Goal: Task Accomplishment & Management: Use online tool/utility

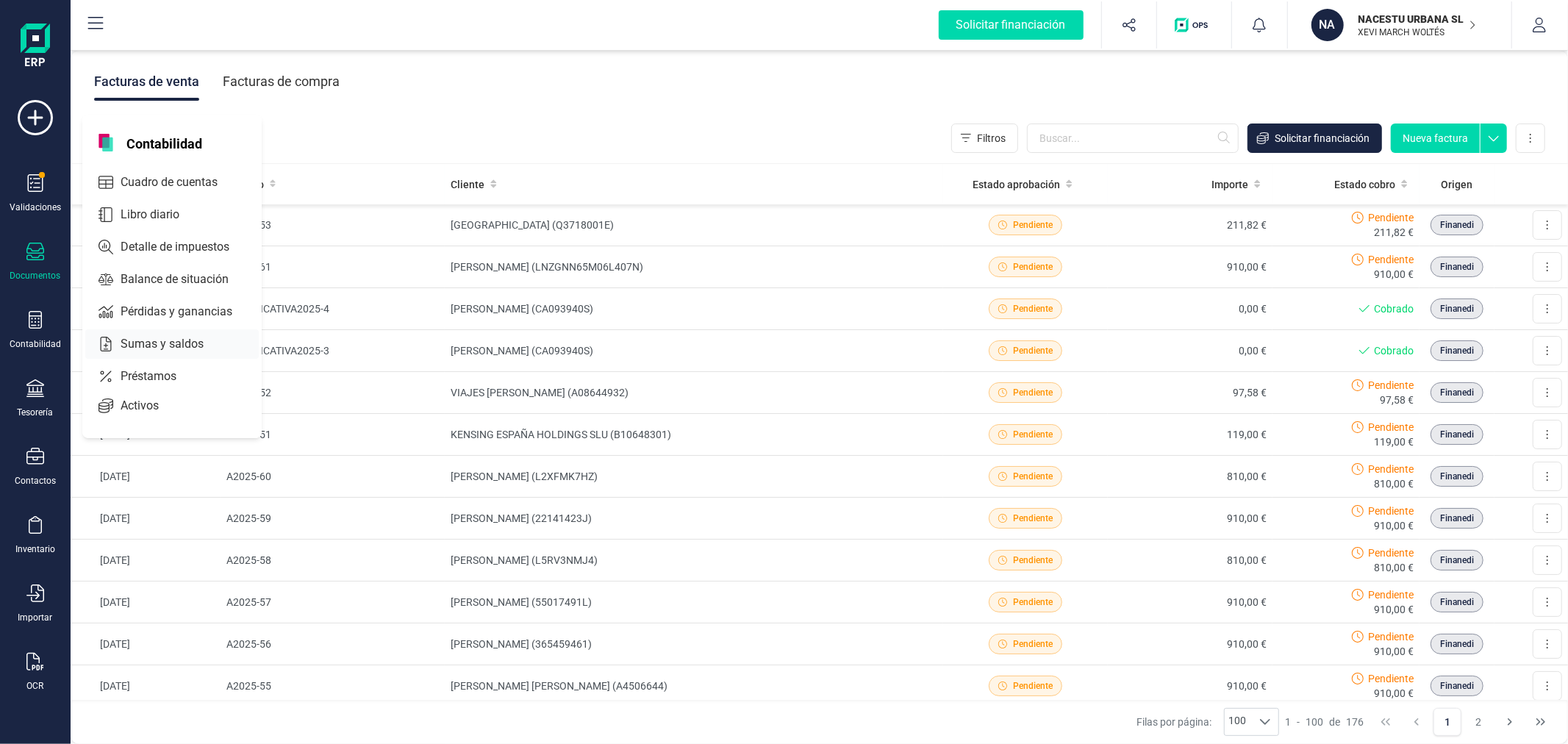
click at [176, 342] on span "Sumas y saldos" at bounding box center [172, 344] width 115 height 18
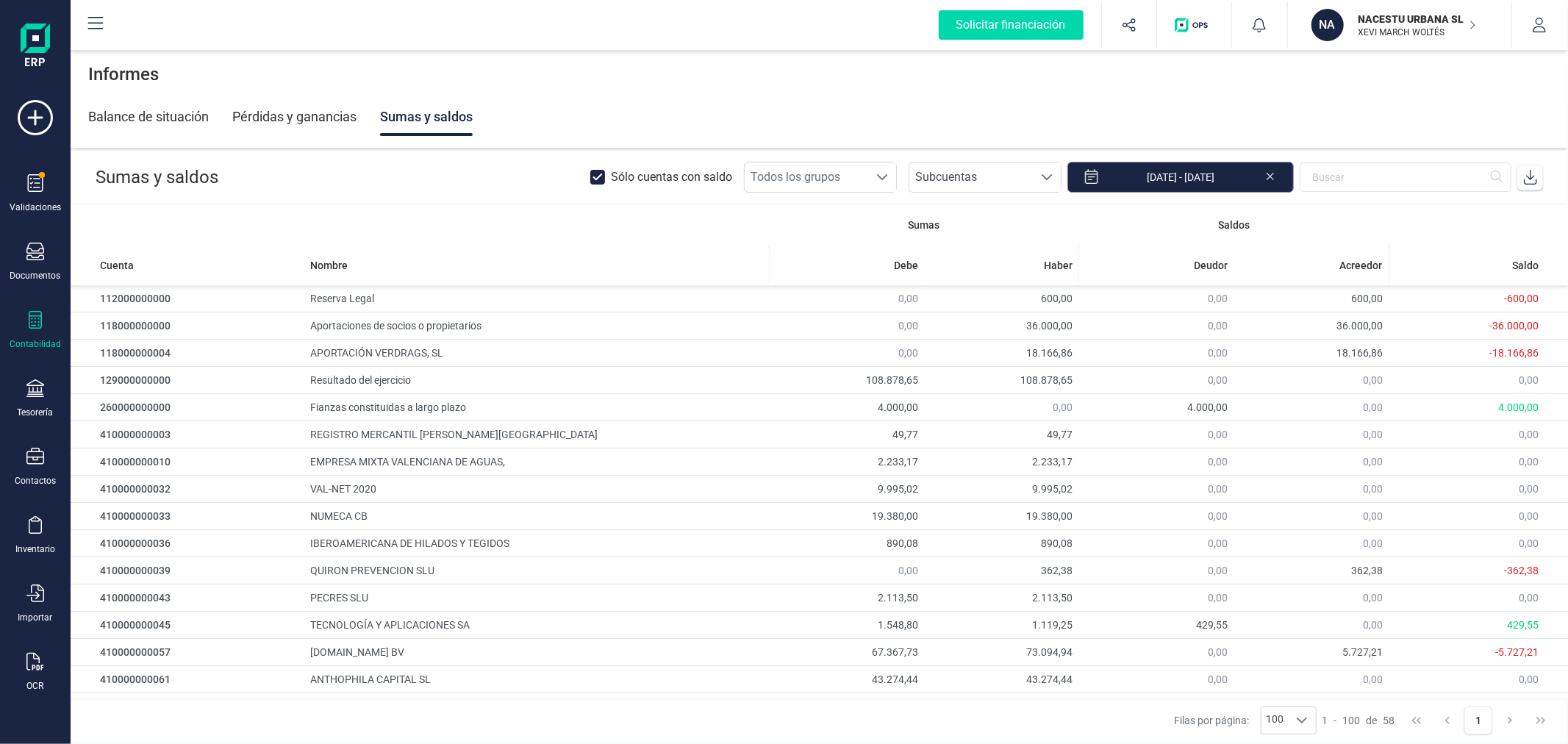
click at [1203, 174] on input "[DATE] - [DATE]" at bounding box center [1180, 176] width 227 height 31
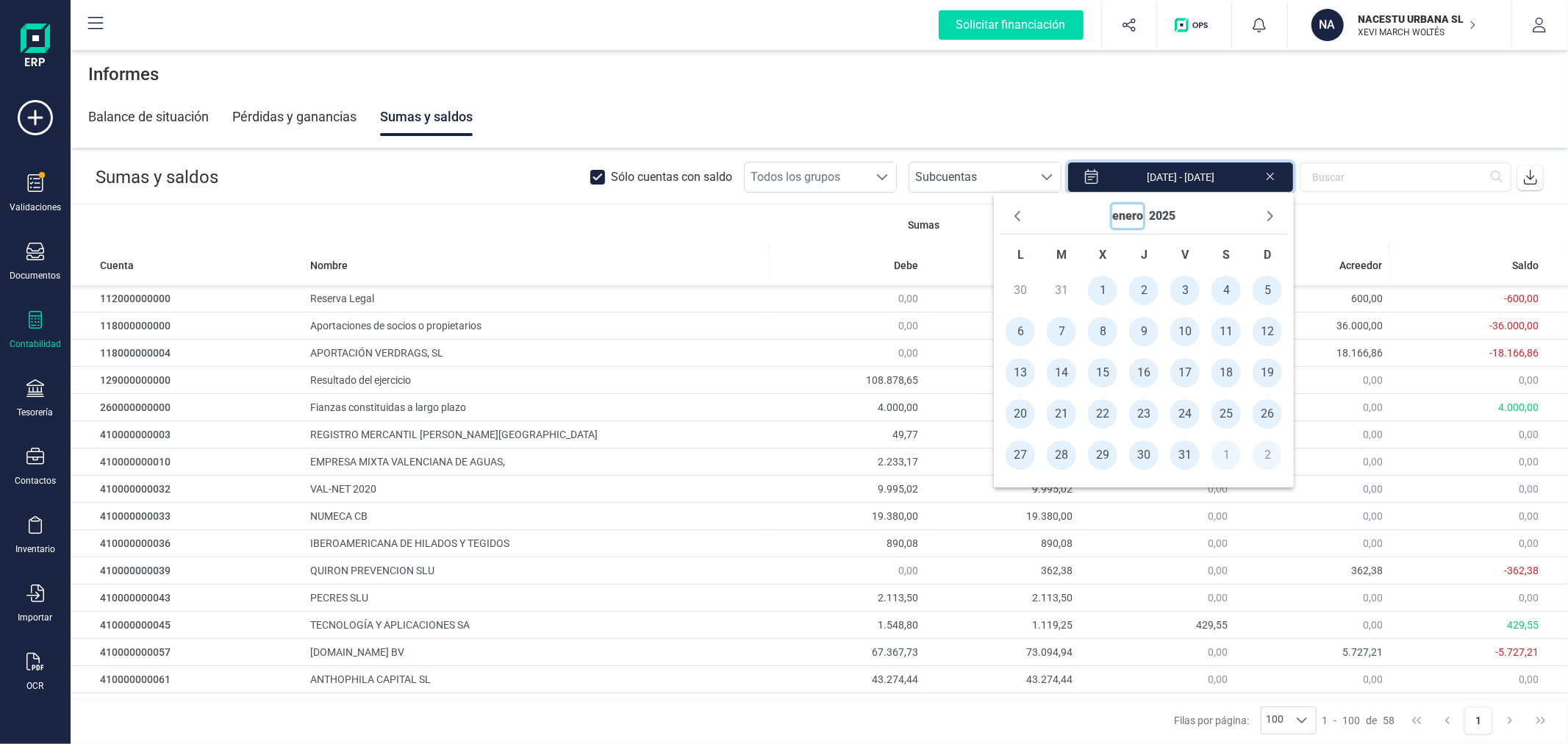
click at [1139, 221] on button "enero" at bounding box center [1127, 216] width 31 height 24
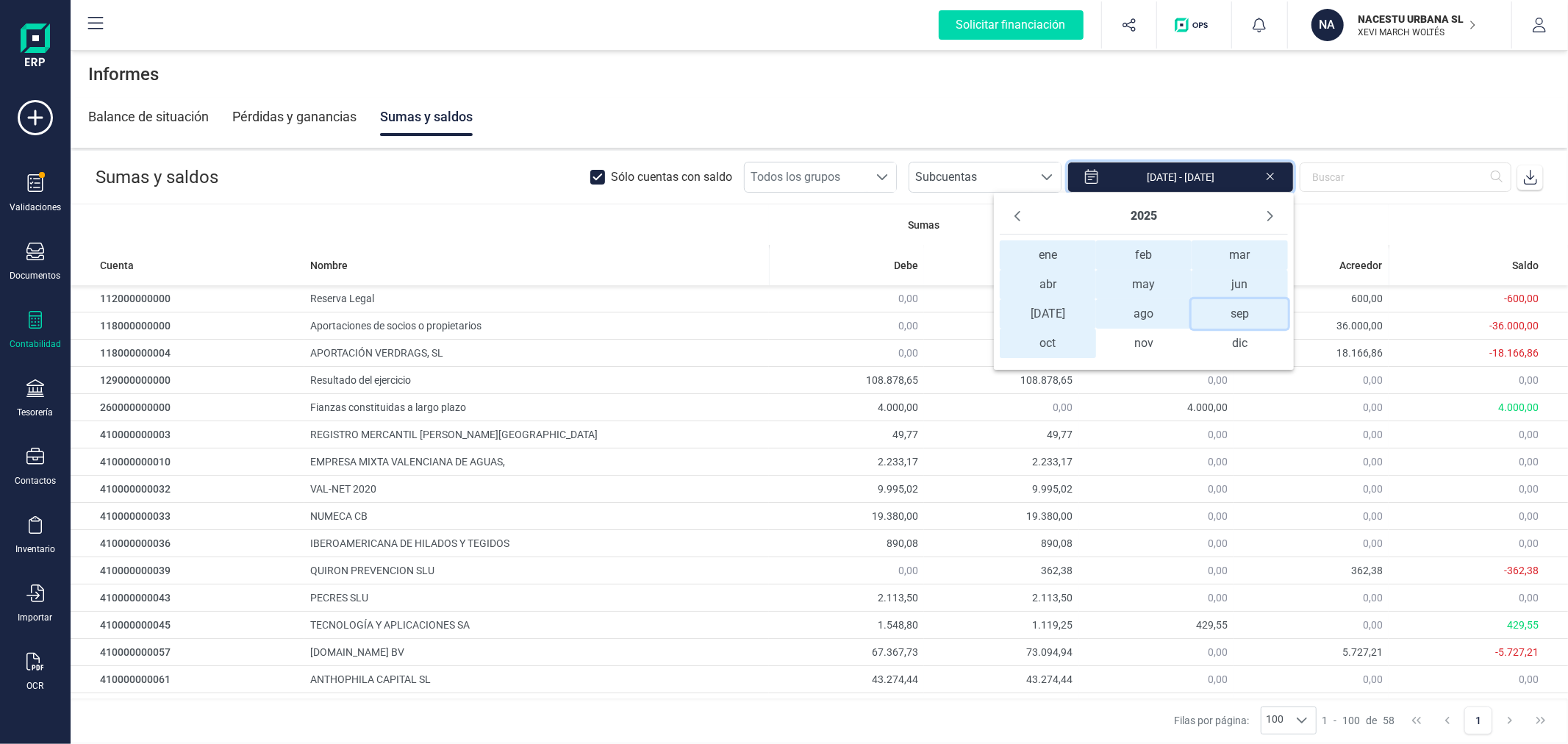
click at [1252, 316] on span "sep sep" at bounding box center [1239, 314] width 95 height 30
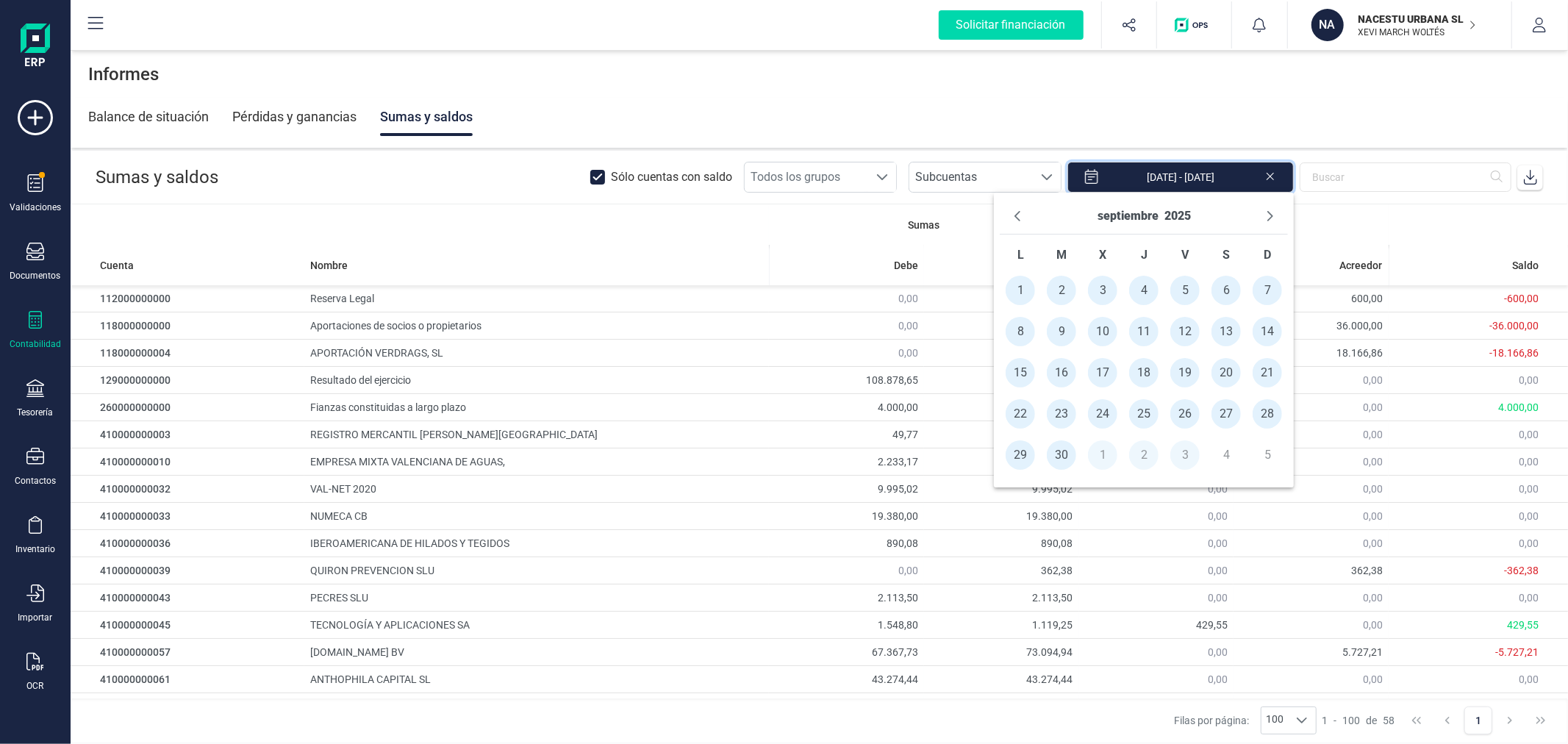
click at [1019, 290] on span "1" at bounding box center [1020, 290] width 30 height 30
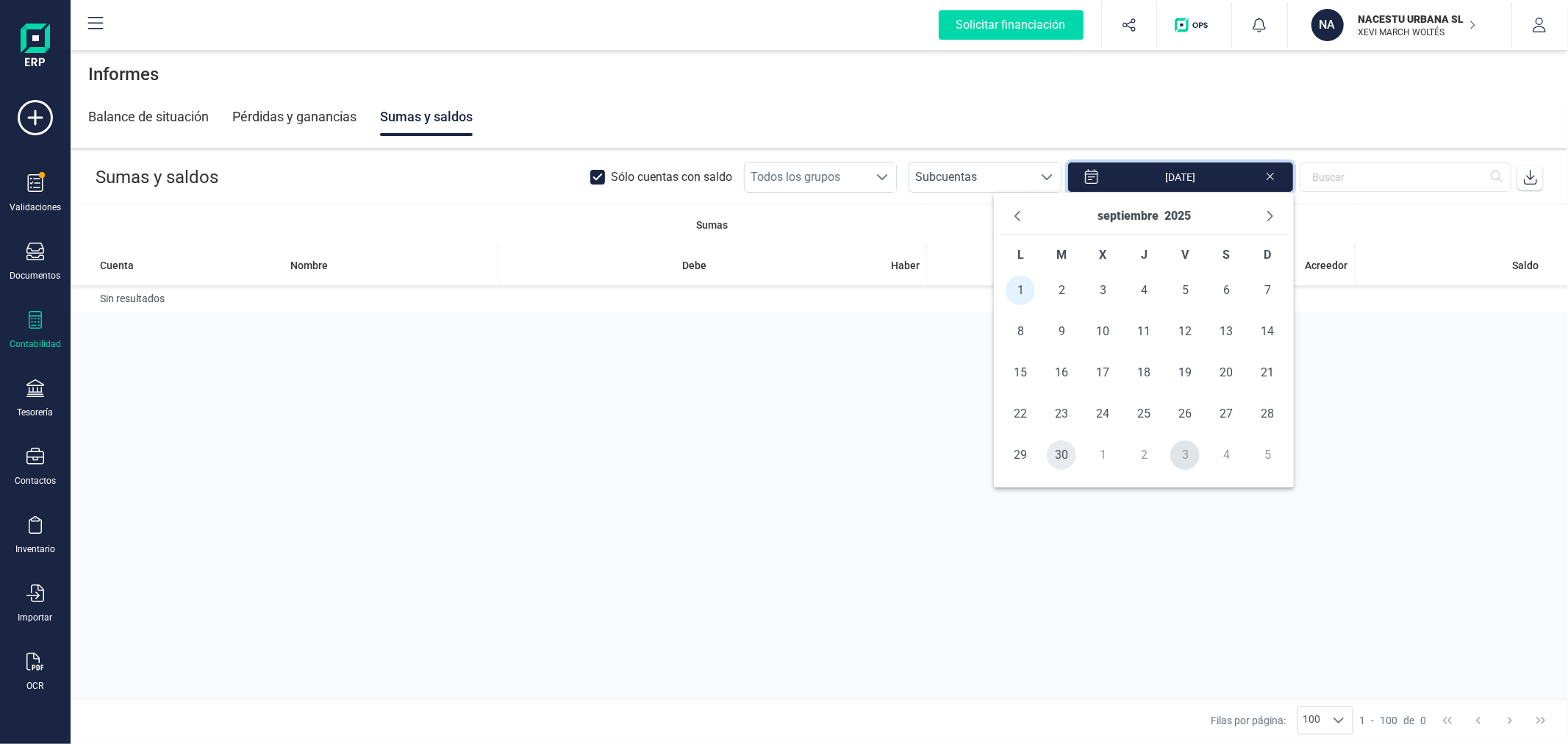
click at [1060, 452] on span "30" at bounding box center [1062, 455] width 30 height 30
type input "[DATE] - [DATE]"
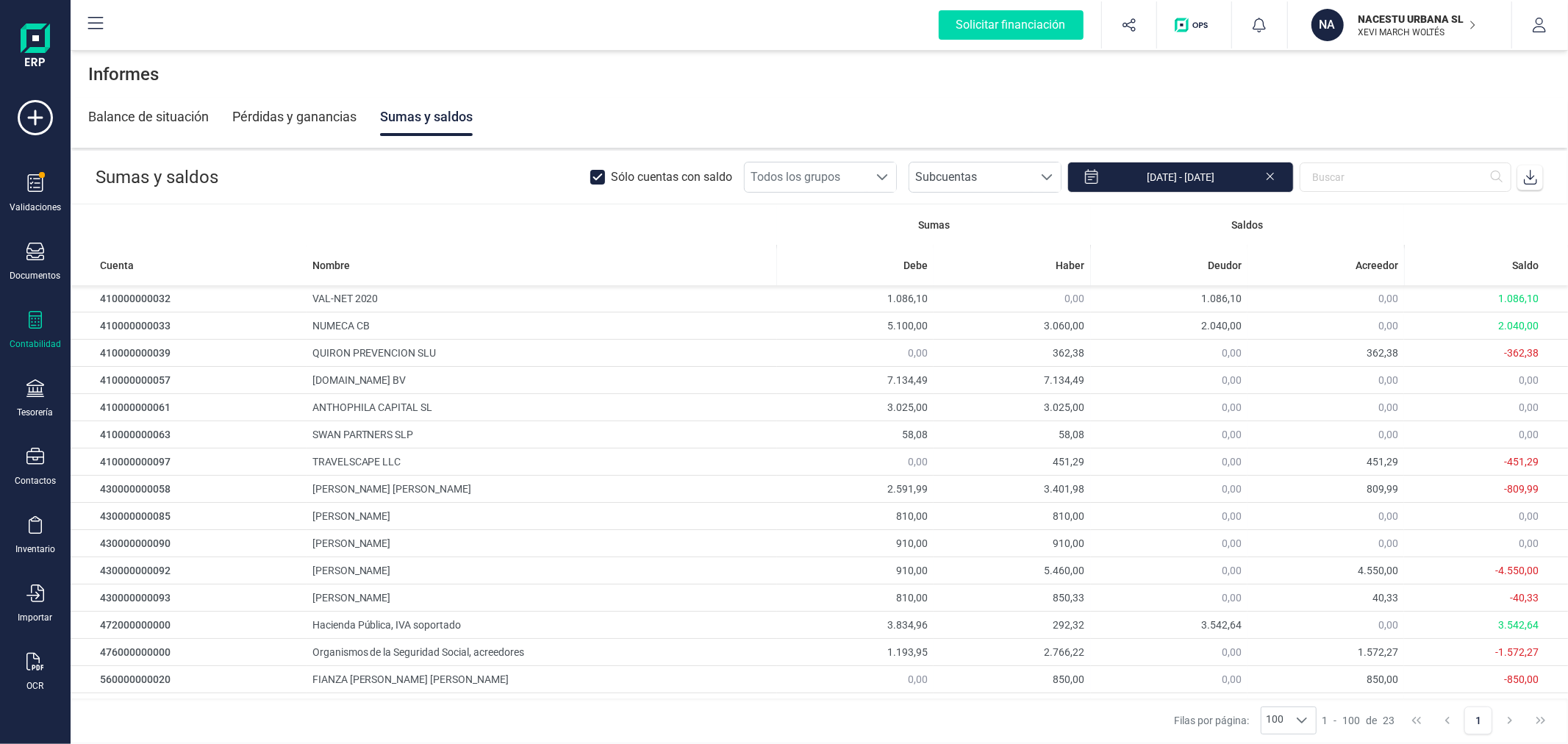
click at [1523, 181] on icon at bounding box center [1529, 176] width 13 height 15
click at [42, 458] on icon at bounding box center [36, 457] width 18 height 18
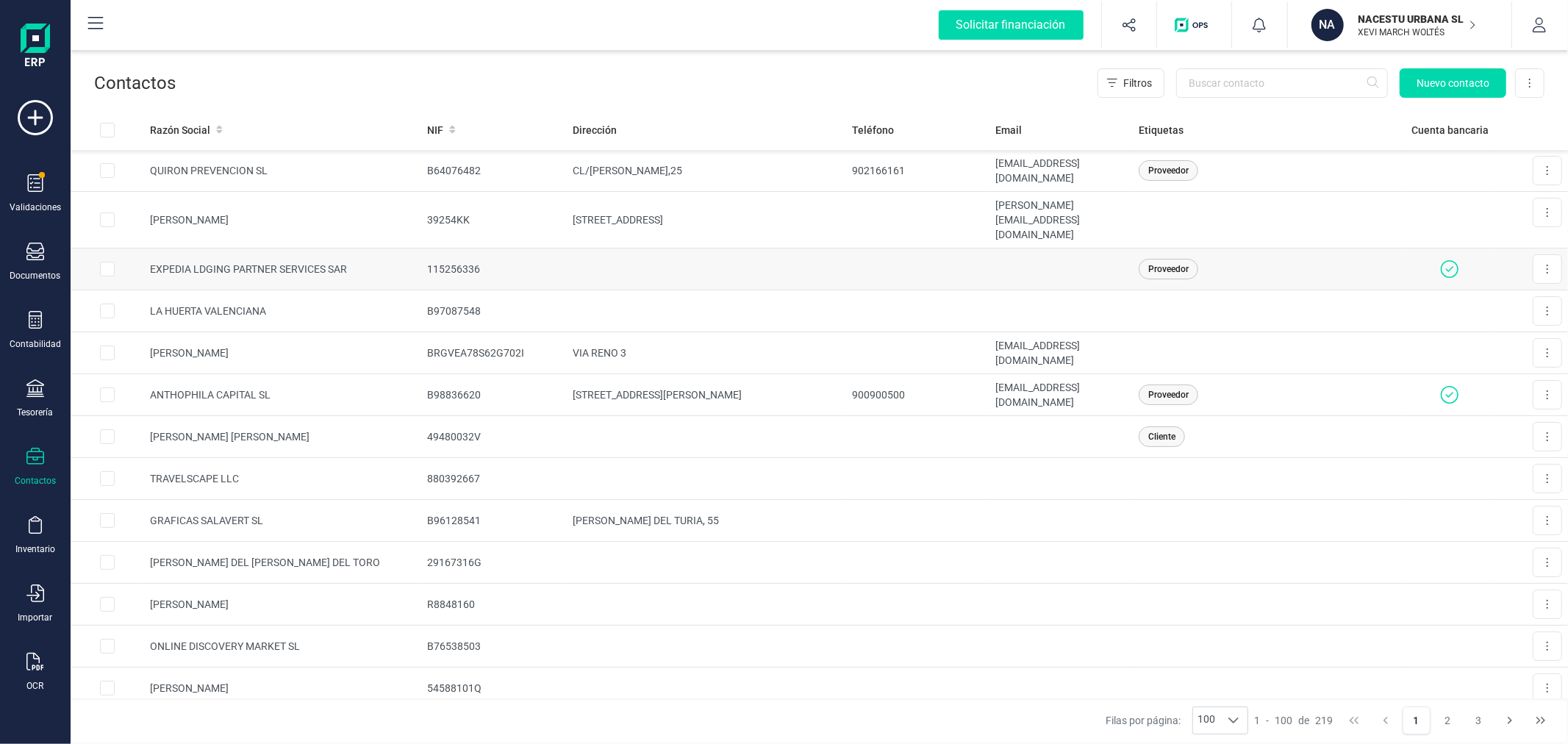
click at [251, 254] on td "EXPEDIA LDGING PARTNER SERVICES SAR" at bounding box center [282, 269] width 277 height 42
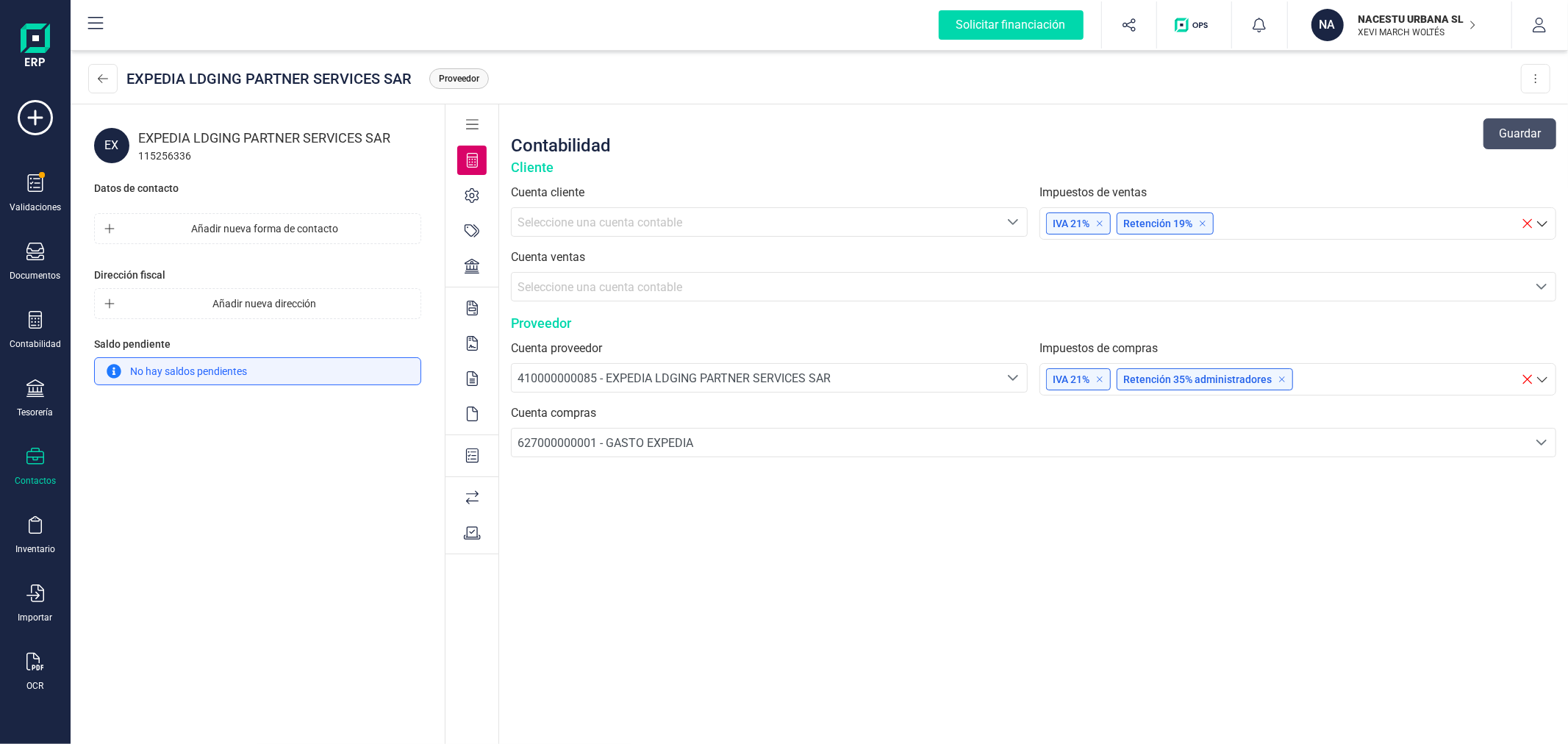
click at [471, 266] on icon at bounding box center [471, 266] width 15 height 15
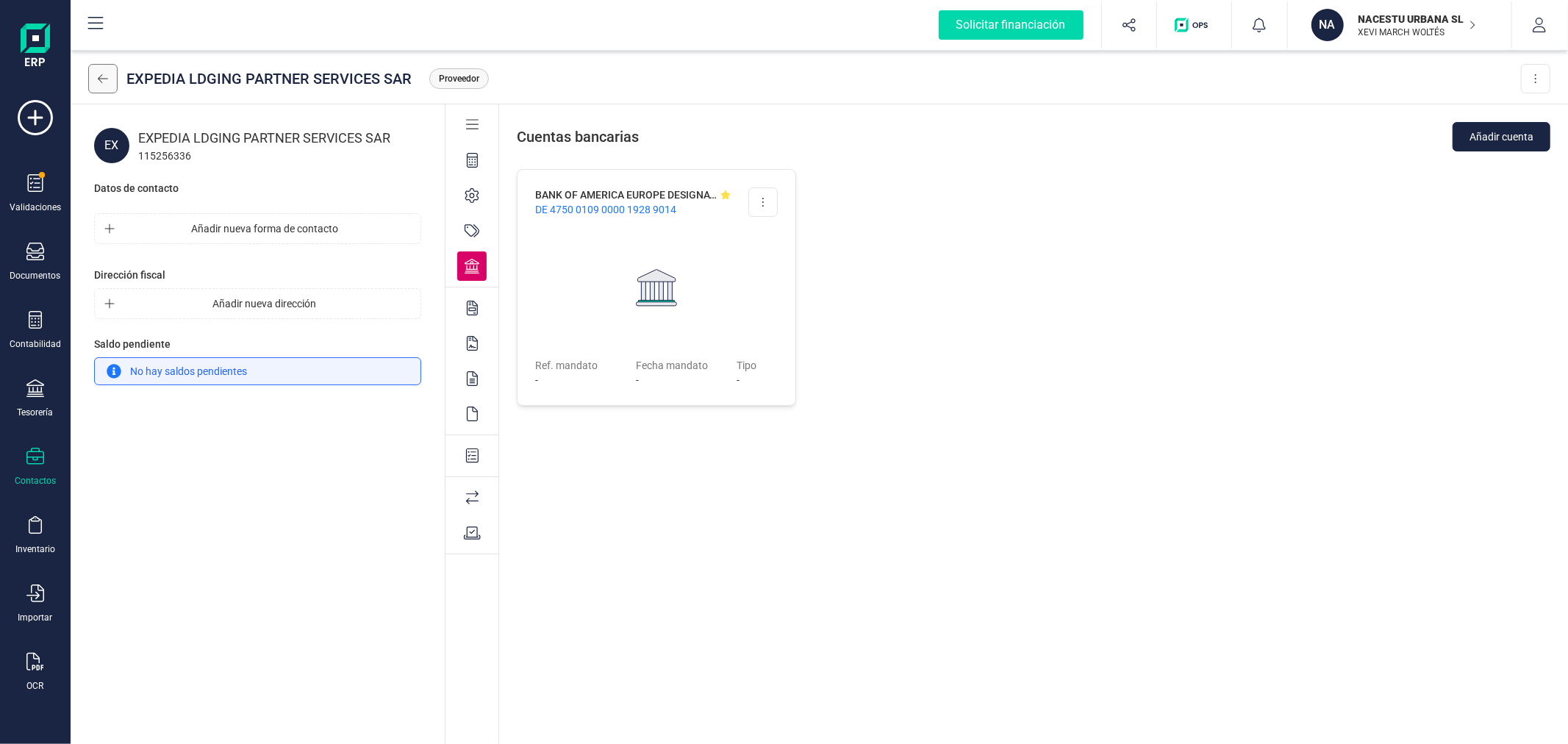
click at [96, 70] on button at bounding box center [103, 79] width 30 height 30
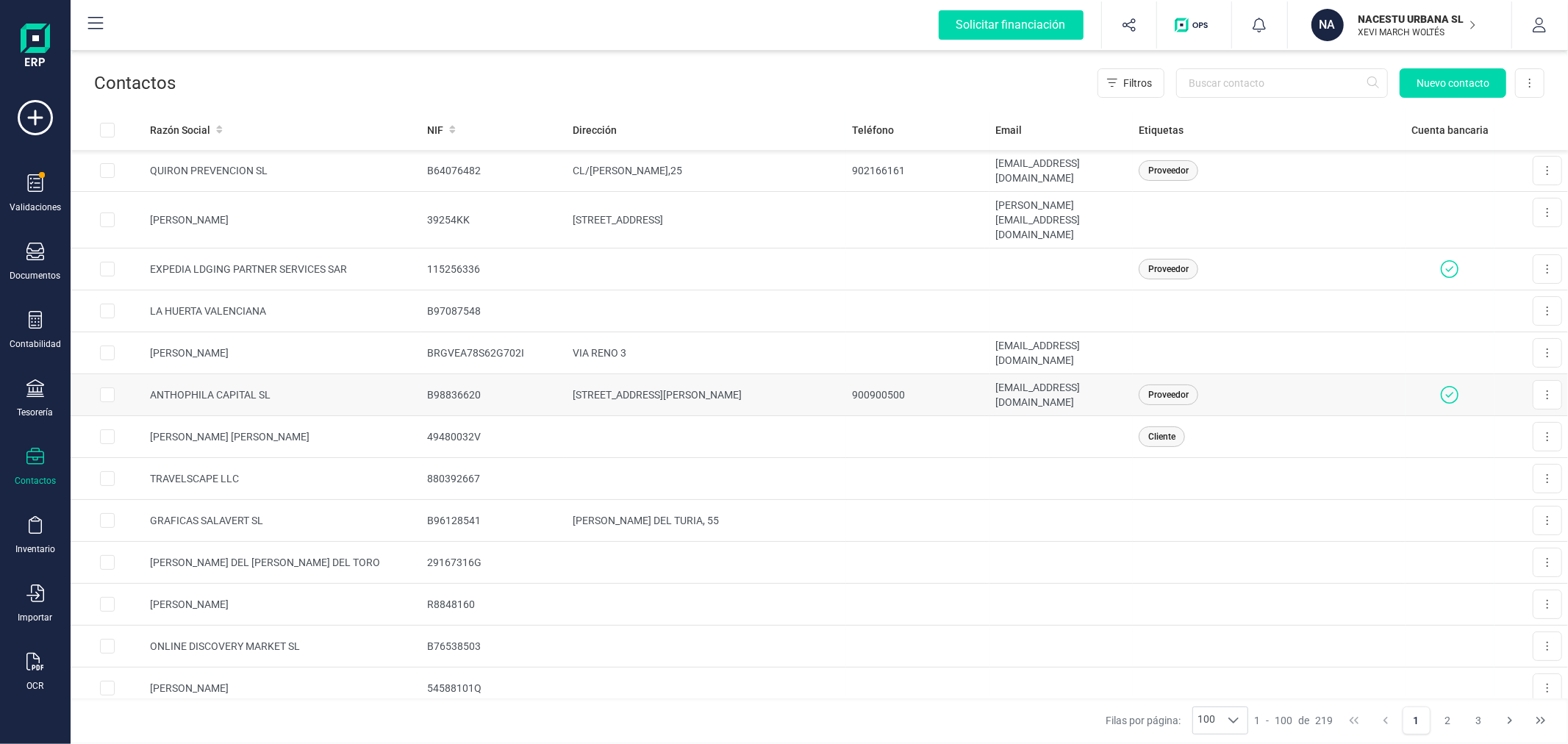
click at [274, 374] on td "ANTHOPHILA CAPITAL SL" at bounding box center [282, 395] width 277 height 42
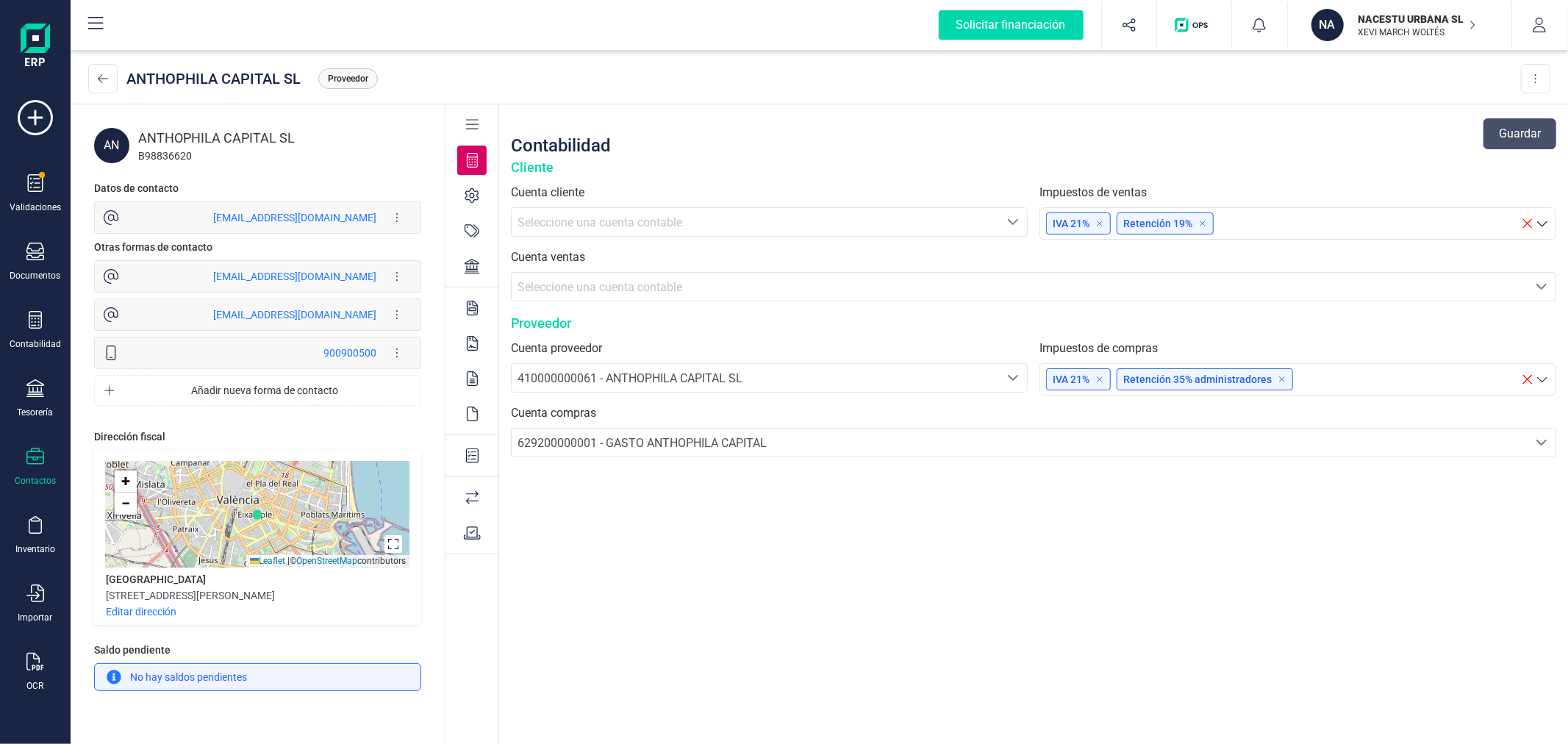
click at [471, 272] on icon at bounding box center [471, 266] width 15 height 15
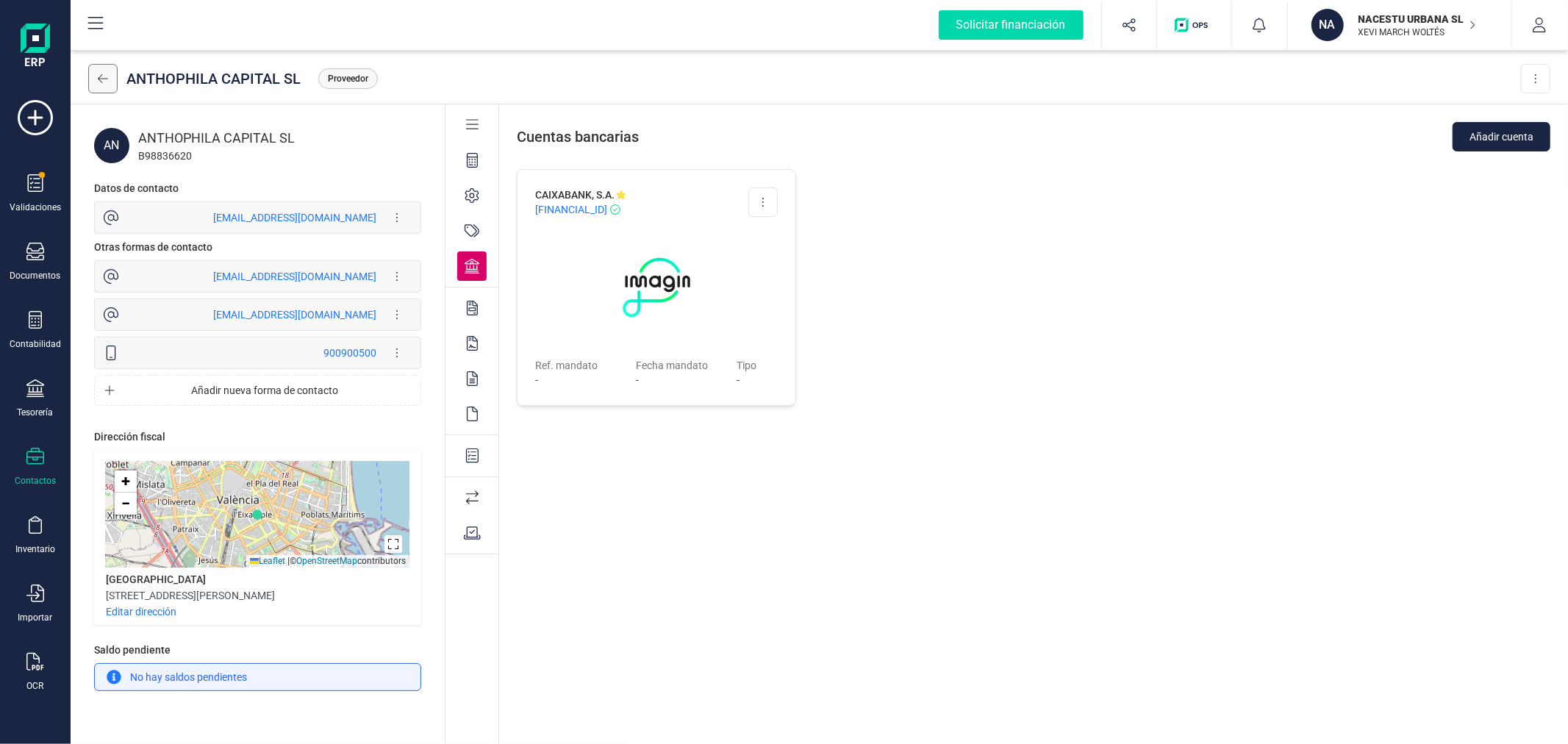
click at [107, 79] on icon at bounding box center [103, 78] width 10 height 12
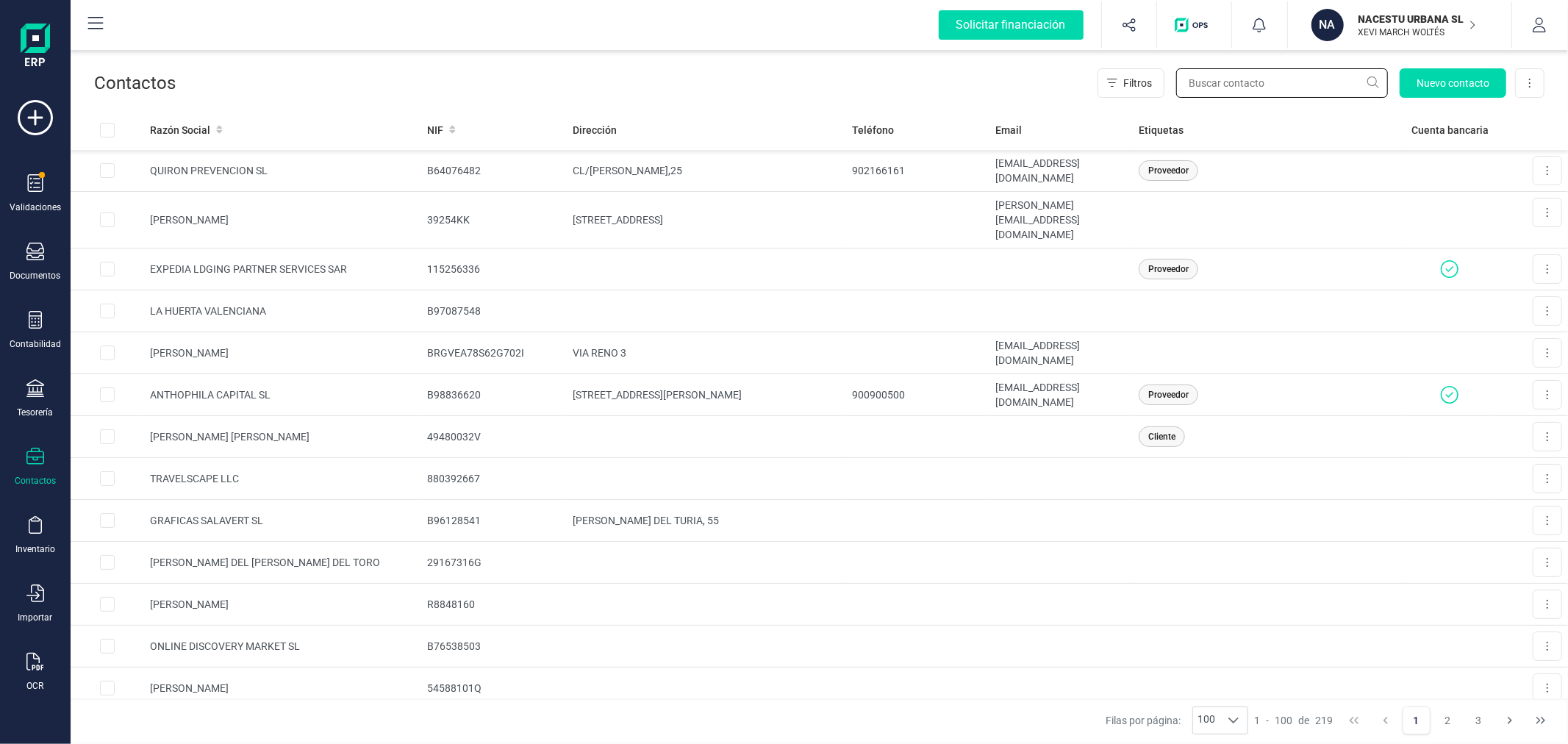
click at [1223, 78] on input "text" at bounding box center [1282, 83] width 212 height 30
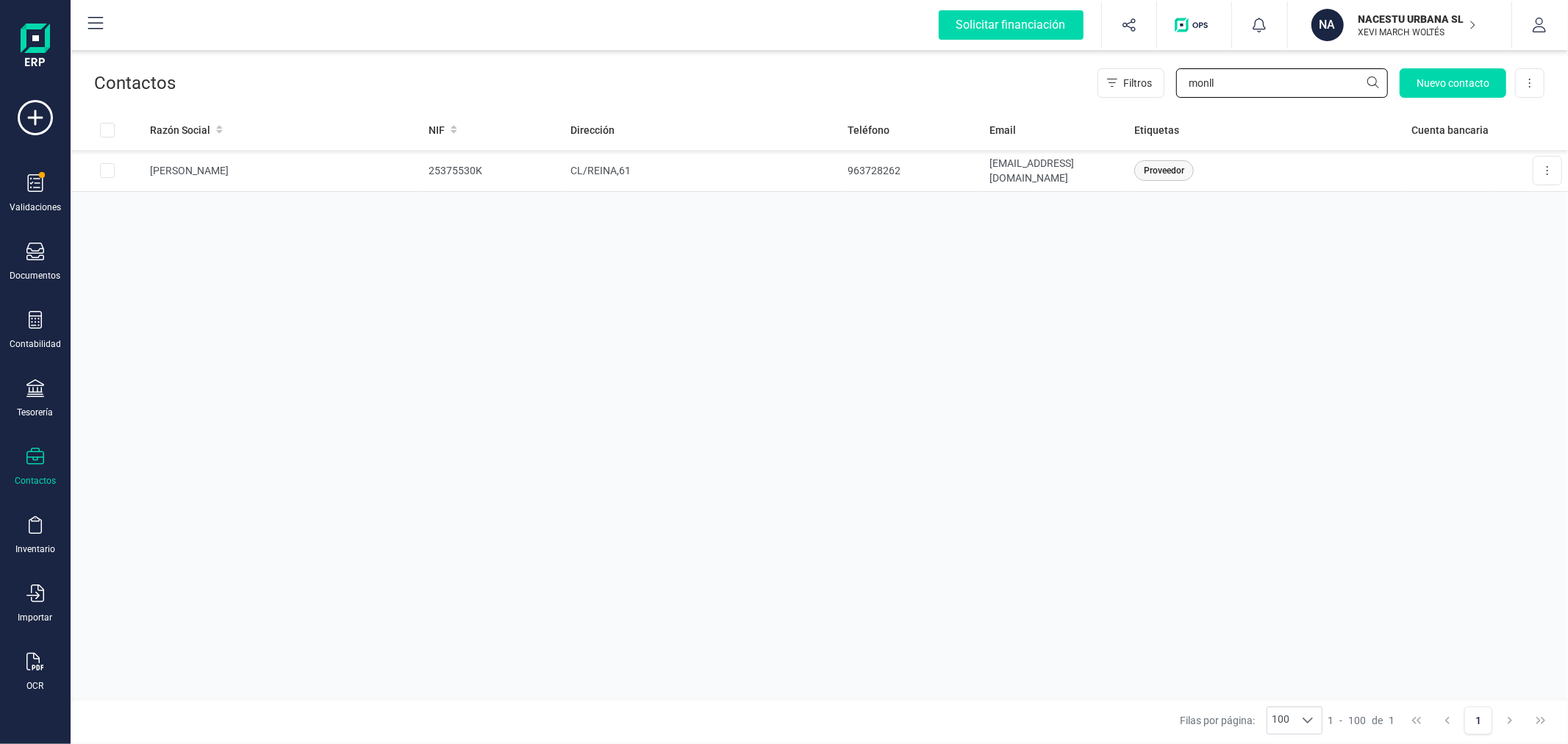
type input "monll"
click at [1390, 19] on p "NACESTU URBANA SL" at bounding box center [1416, 19] width 118 height 15
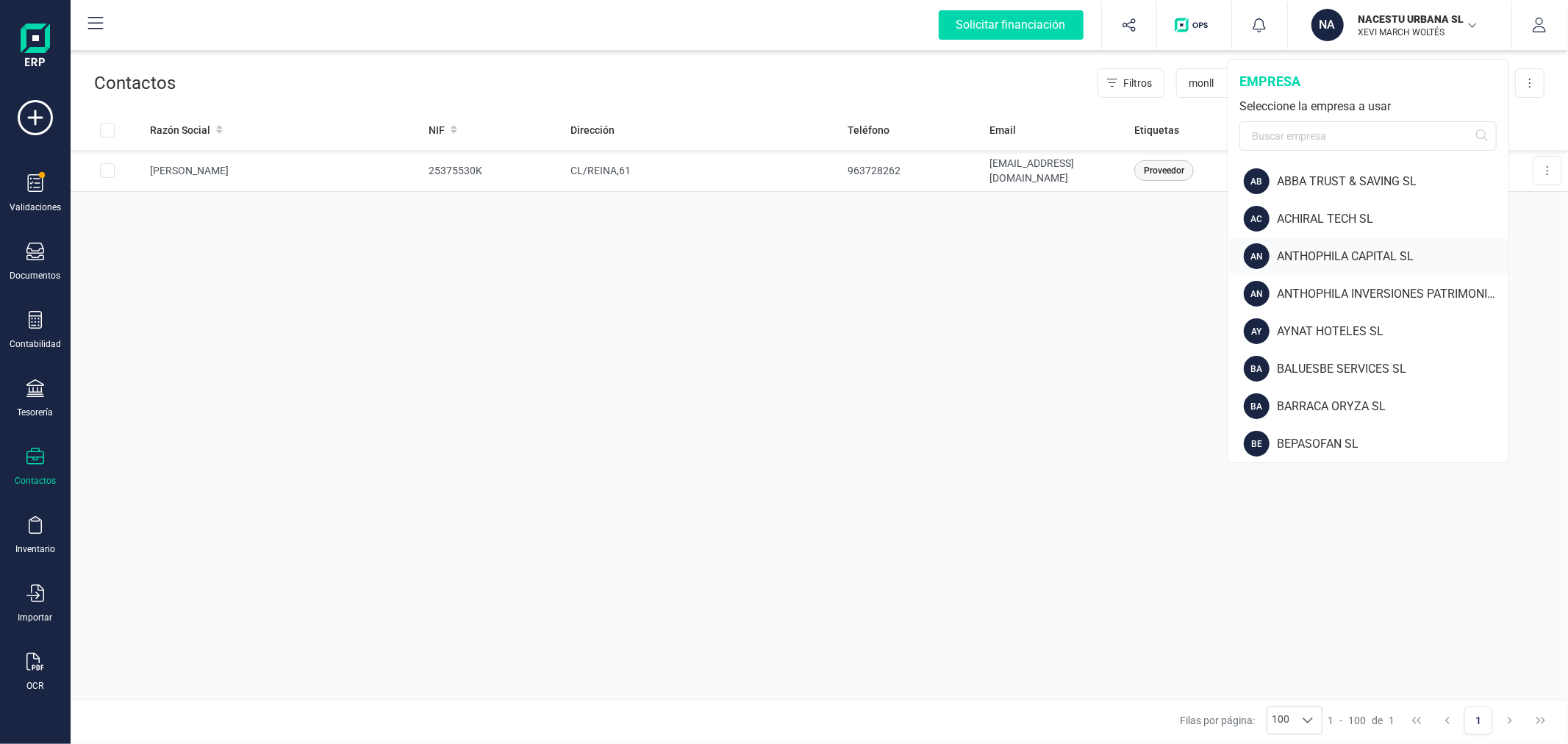
click at [1298, 262] on div "ANTHOPHILA CAPITAL SL" at bounding box center [1393, 257] width 232 height 18
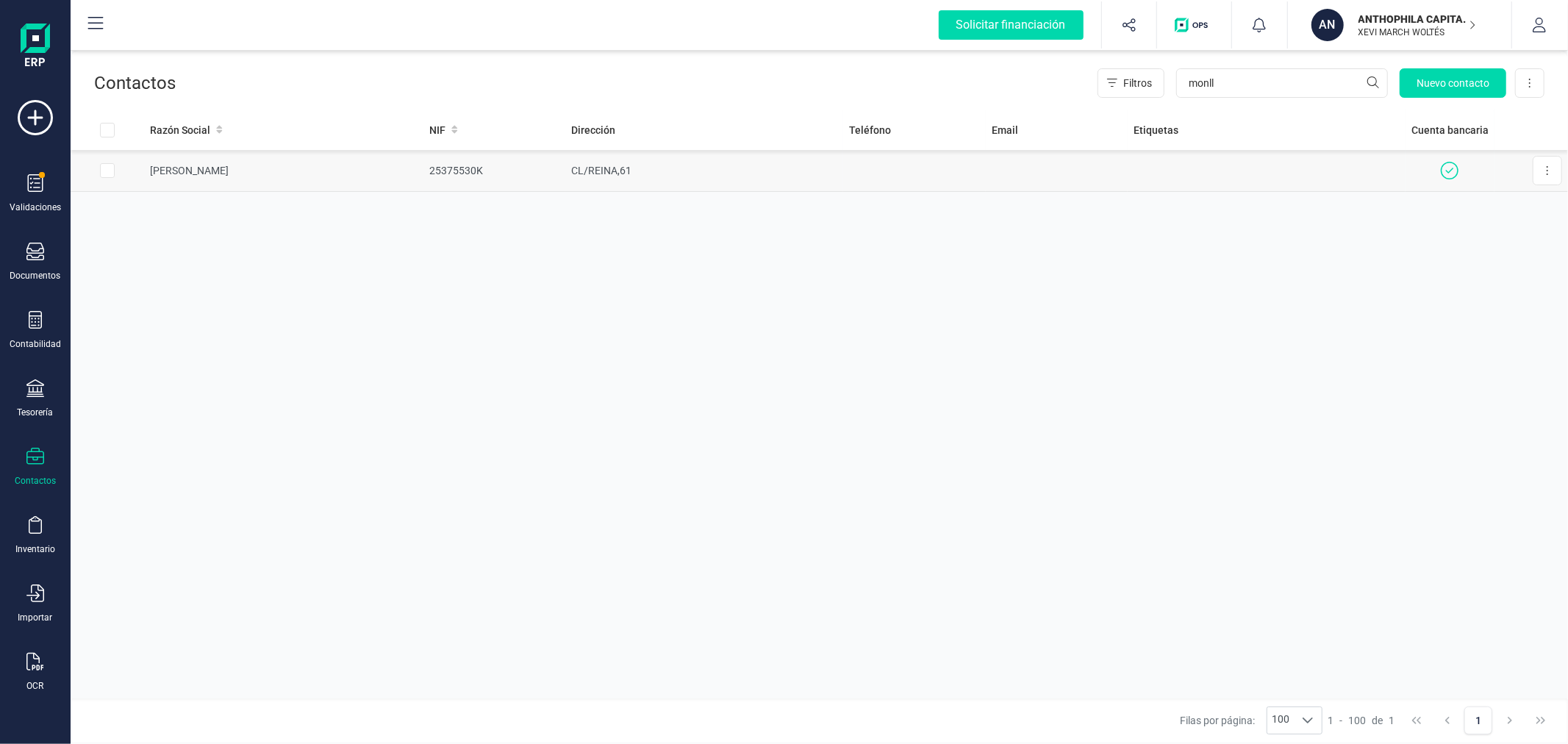
click at [275, 161] on td "[PERSON_NAME]" at bounding box center [283, 170] width 279 height 42
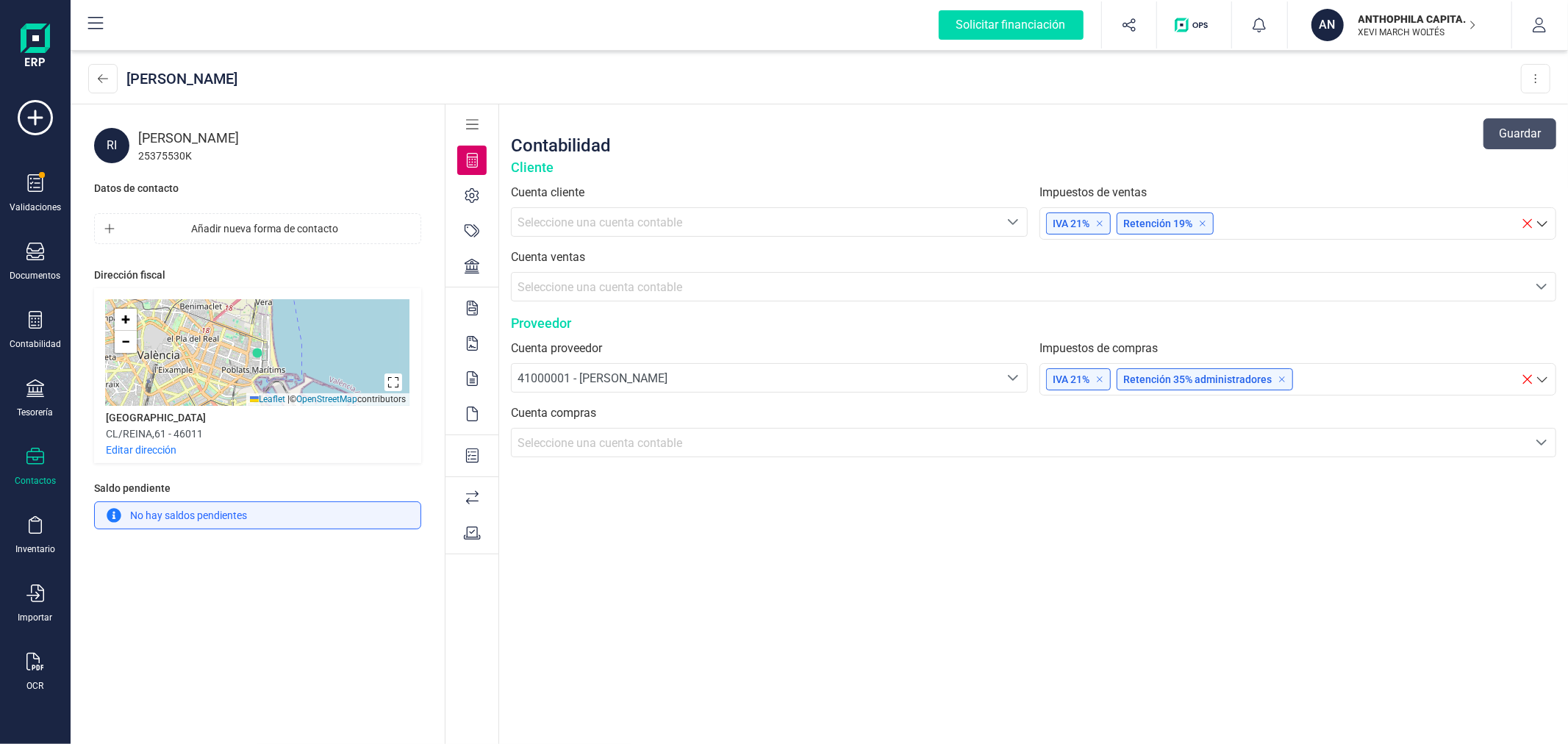
click at [477, 261] on icon at bounding box center [471, 266] width 15 height 15
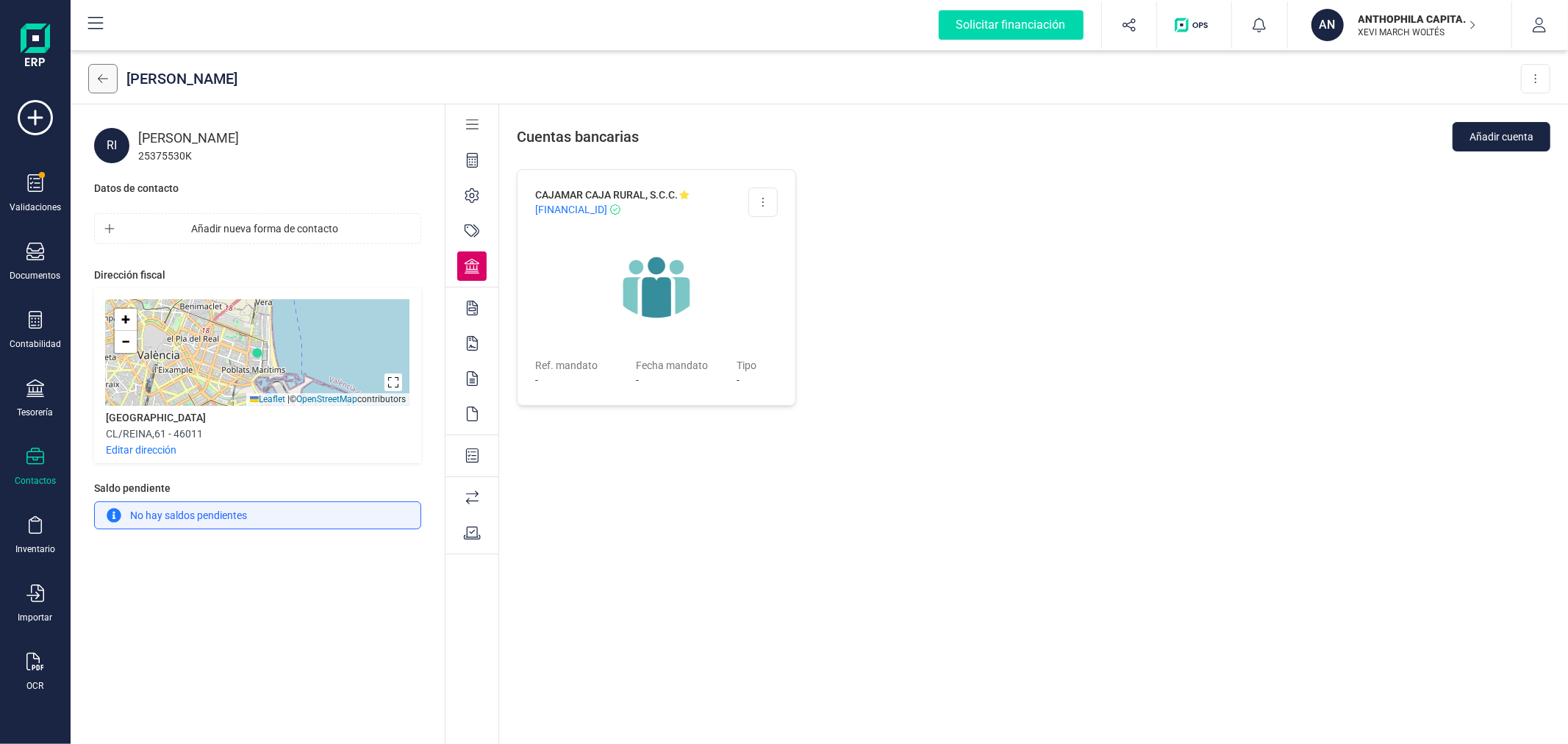
click at [107, 78] on icon at bounding box center [103, 78] width 10 height 12
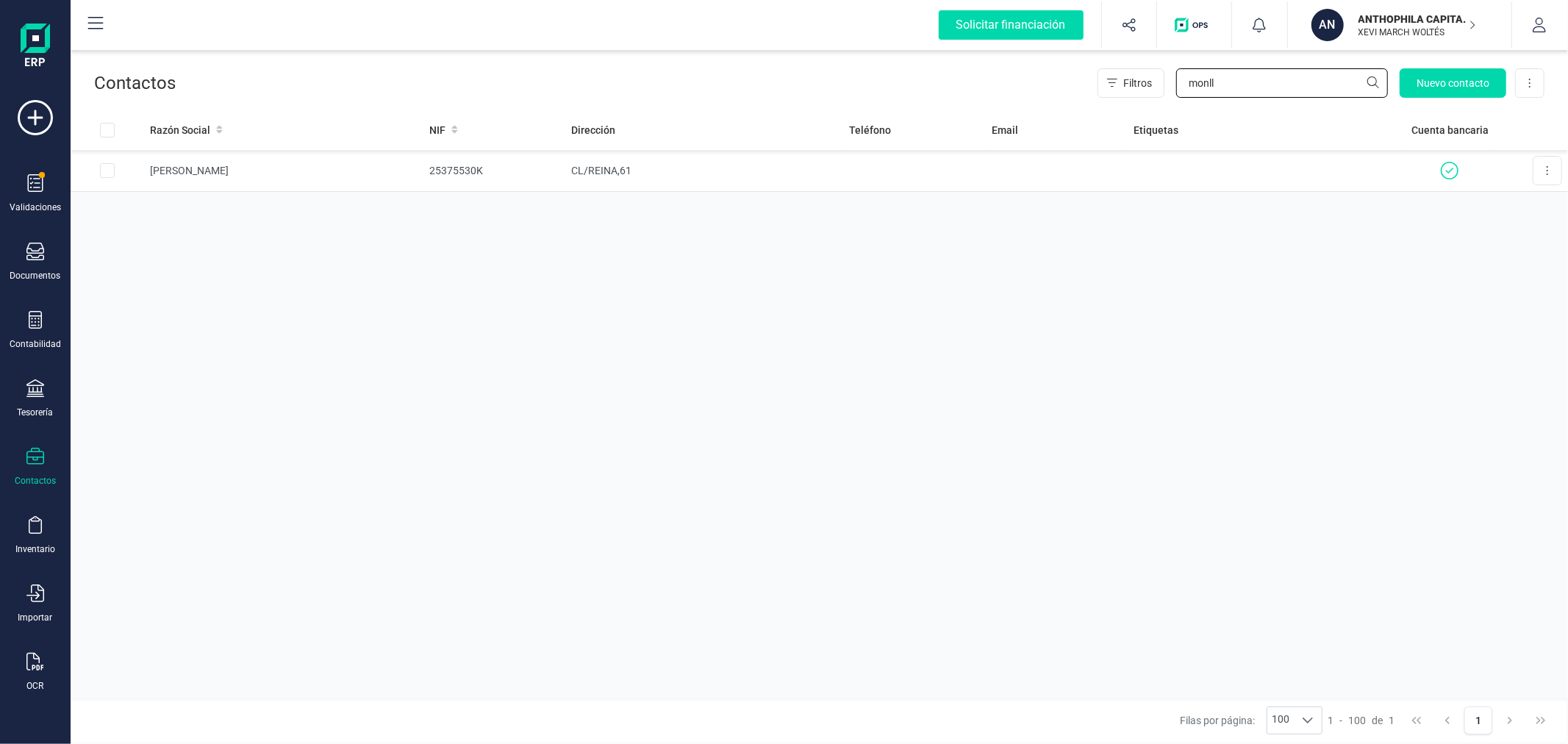
click at [1243, 89] on input "monll" at bounding box center [1282, 83] width 212 height 30
type input "rrg"
click at [642, 169] on td "C/ [PERSON_NAME] PIZCUETA8 3" at bounding box center [704, 170] width 278 height 42
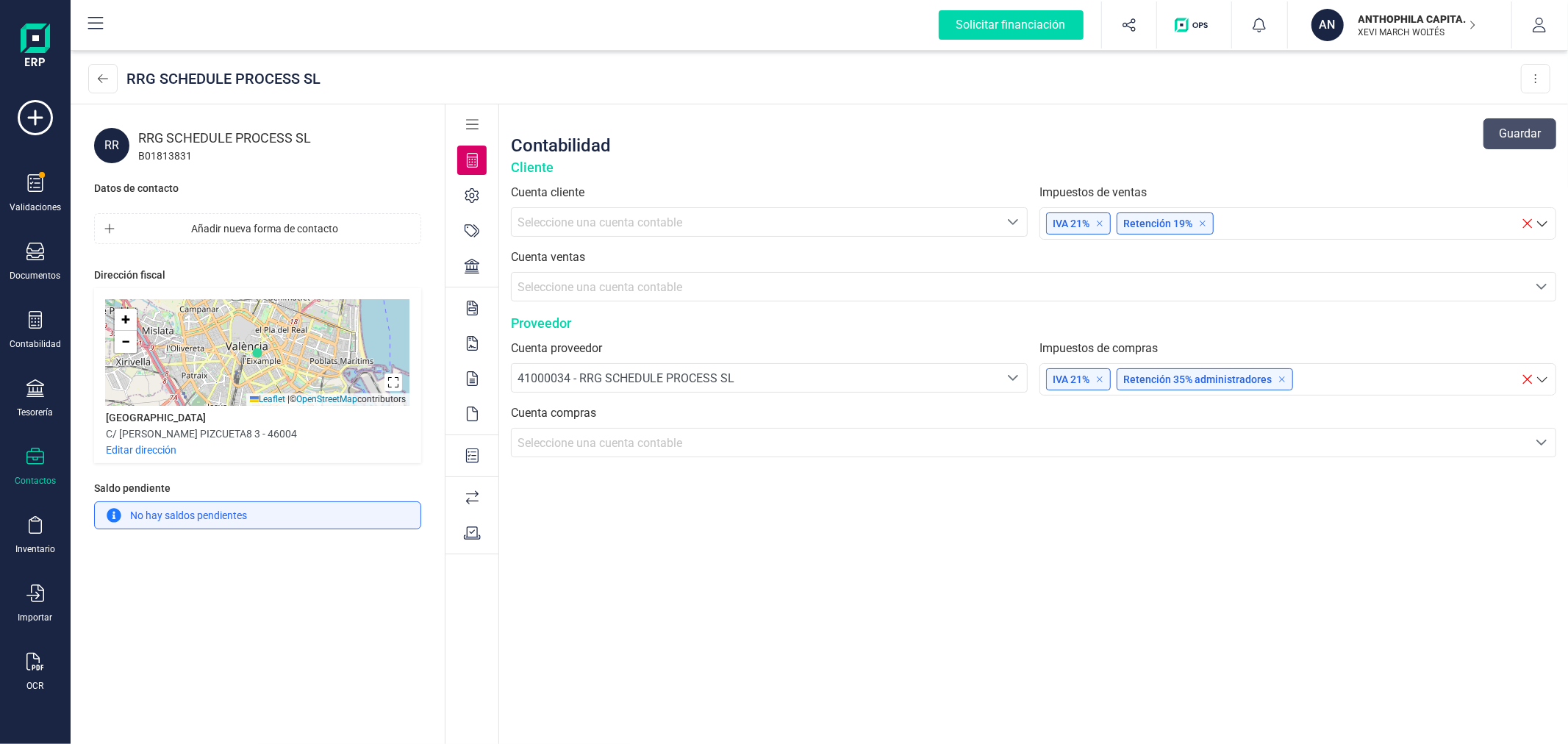
click at [474, 265] on icon at bounding box center [471, 266] width 15 height 15
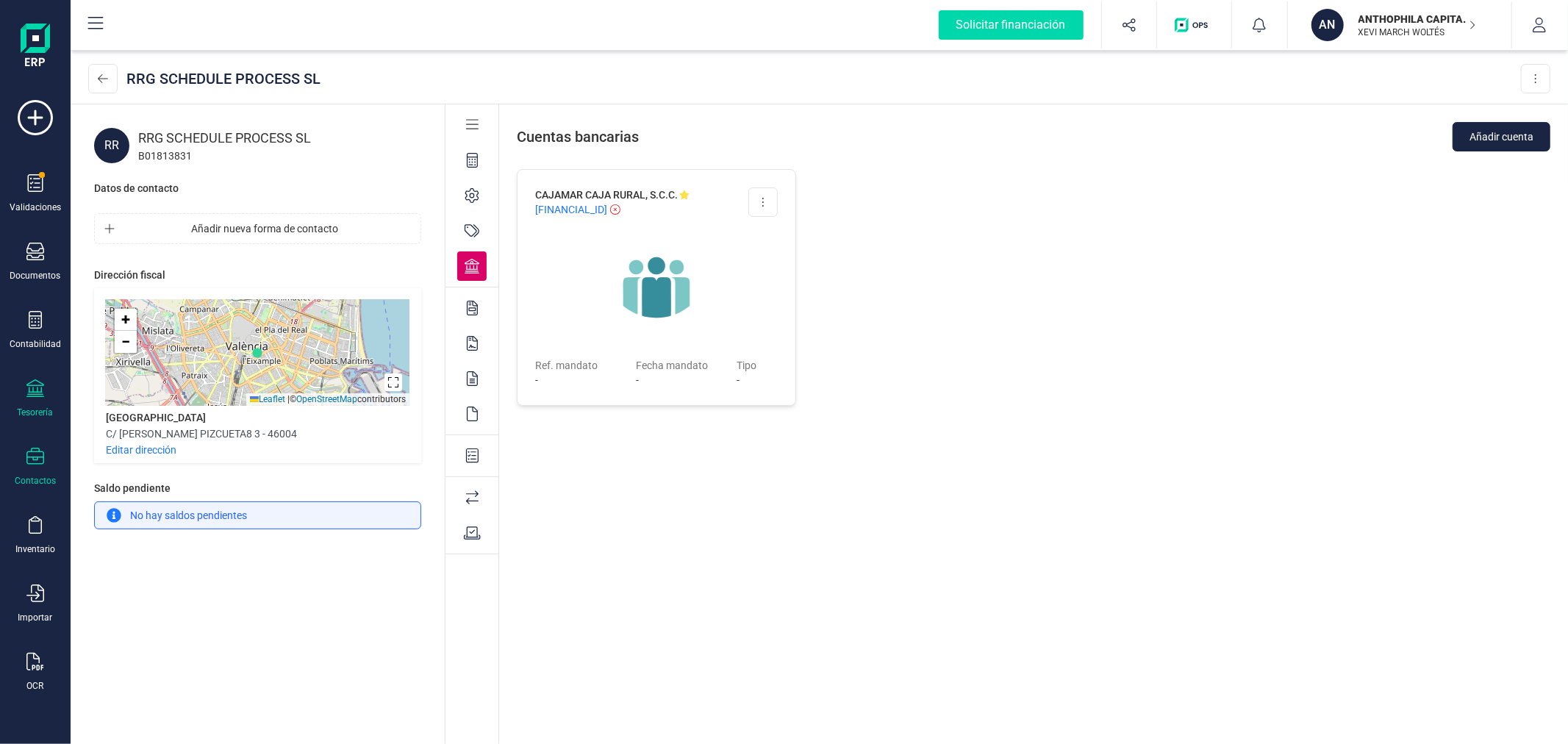
click at [34, 387] on icon at bounding box center [36, 388] width 18 height 18
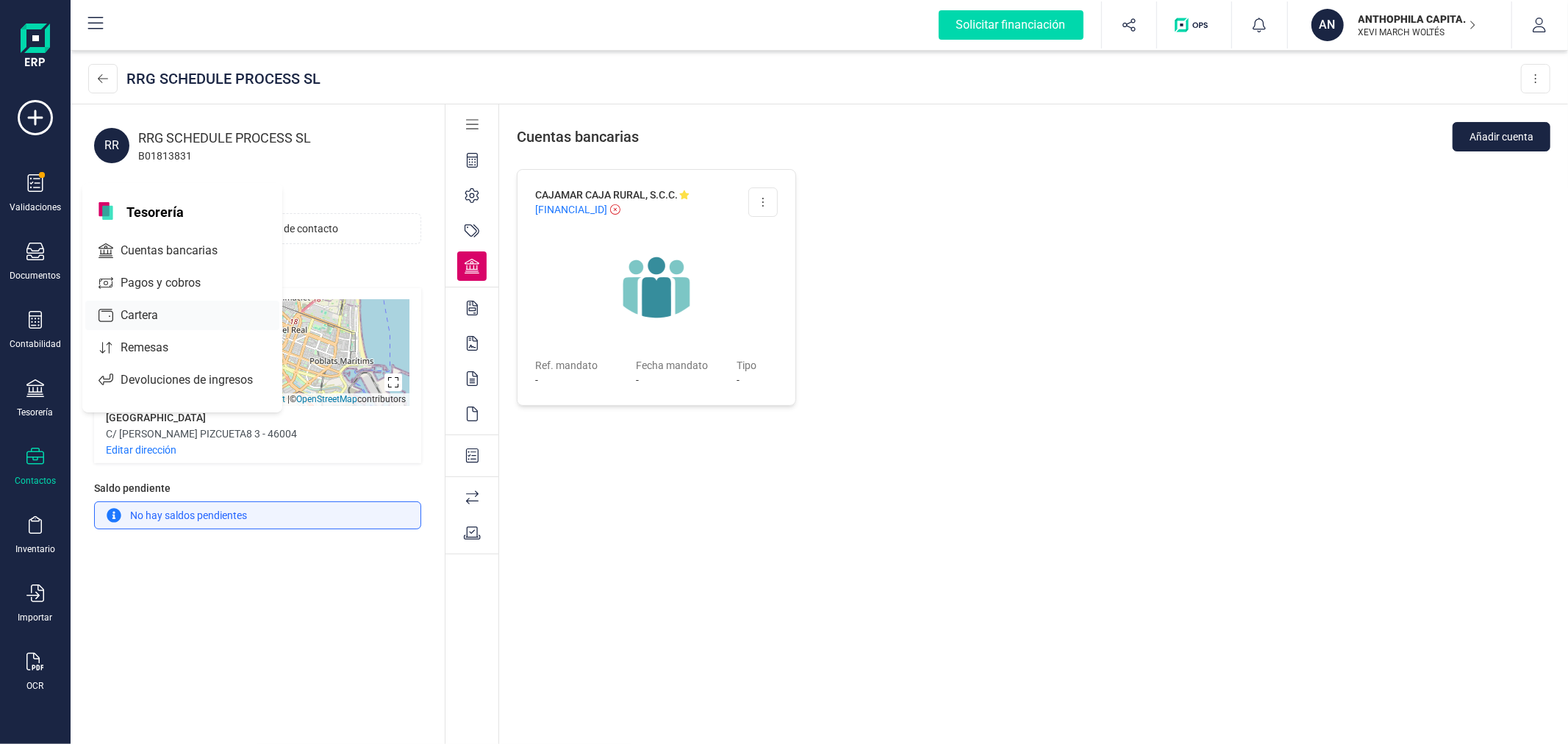
click at [151, 316] on span "Cartera" at bounding box center [150, 315] width 69 height 18
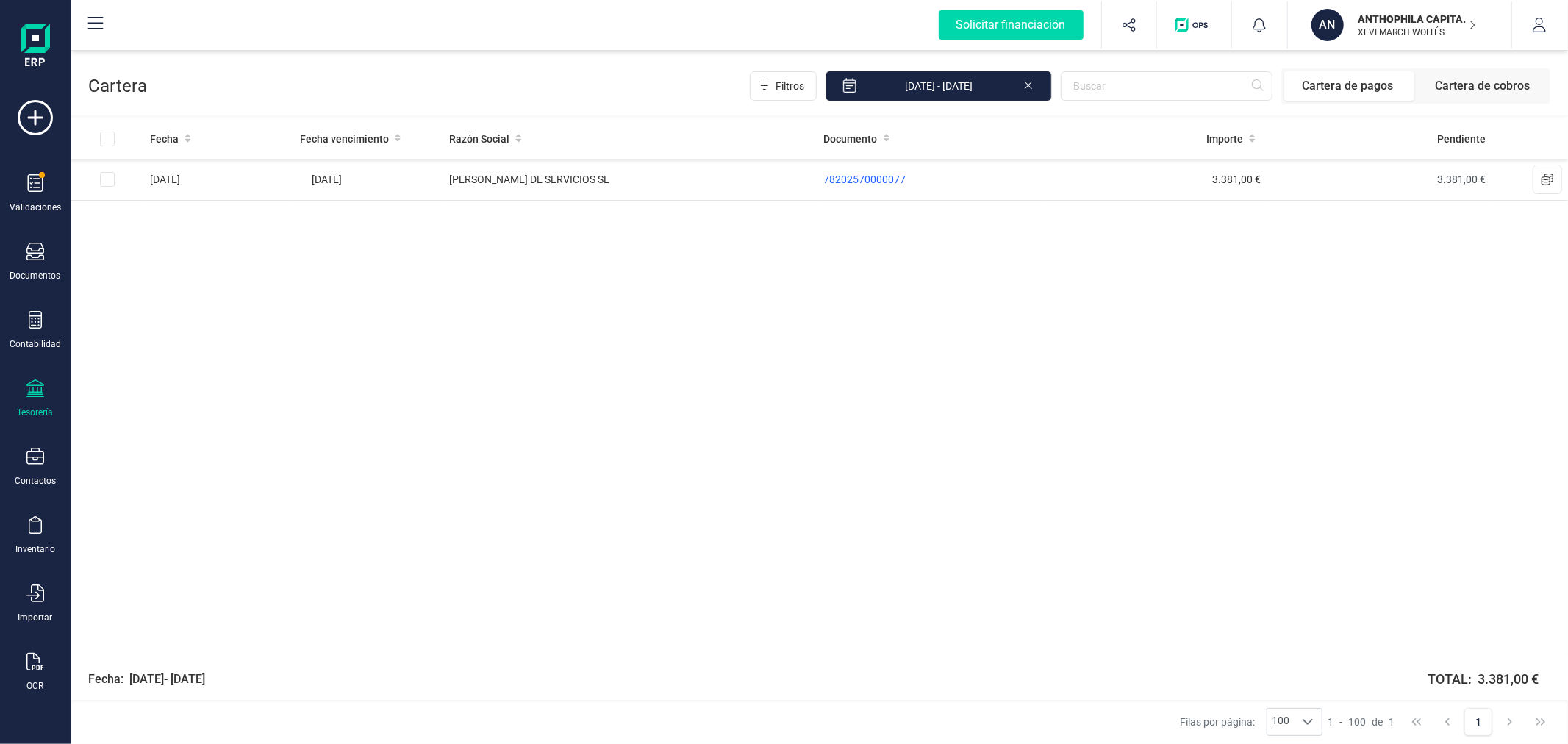
click at [759, 441] on div "Fecha Fecha vencimiento Razón Social Documento Importe Pendiente [DATE] [DATE] …" at bounding box center [818, 387] width 1497 height 539
click at [1029, 91] on input "[DATE] - [DATE]" at bounding box center [938, 85] width 227 height 31
click at [1034, 85] on icon at bounding box center [1028, 83] width 12 height 15
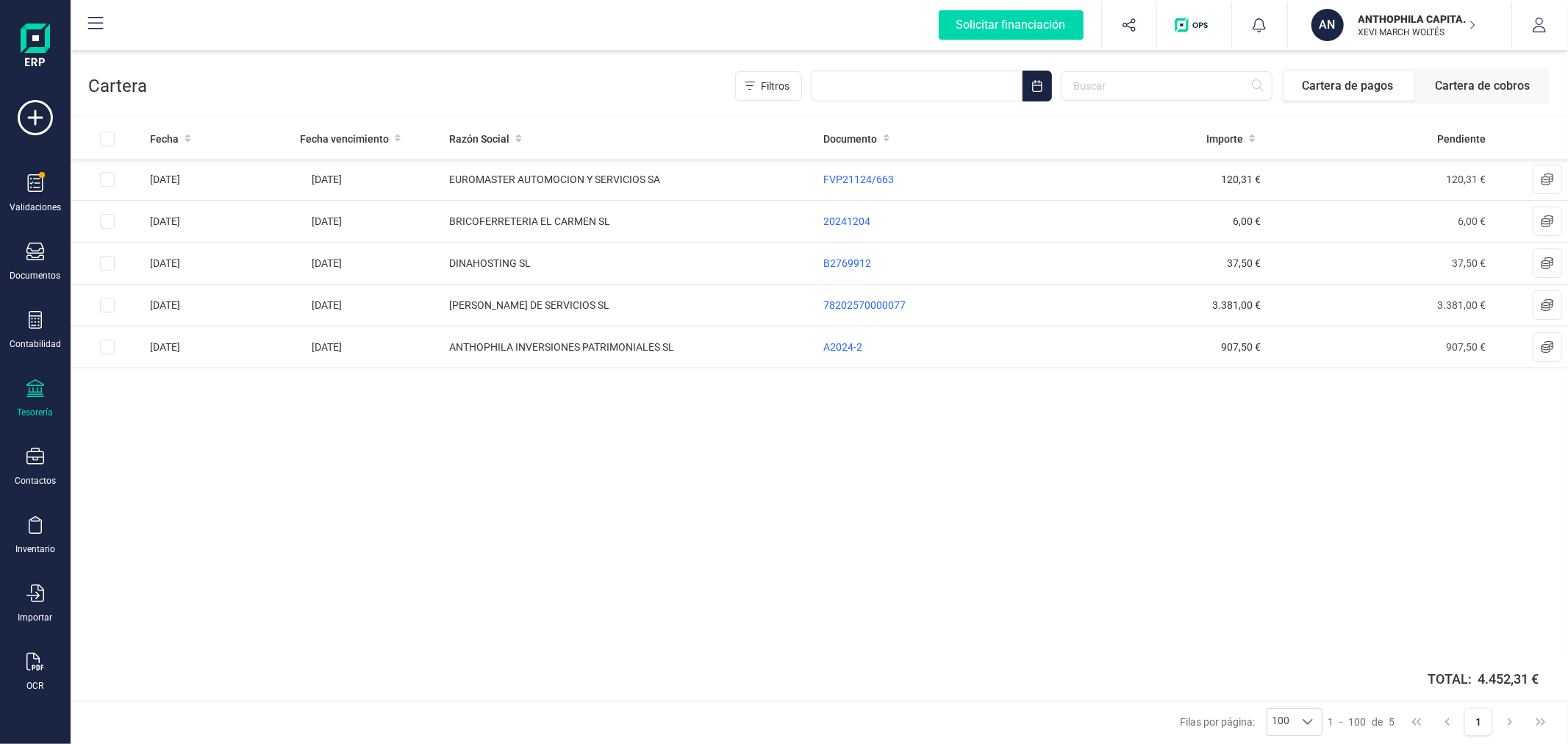
click at [582, 546] on div "Fecha Fecha vencimiento Razón Social Documento Importe Pendiente [DATE] [DATE] …" at bounding box center [818, 387] width 1497 height 539
click at [436, 436] on div "Fecha Fecha vencimiento Razón Social Documento Importe Pendiente [DATE] [DATE] …" at bounding box center [818, 387] width 1497 height 539
click at [31, 666] on icon at bounding box center [36, 662] width 18 height 18
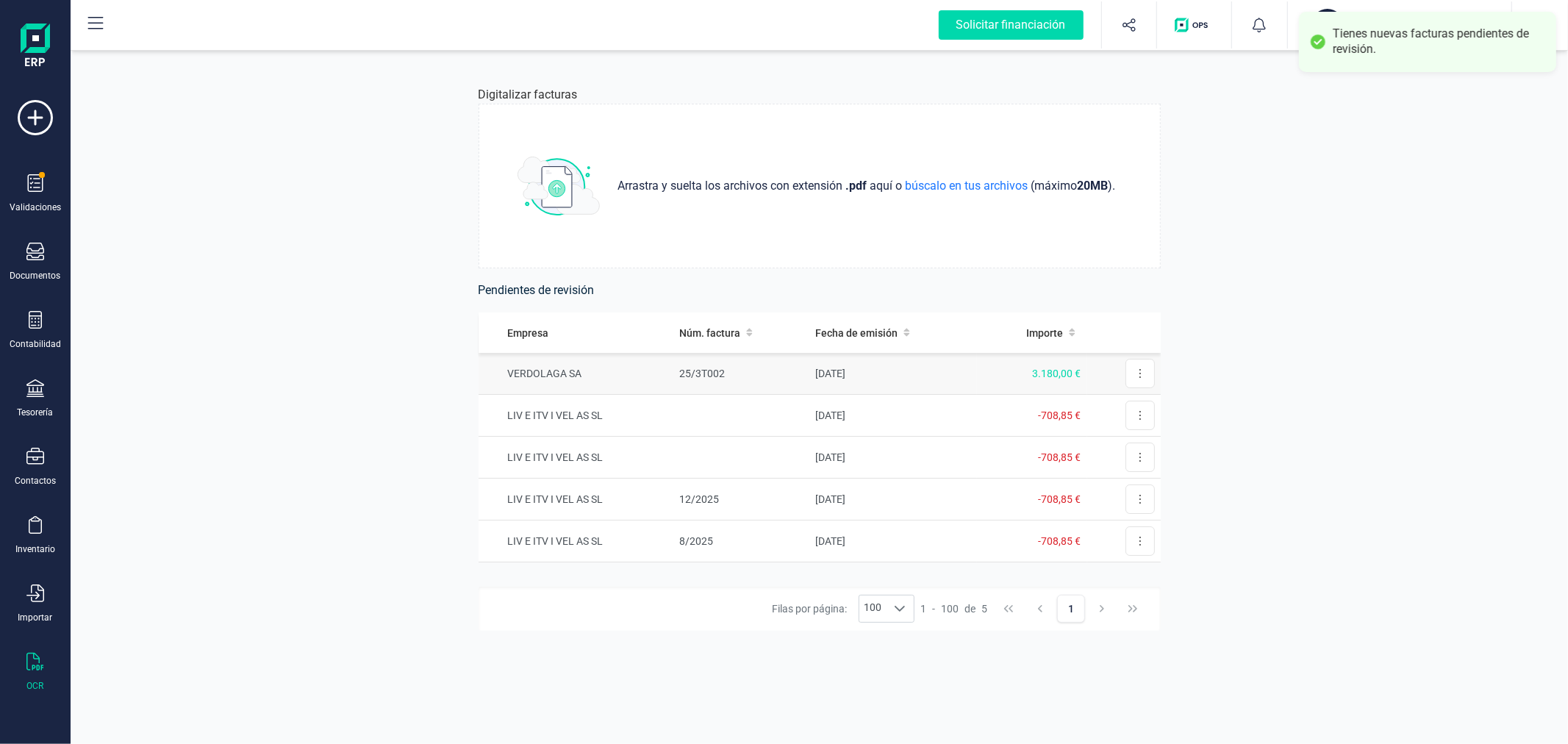
click at [725, 380] on td "25/3T002" at bounding box center [741, 373] width 136 height 42
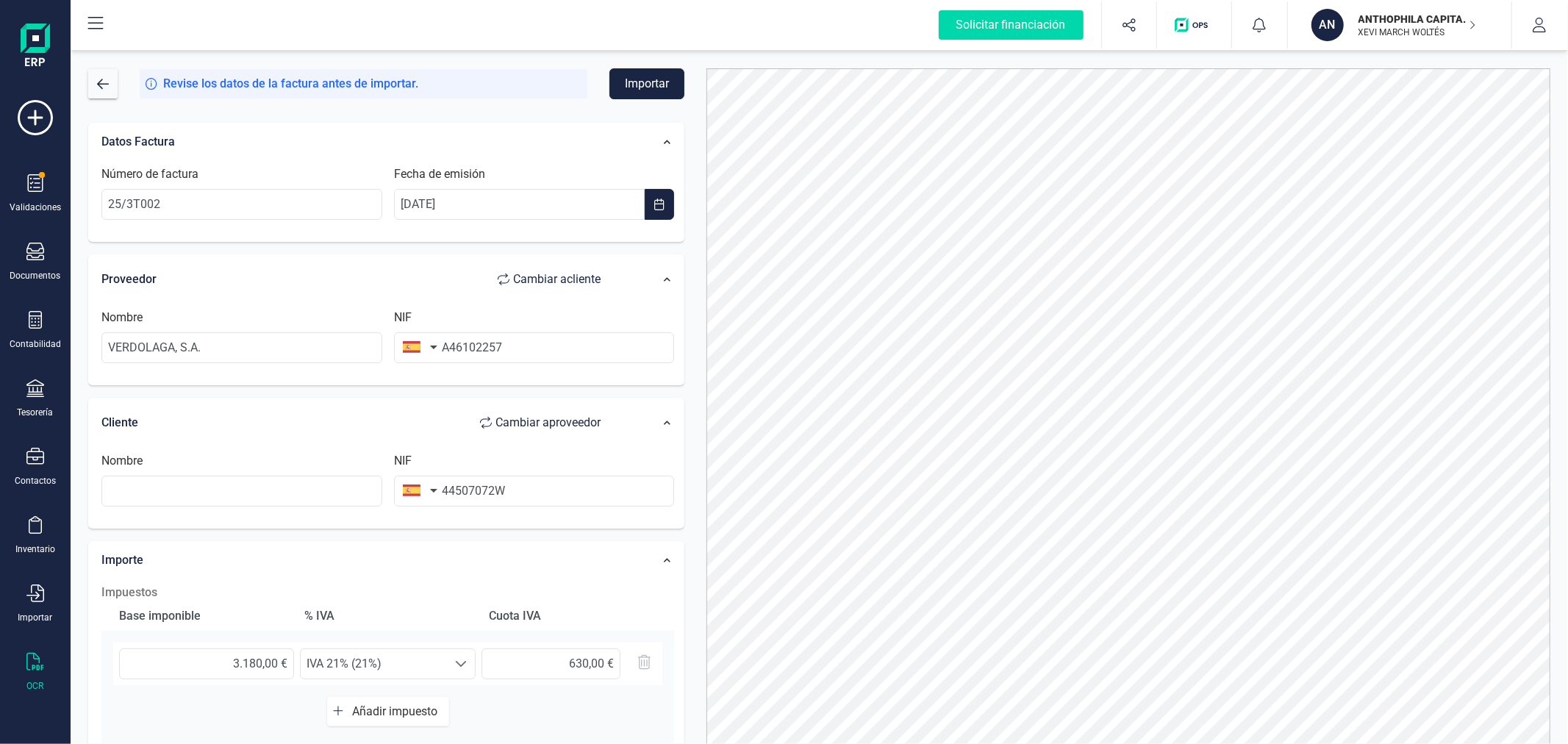
click at [576, 286] on span "Cambiar a cliente" at bounding box center [557, 279] width 87 height 18
type input "44507072W"
type input "VERDOLAGA, S.A."
type input "A46102257"
click at [343, 346] on input "text" at bounding box center [241, 347] width 280 height 31
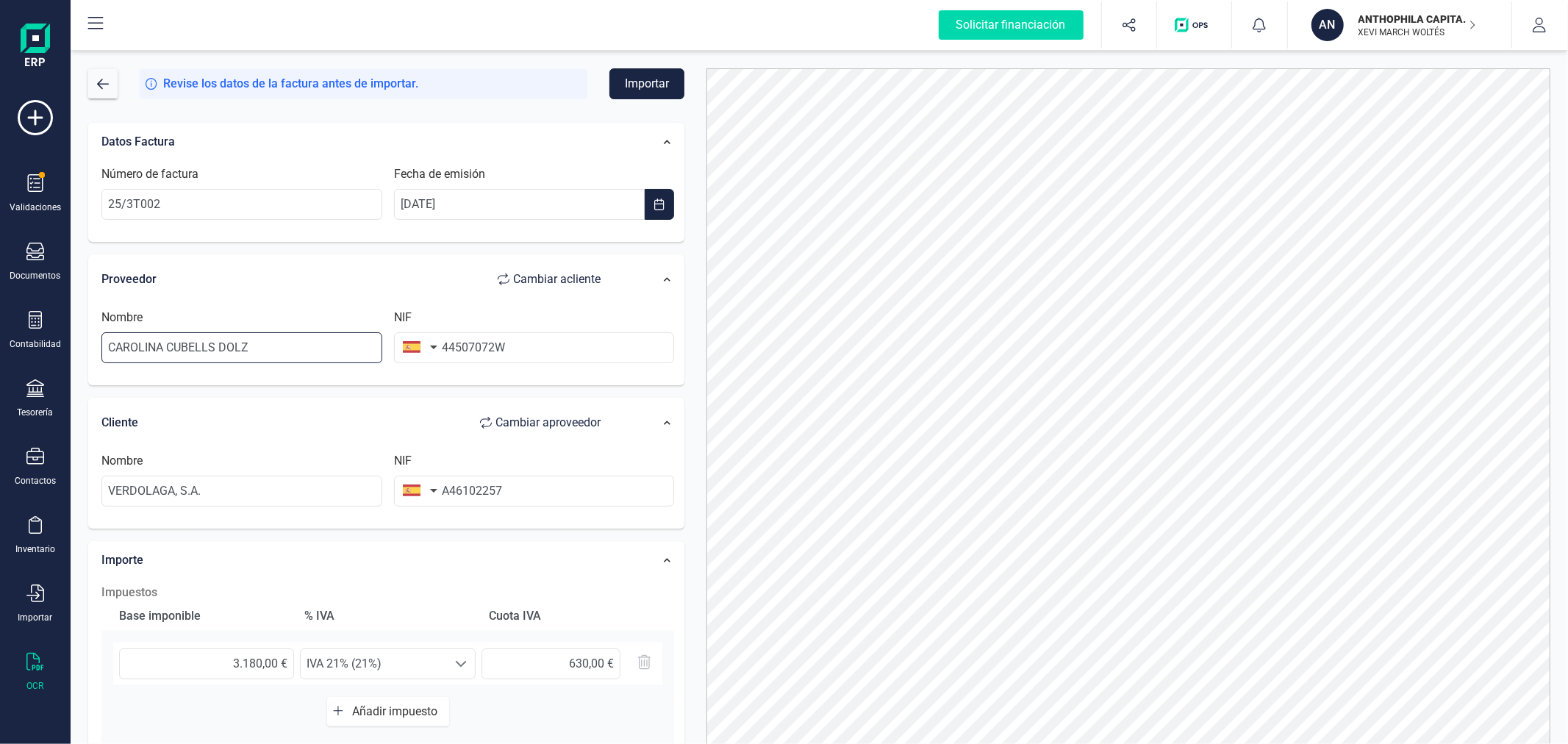
type input "CAROLINA CUBELLS DOLZ"
click at [350, 290] on div "Proveedor Cambiar a cliente" at bounding box center [358, 279] width 514 height 30
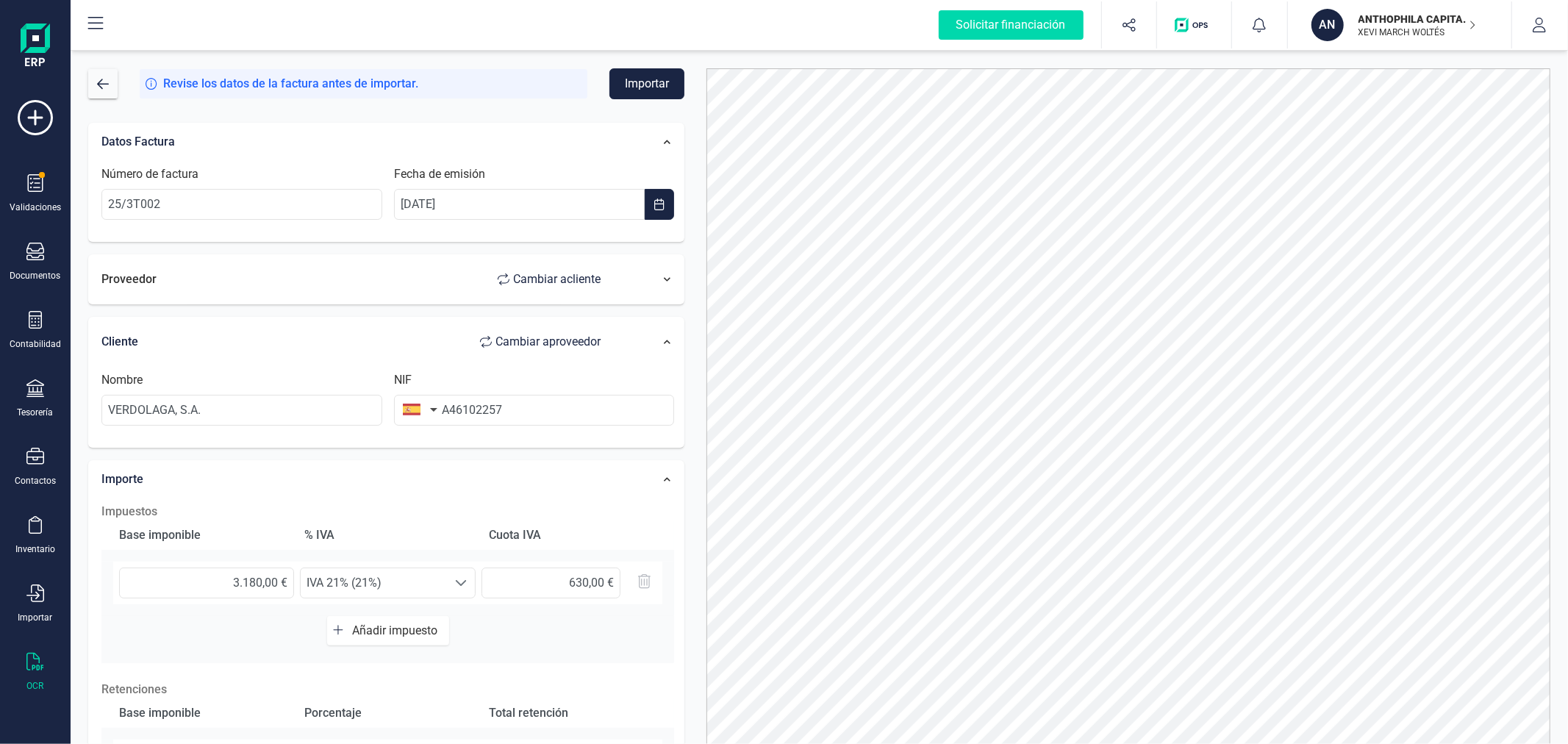
click at [349, 288] on div "Proveedor Cambiar a cliente" at bounding box center [358, 279] width 514 height 30
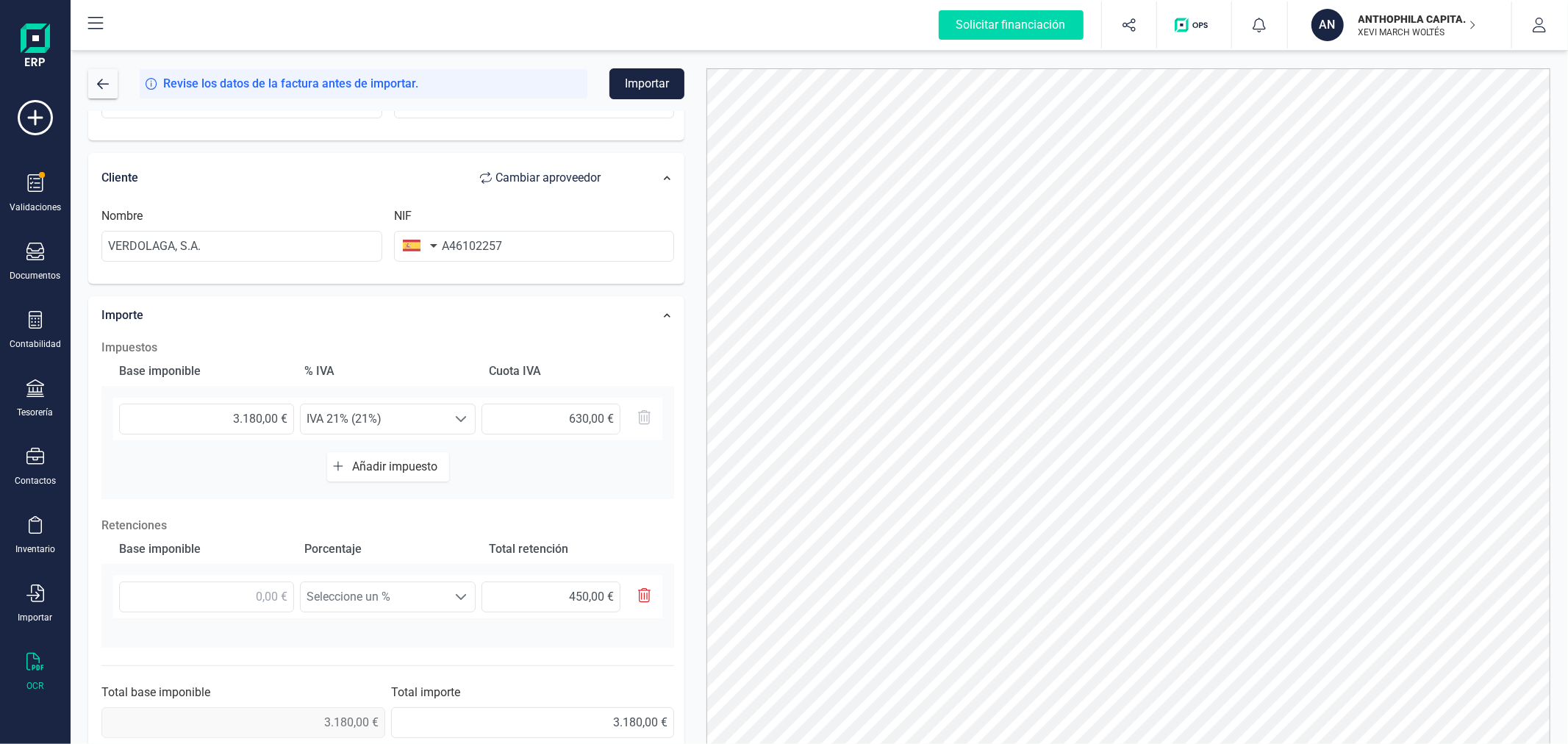
scroll to position [258, 0]
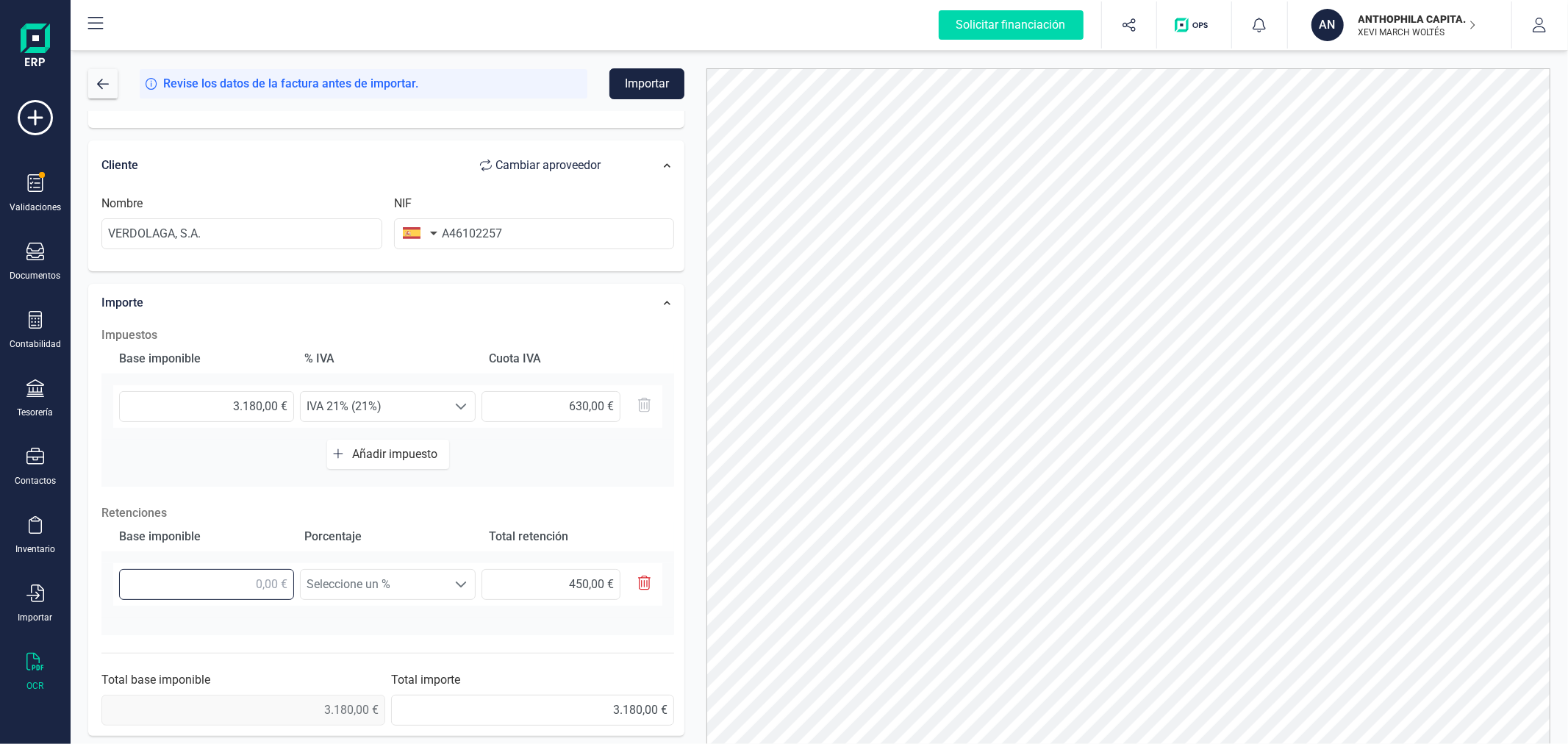
click at [276, 582] on input "text" at bounding box center [206, 584] width 175 height 31
type input "3,00 €"
type input "0,45 €"
type input "31,00 €"
type input "4,65 €"
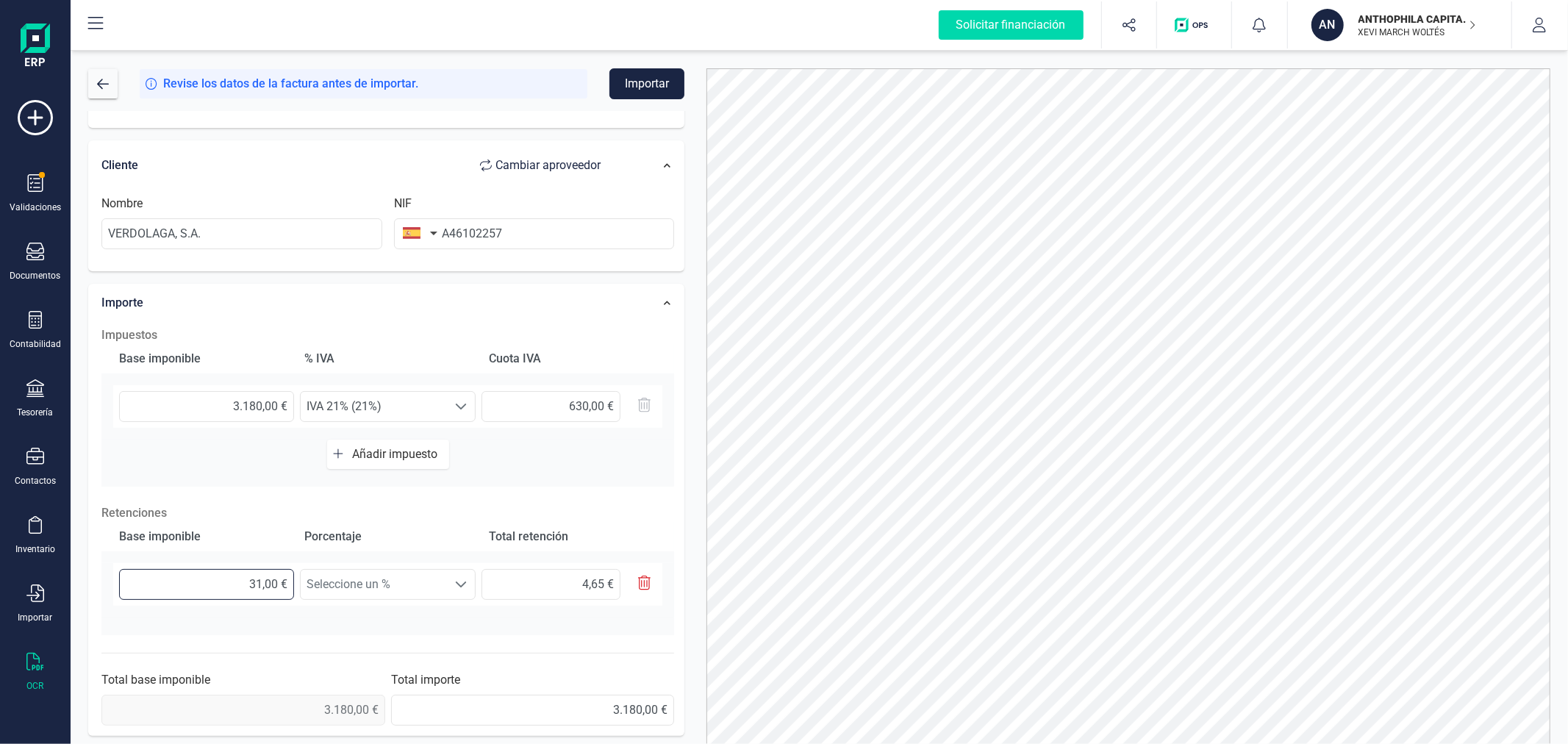
type input "318,00 €"
type input "47,70 €"
type input "3.180,00 €"
type input "477,00 €"
click at [454, 577] on div at bounding box center [461, 585] width 28 height 30
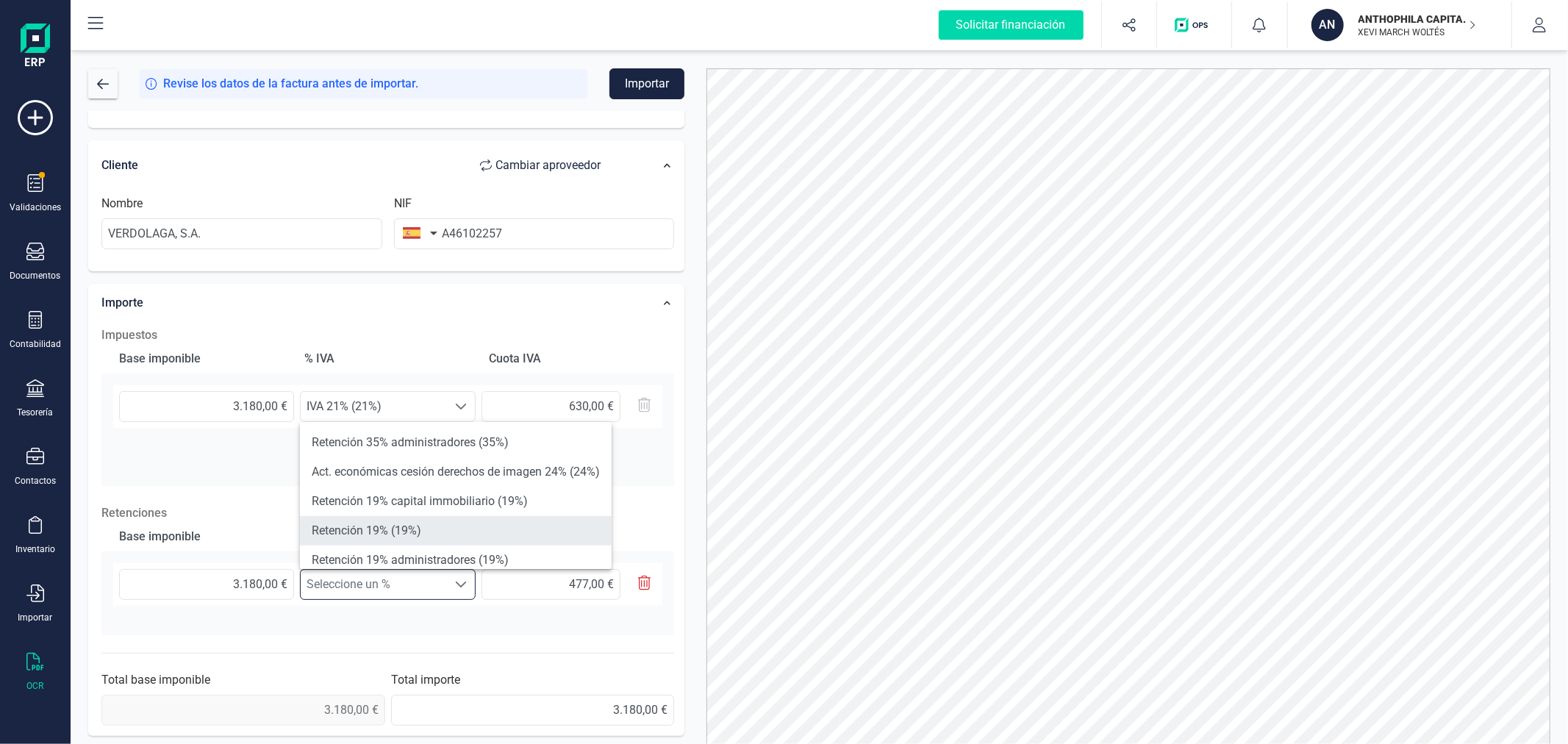
scroll to position [81, 0]
click at [472, 532] on li "Retención 15% (15%)" at bounding box center [456, 538] width 312 height 30
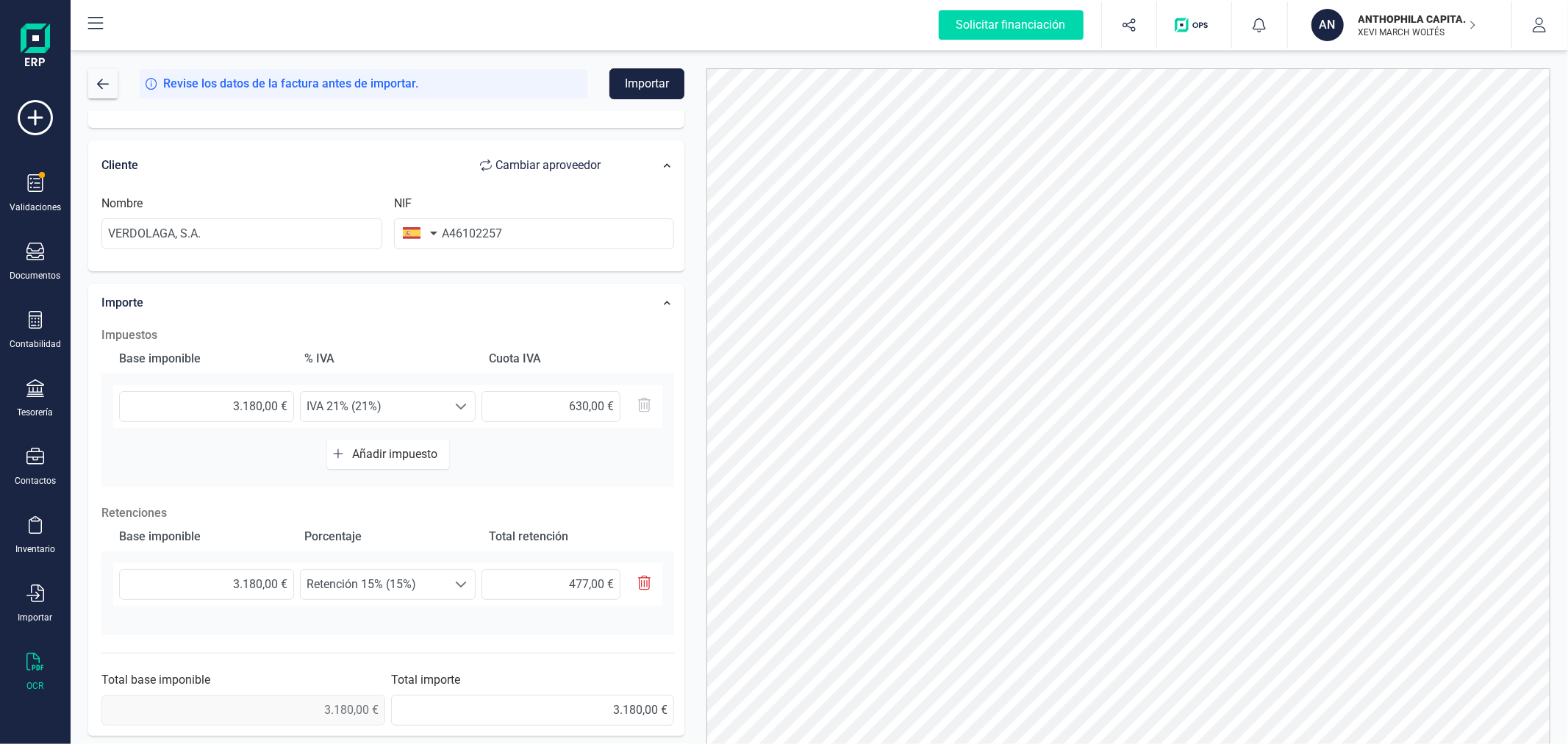
click at [693, 442] on div "Datos Factura Número de factura 25/3T002 Fecha de emisión [DATE] Proveedor Camb…" at bounding box center [386, 298] width 618 height 891
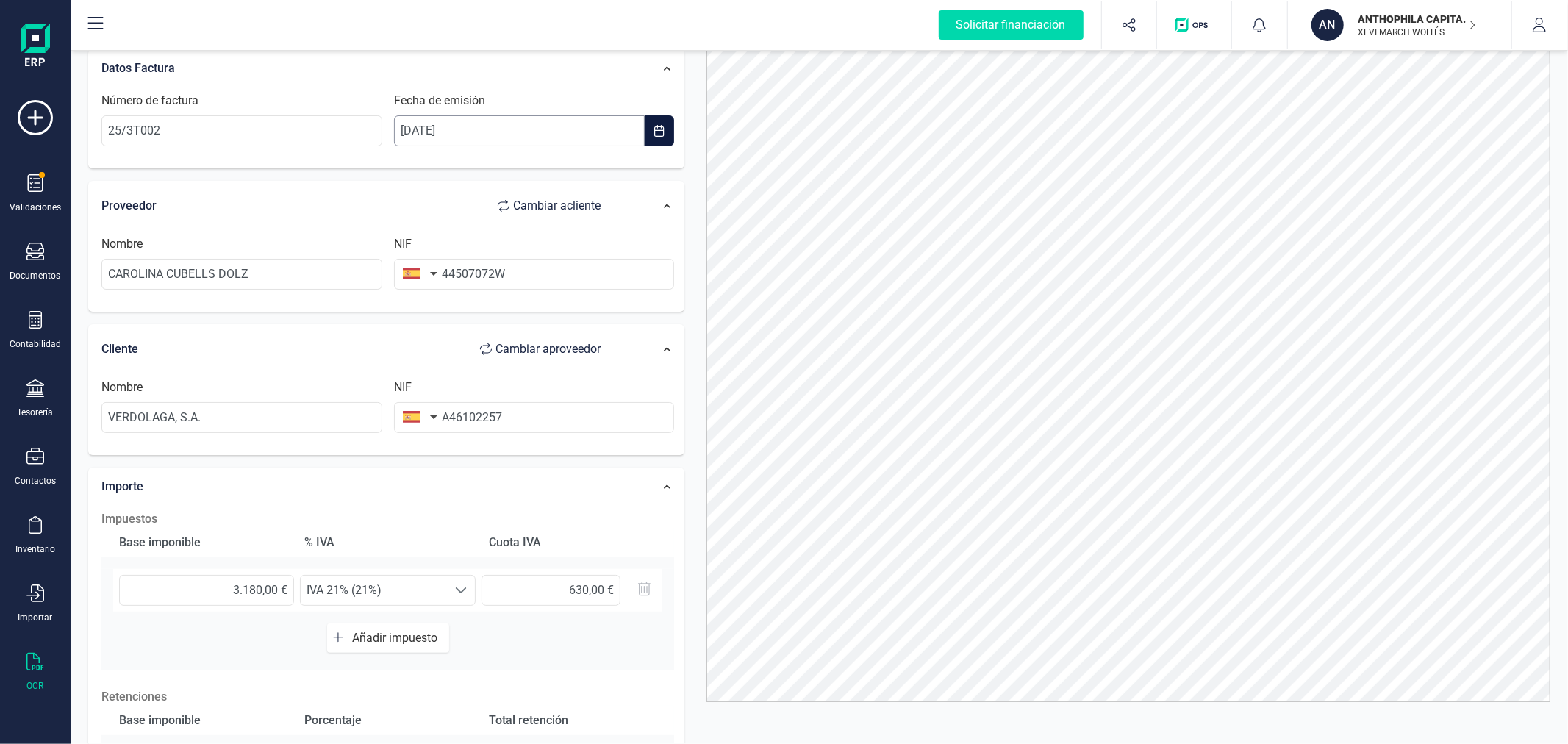
scroll to position [0, 0]
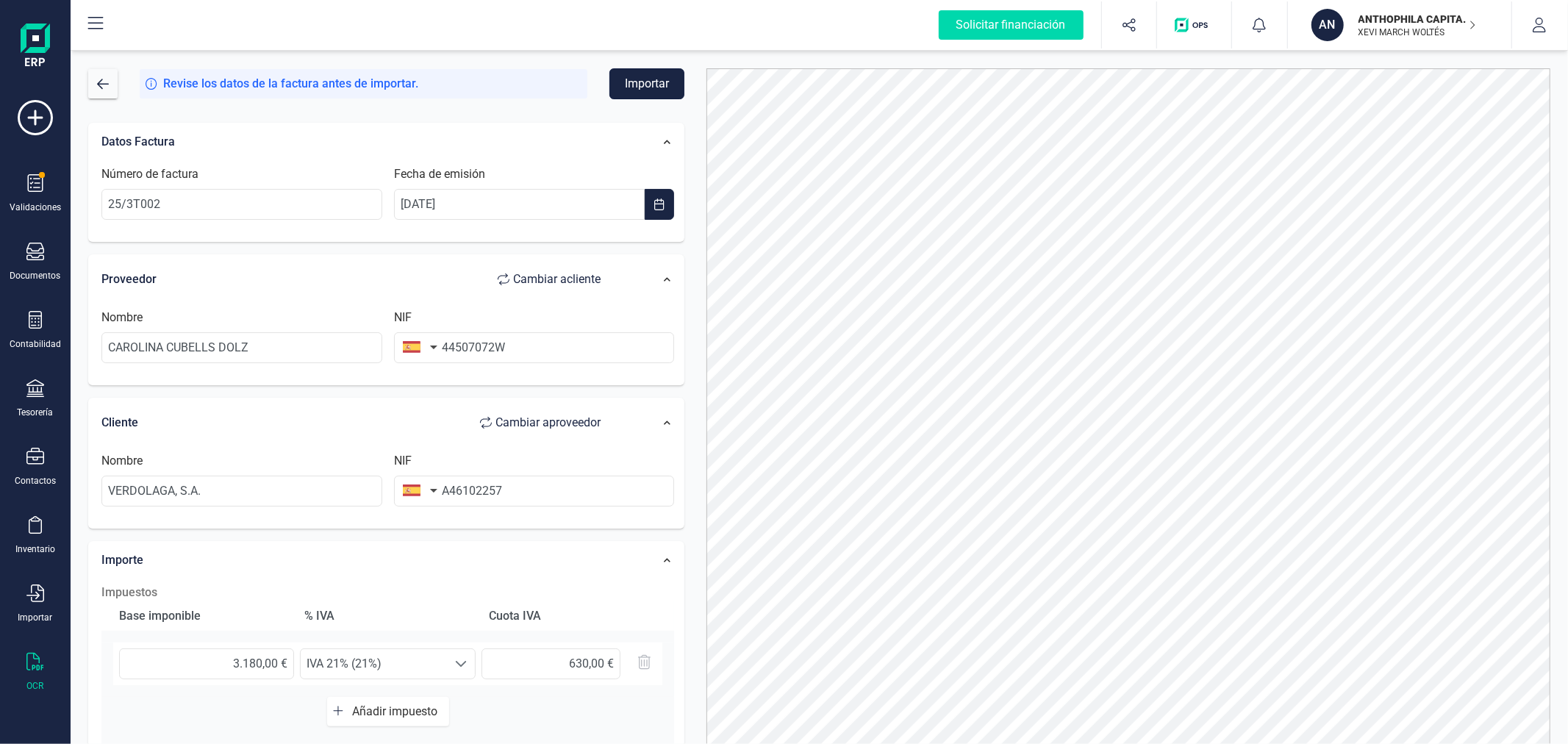
click at [647, 78] on button "Importar" at bounding box center [647, 83] width 75 height 31
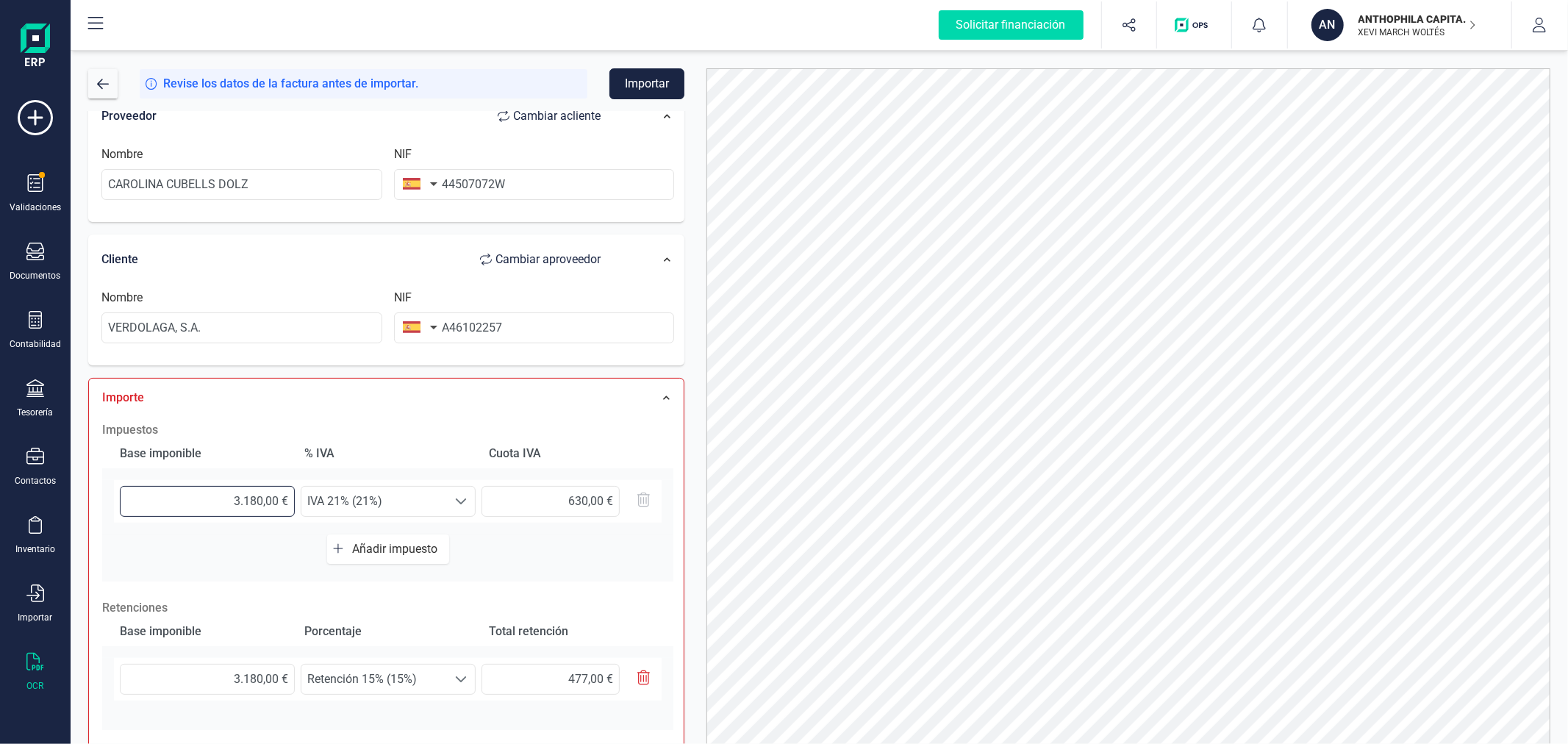
click at [237, 495] on input "3.180,00 €" at bounding box center [207, 500] width 175 height 31
type input "3,00 €"
type input "0,63 €"
type input "30,00 €"
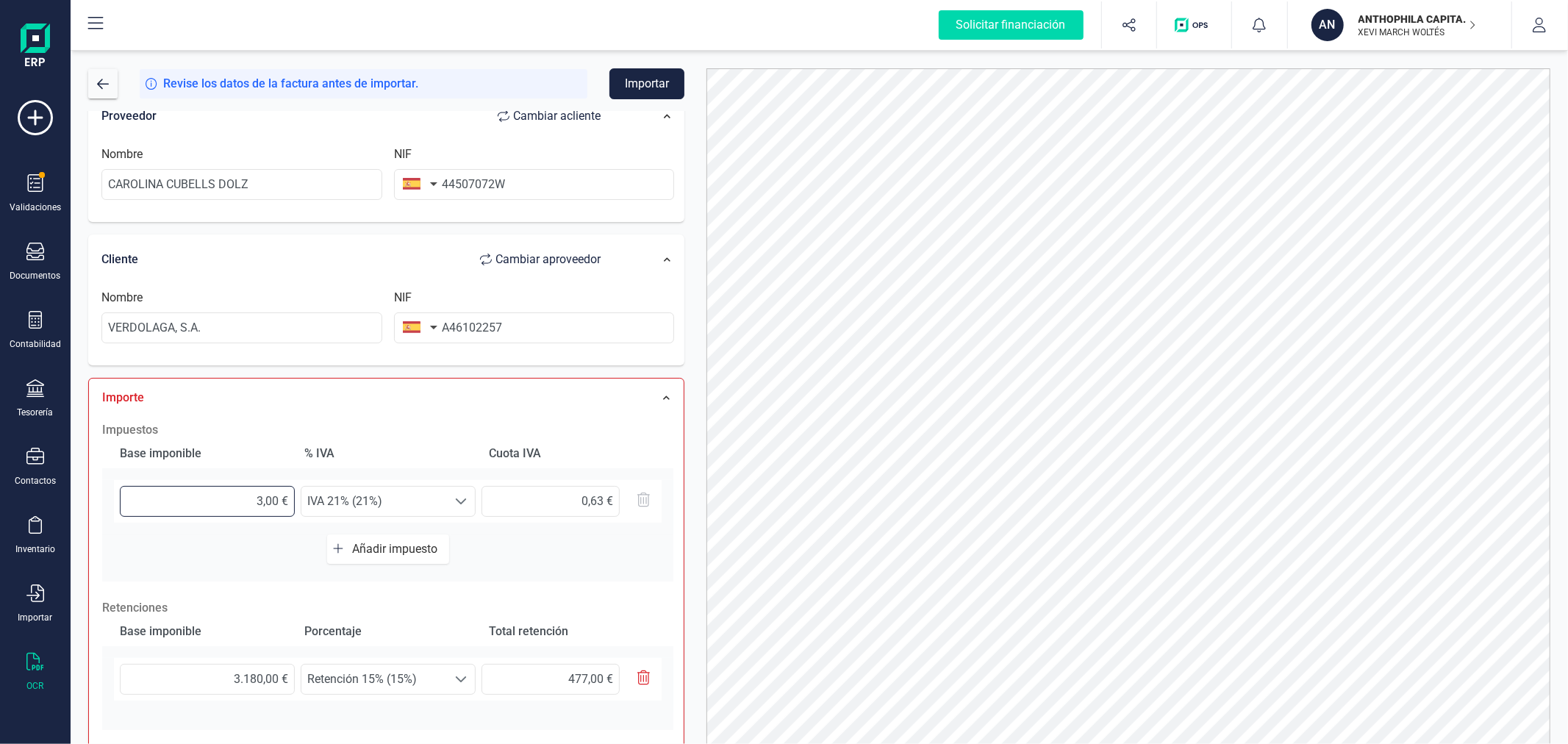
type input "6,30 €"
type input "300,00 €"
type input "63,00 €"
type input "3.000,00 €"
type input "630,00 €"
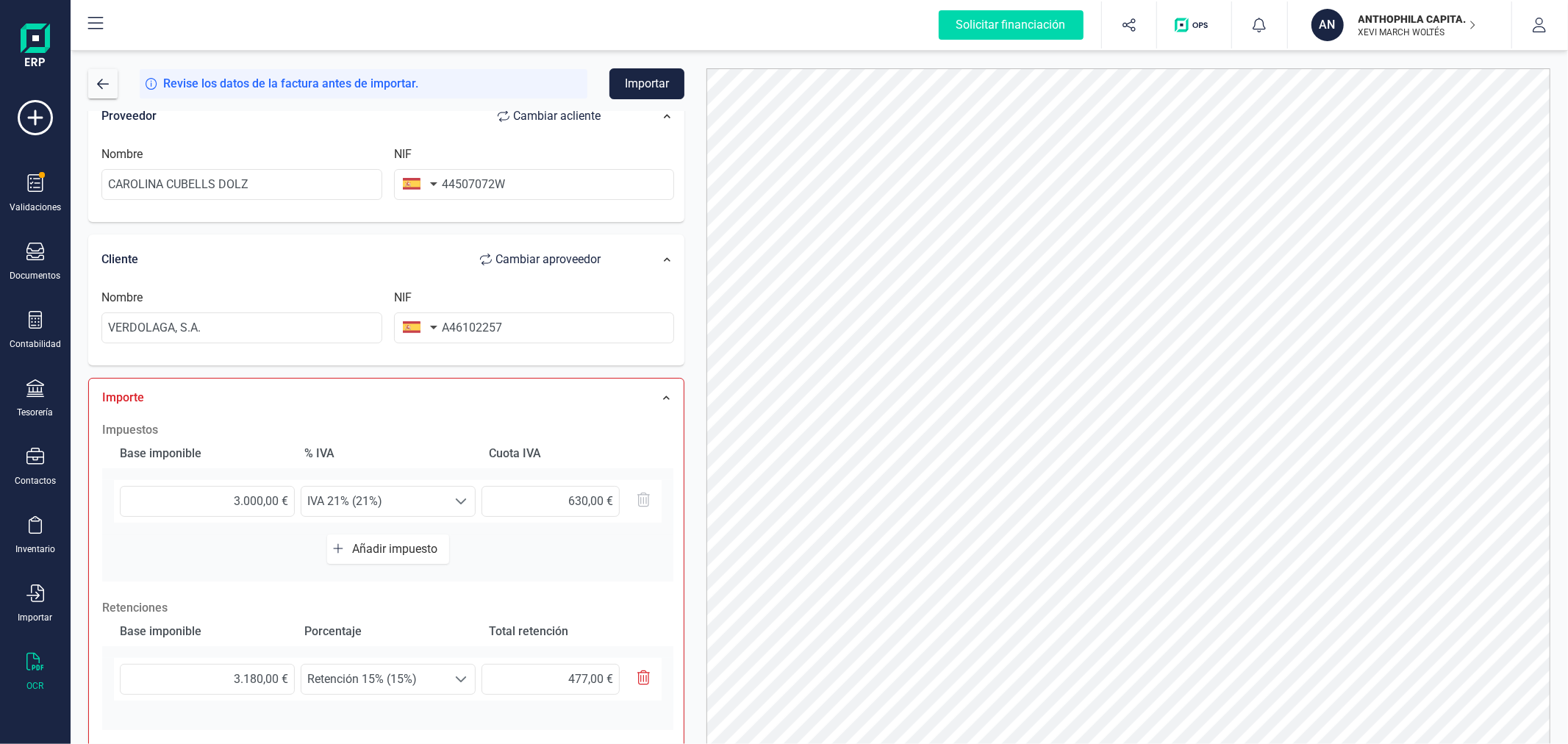
type input "3.000,00 €"
click at [244, 687] on input "3.180,00 €" at bounding box center [207, 679] width 175 height 31
type input "3,00 €"
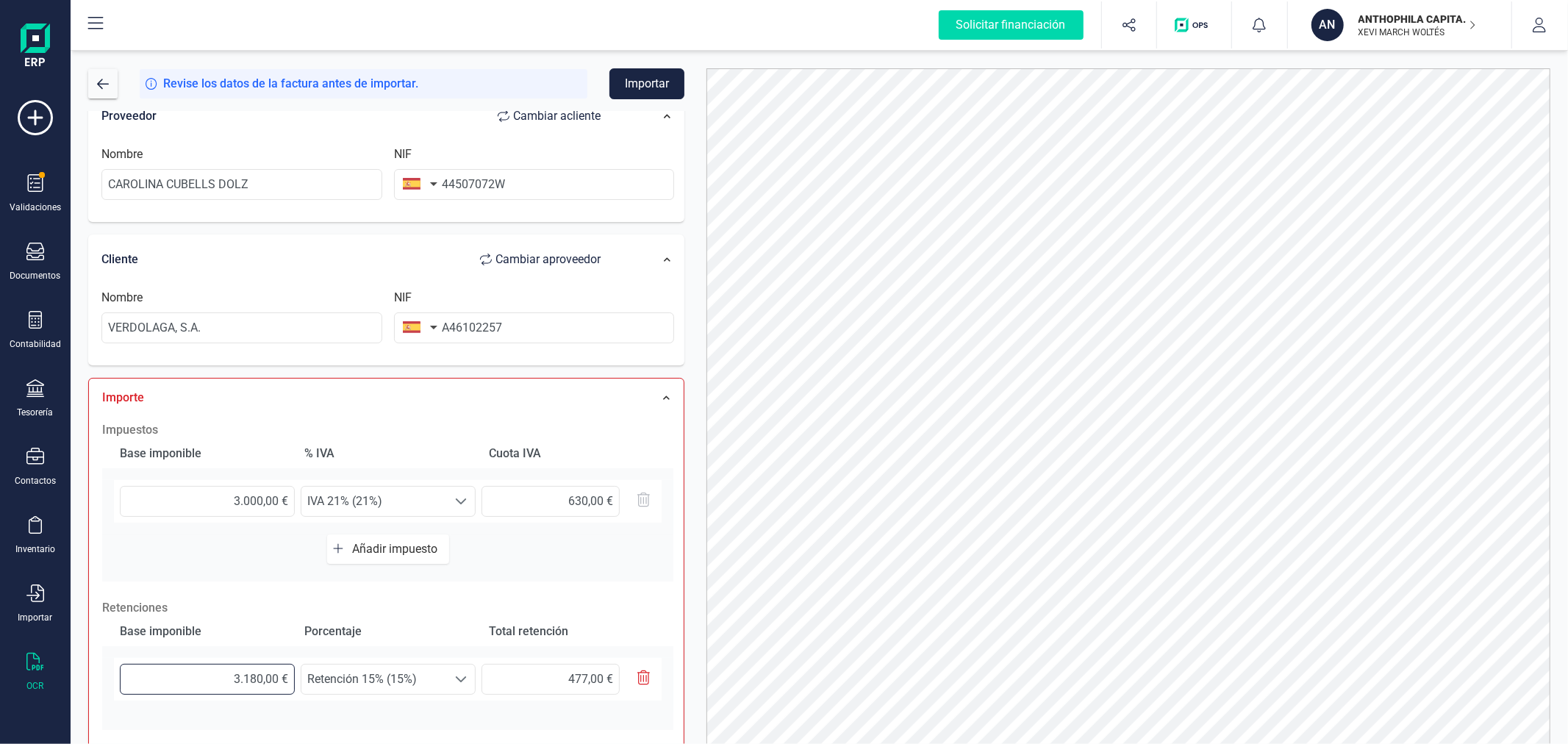
type input "0,45 €"
type input "30,00 €"
type input "4,50 €"
type input "300,00 €"
type input "45,00 €"
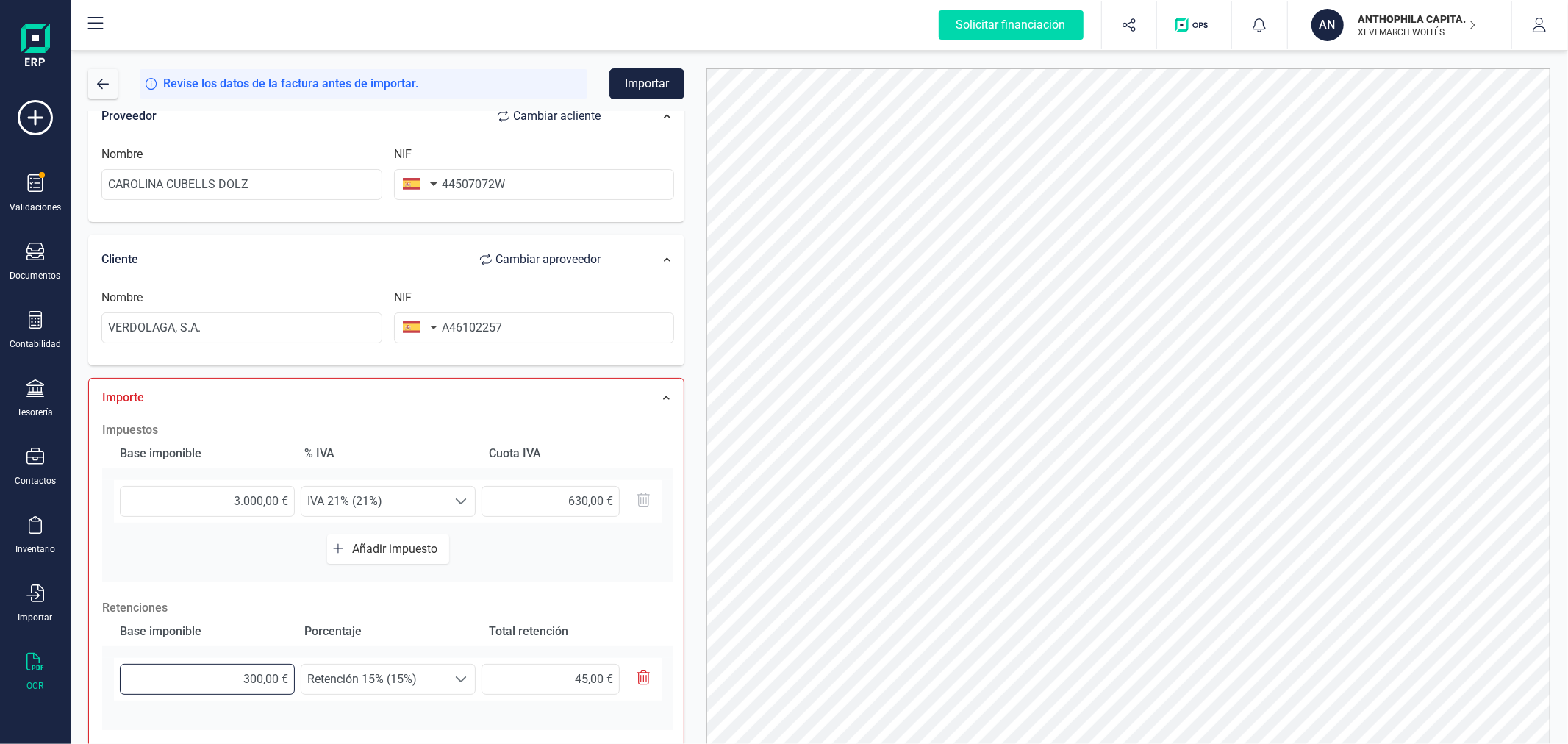
type input "3.000,00 €"
type input "450,00 €"
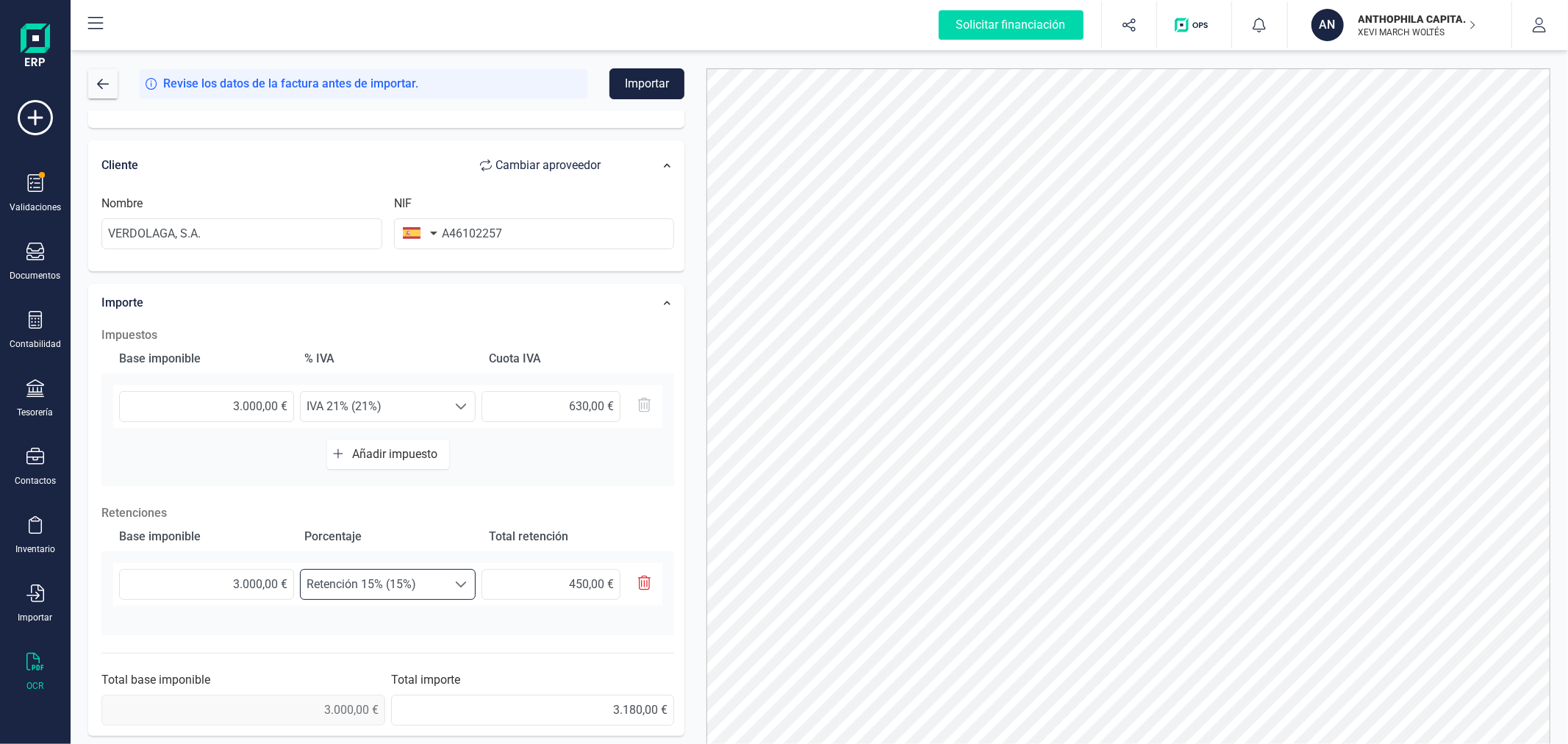
scroll to position [0, 0]
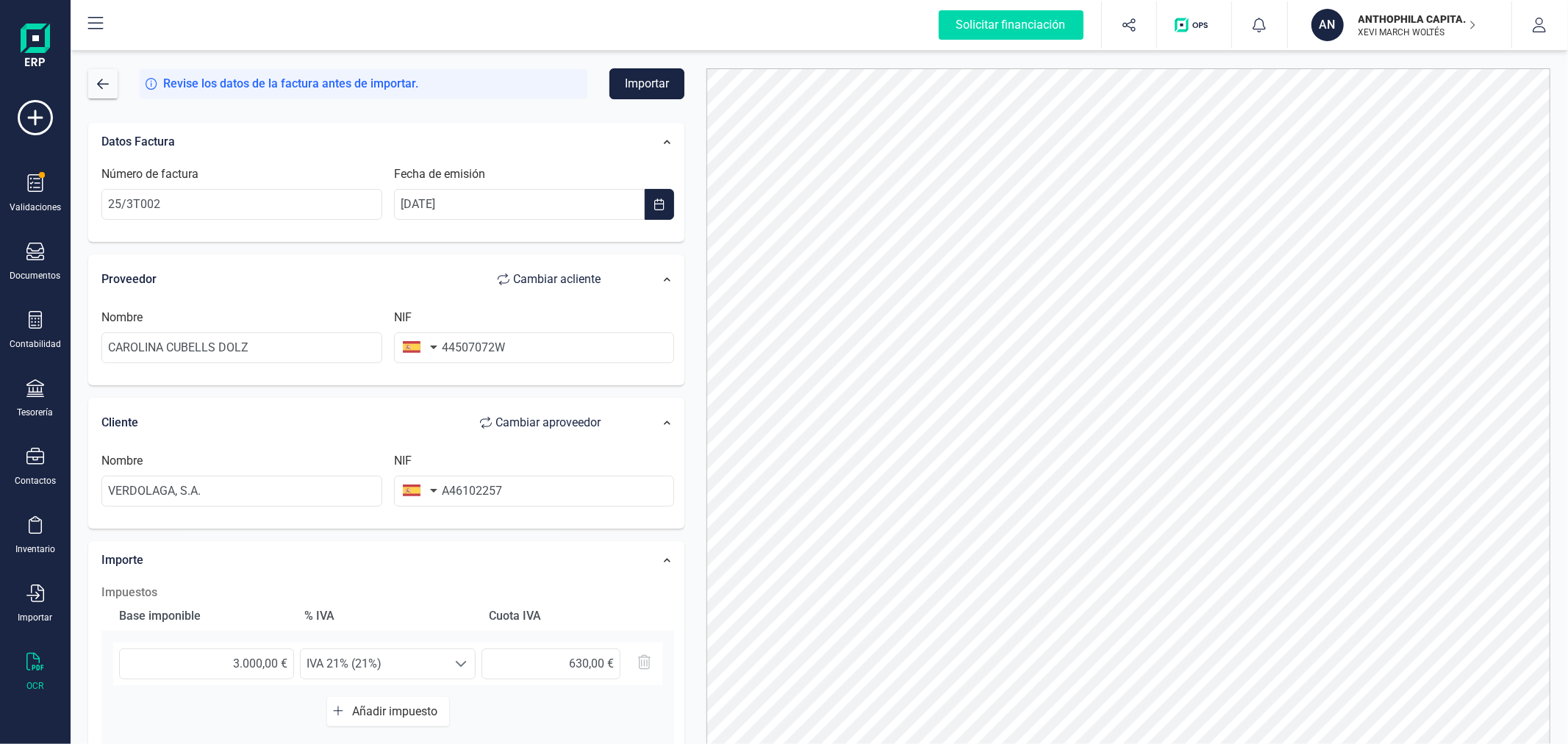
click at [637, 93] on button "Importar" at bounding box center [647, 83] width 75 height 31
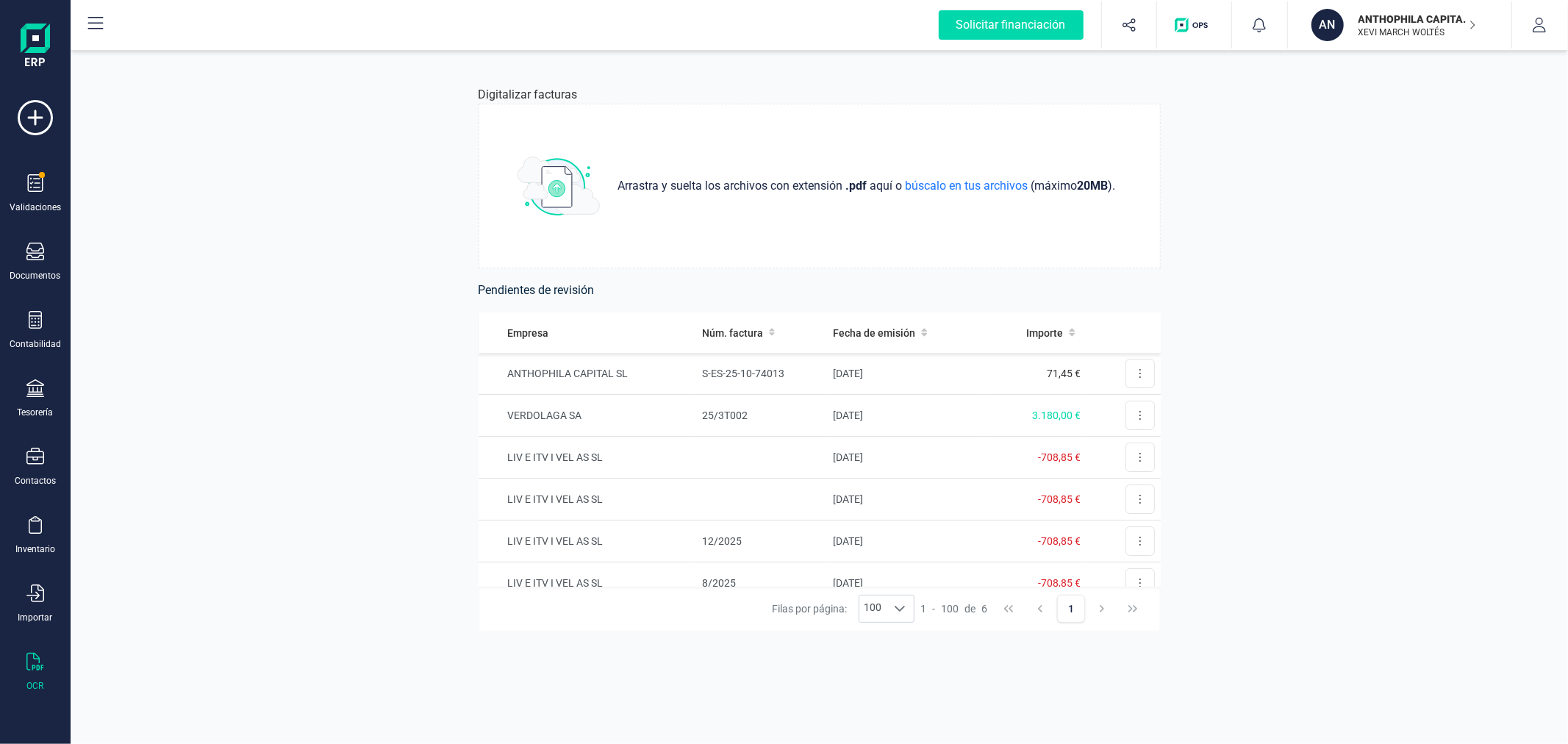
click at [1397, 5] on button "AN ANTHOPHILA CAPITAL SL XEVI MARCH WOLTÉS" at bounding box center [1400, 24] width 188 height 47
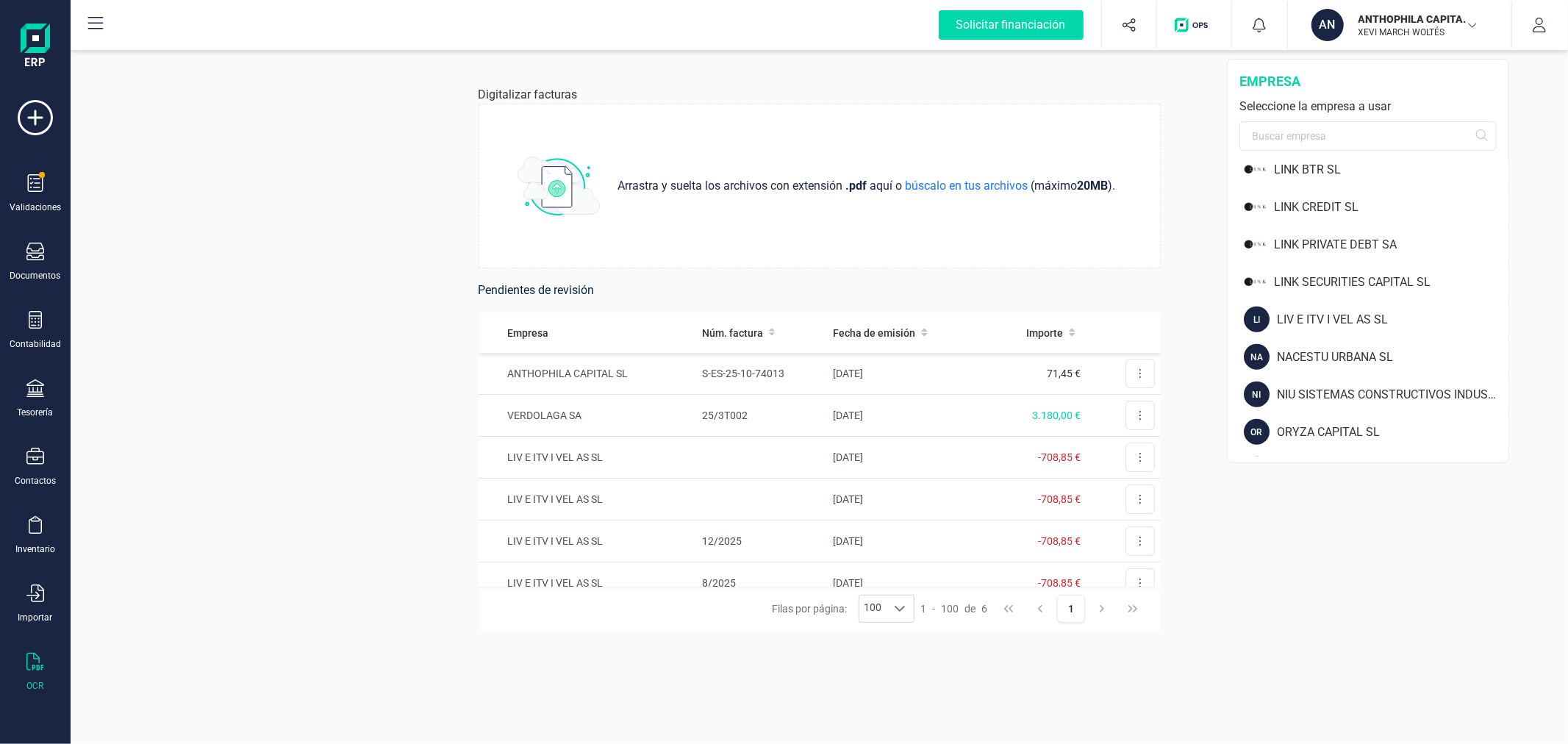
scroll to position [1143, 0]
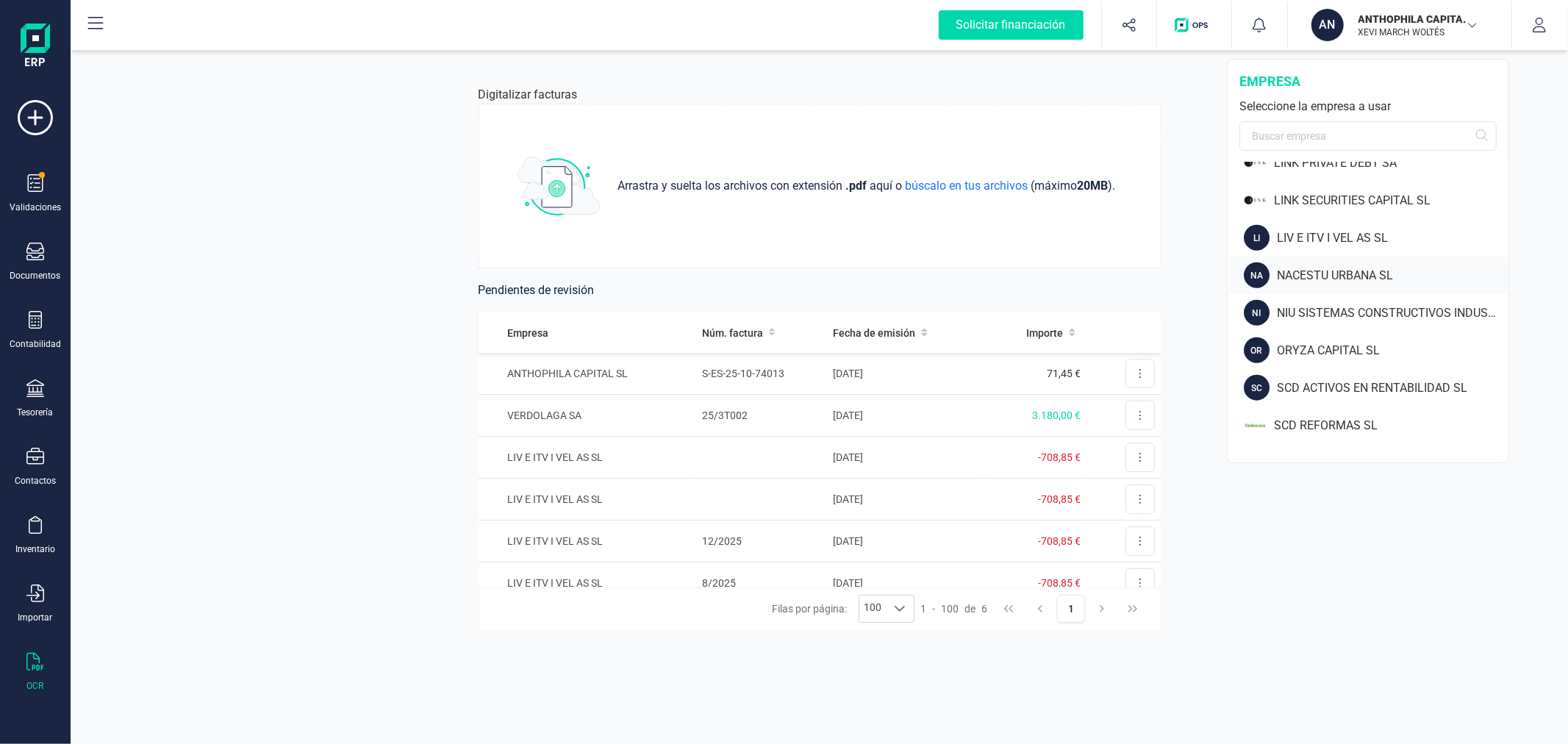
click at [1326, 272] on div "NACESTU URBANA SL" at bounding box center [1393, 275] width 232 height 18
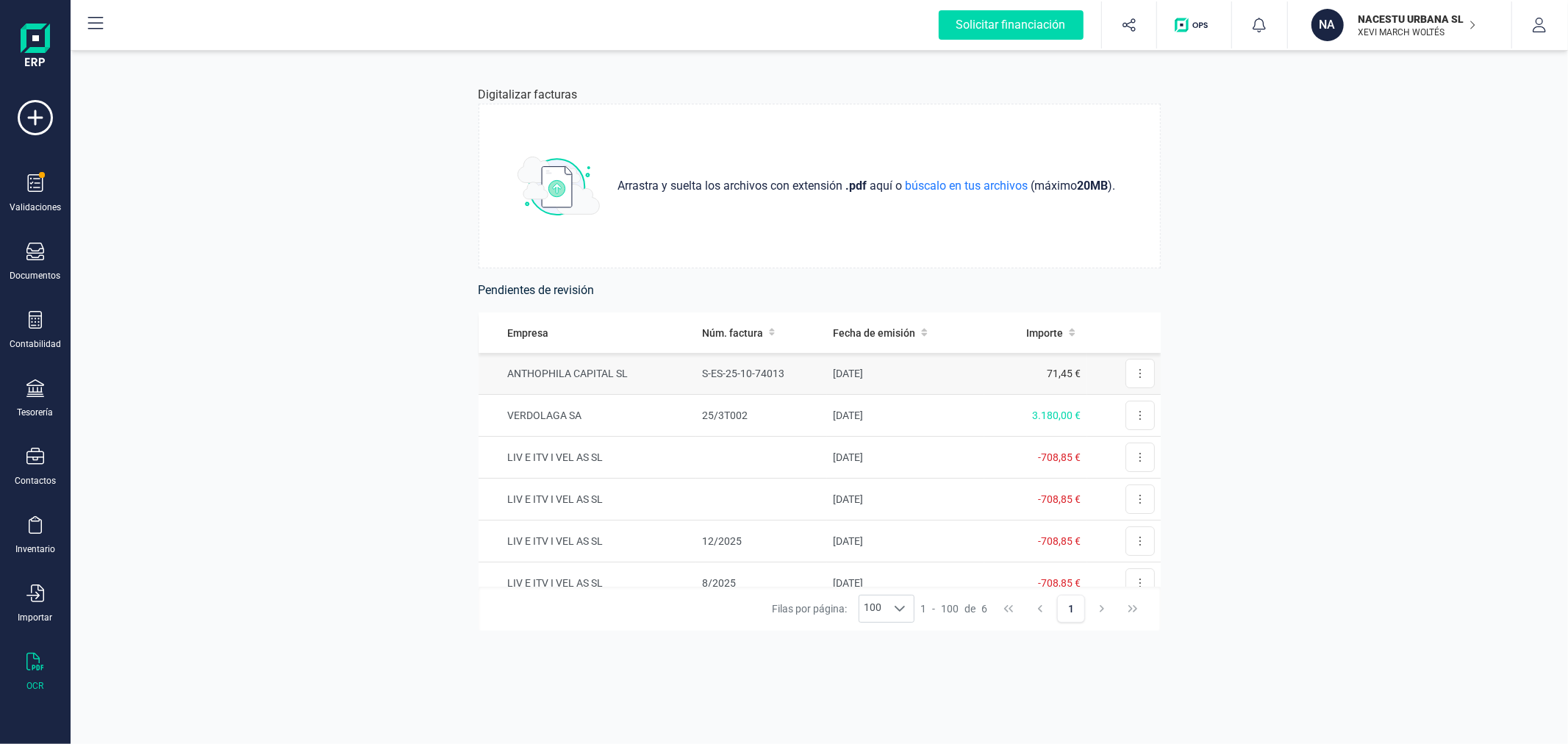
click at [683, 371] on td "ANTHOPHILA CAPITAL SL" at bounding box center [587, 373] width 218 height 42
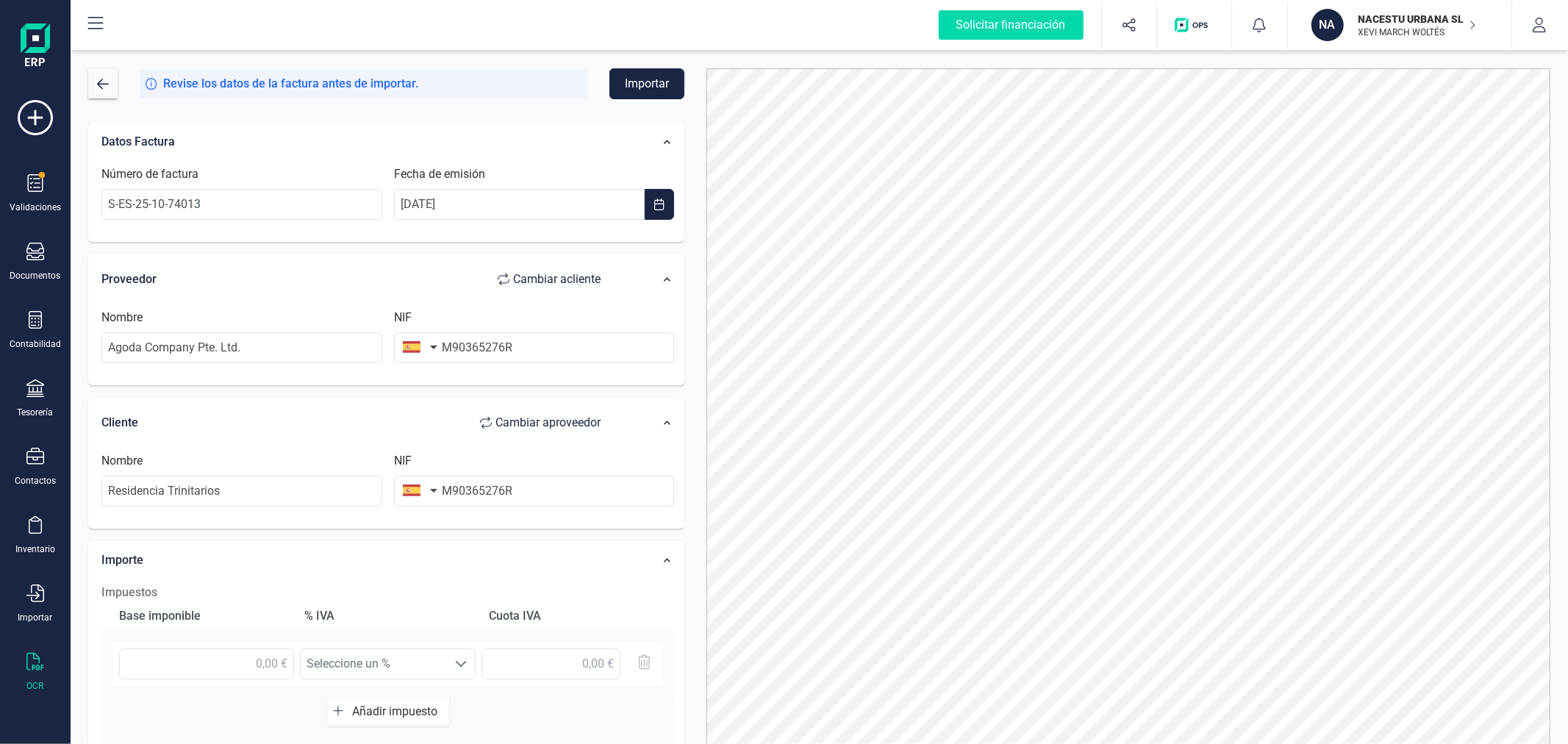
click at [423, 342] on button "button" at bounding box center [417, 347] width 47 height 30
click at [447, 378] on input "text" at bounding box center [499, 389] width 195 height 31
type input "singa"
click at [482, 416] on span "Singapur" at bounding box center [499, 420] width 195 height 18
click at [541, 491] on input "M90365276R" at bounding box center [534, 490] width 280 height 31
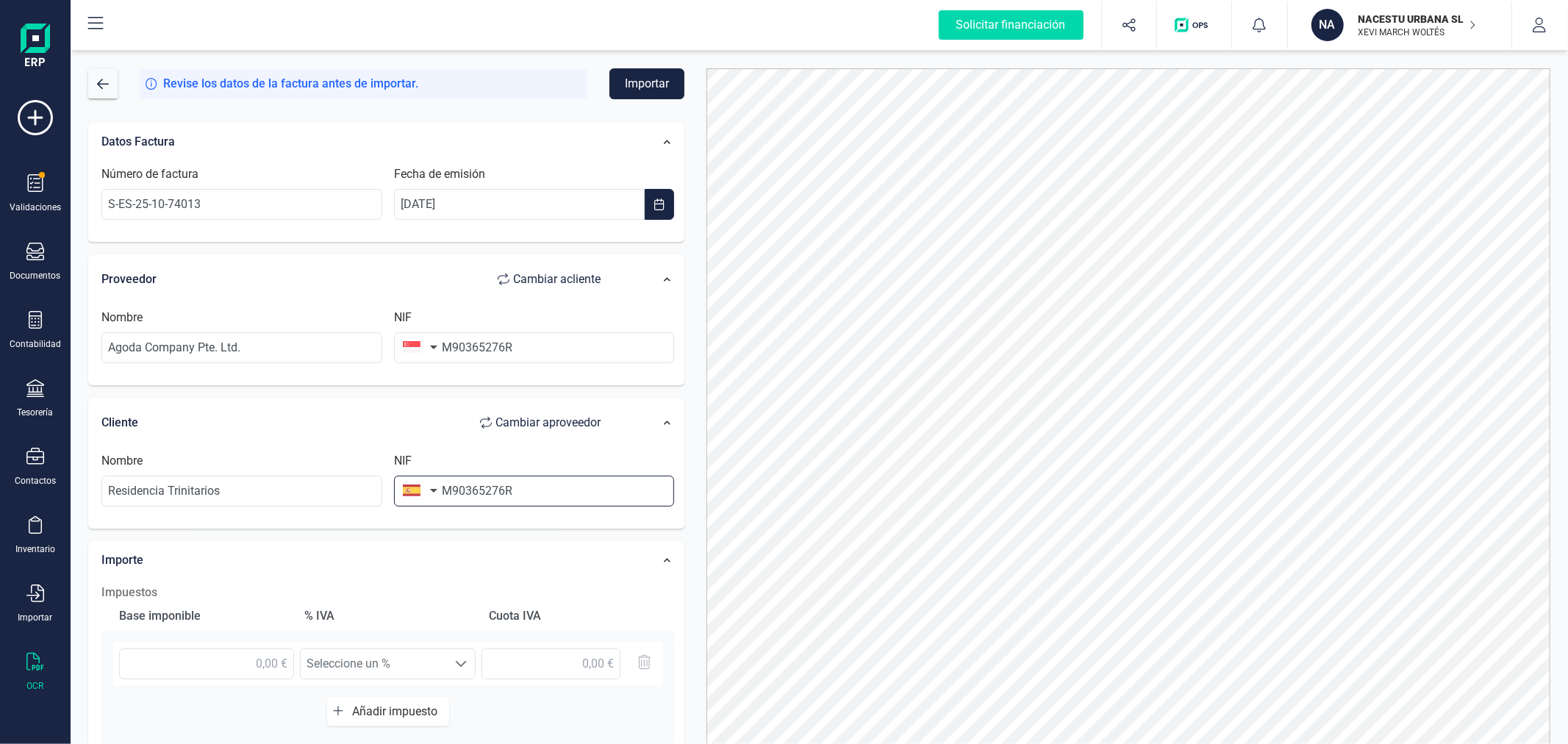
click at [535, 489] on input "M90365276R" at bounding box center [534, 490] width 280 height 31
type input "B40596330"
click at [532, 530] on li "B40596330" at bounding box center [534, 528] width 280 height 30
type input "NACESTU URBANA SL"
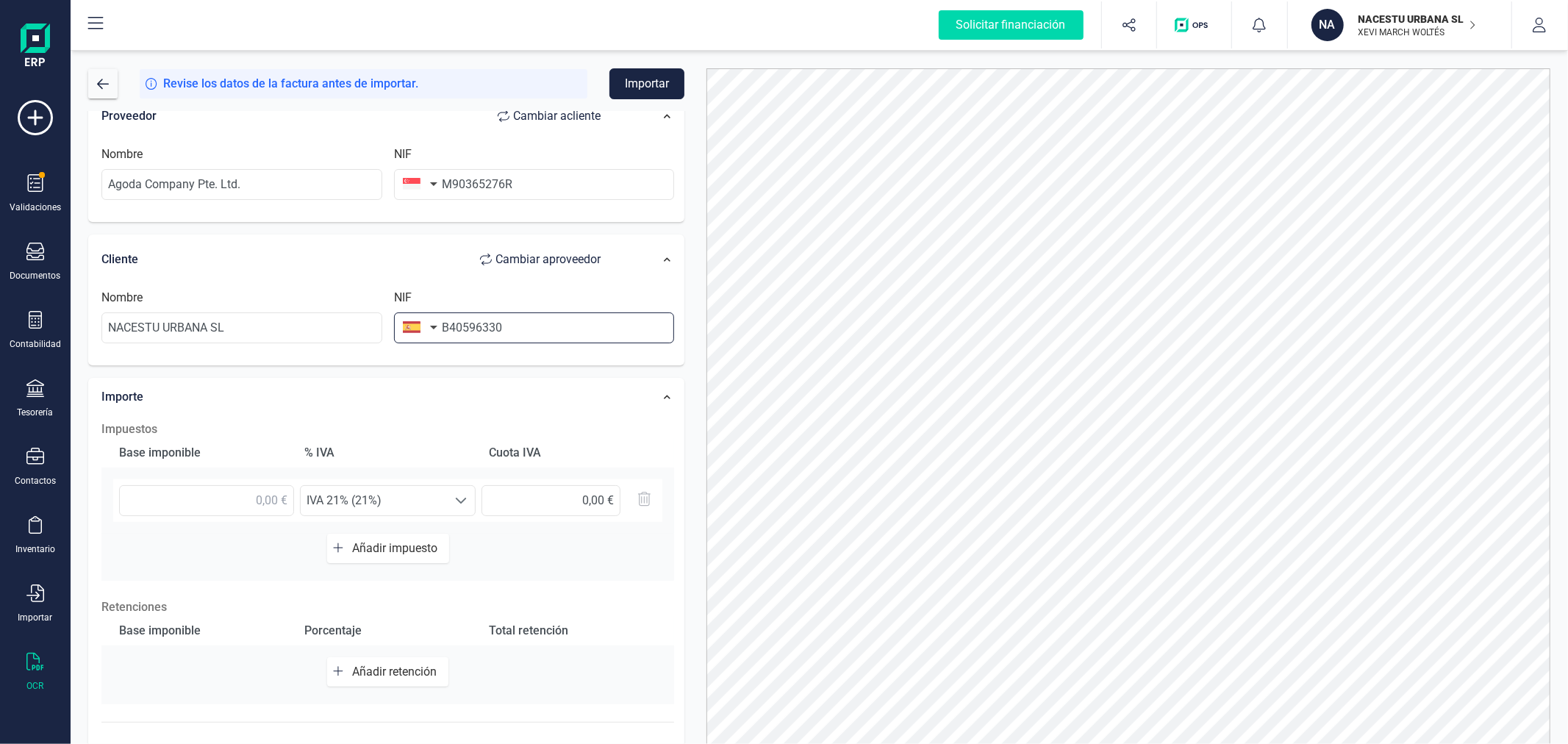
scroll to position [232, 0]
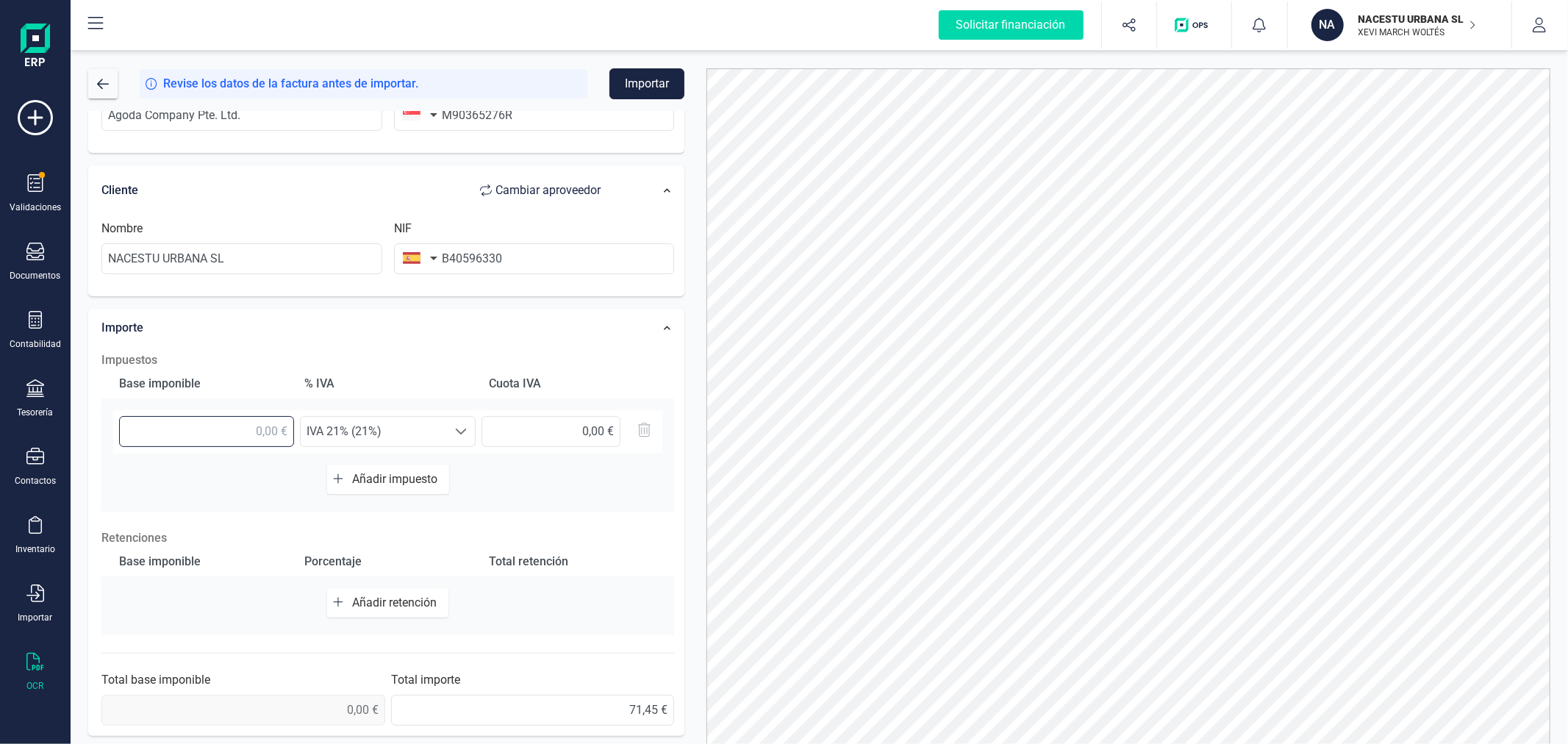
click at [206, 430] on input "text" at bounding box center [206, 431] width 175 height 31
type input "71,45 €"
click at [455, 426] on span at bounding box center [461, 432] width 12 height 12
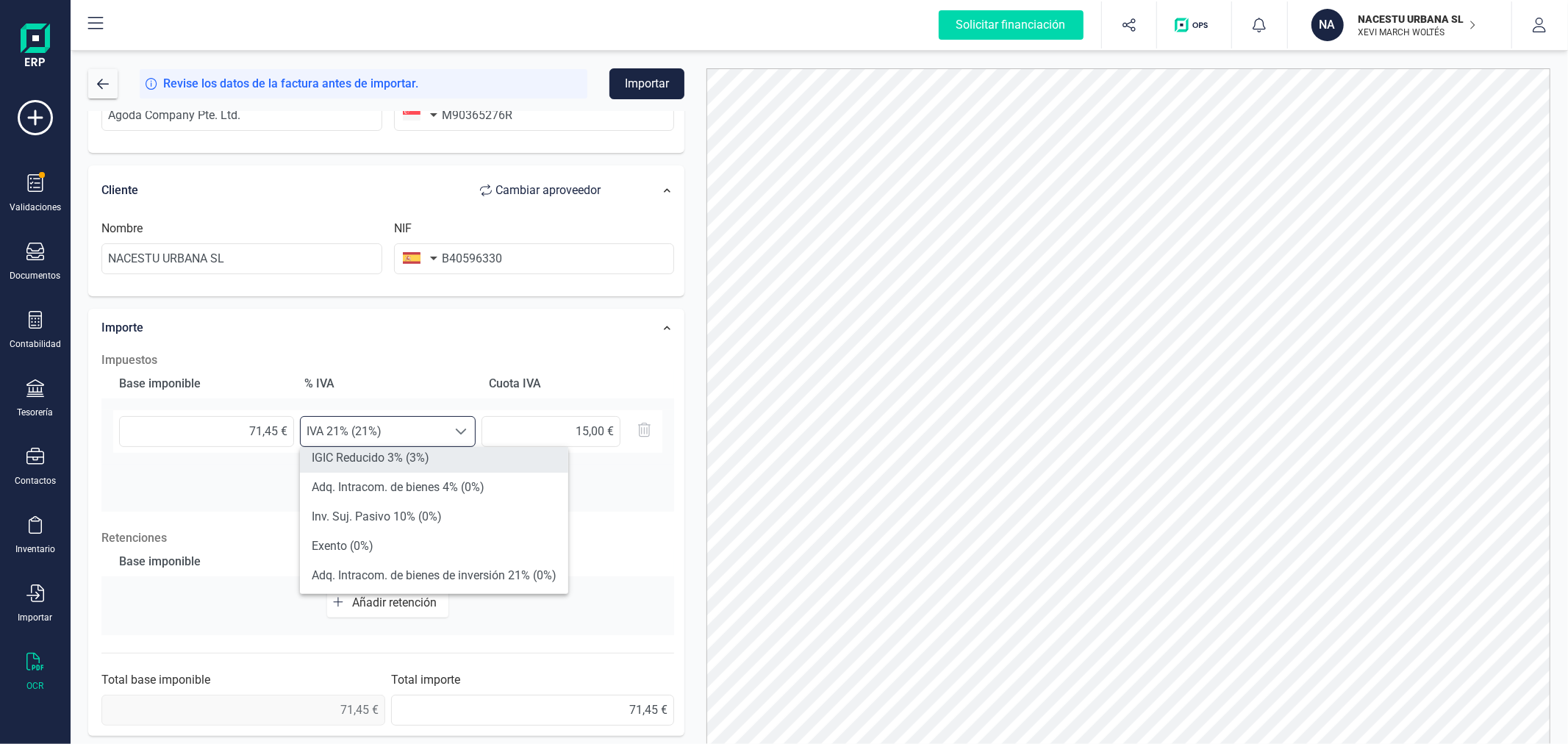
scroll to position [326, 0]
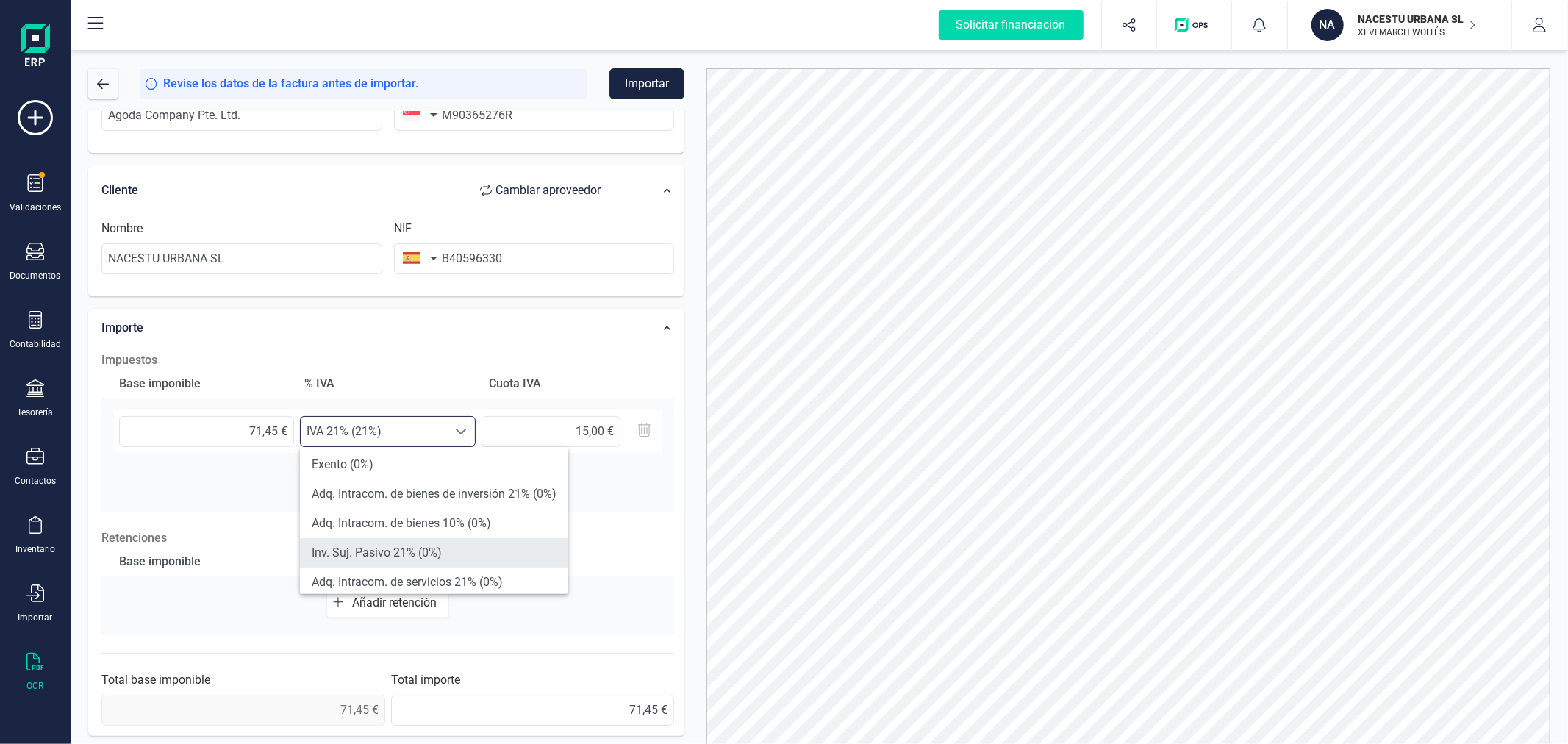
click at [480, 540] on li "Inv. Suj. Pasivo 21% (0%)" at bounding box center [434, 553] width 268 height 30
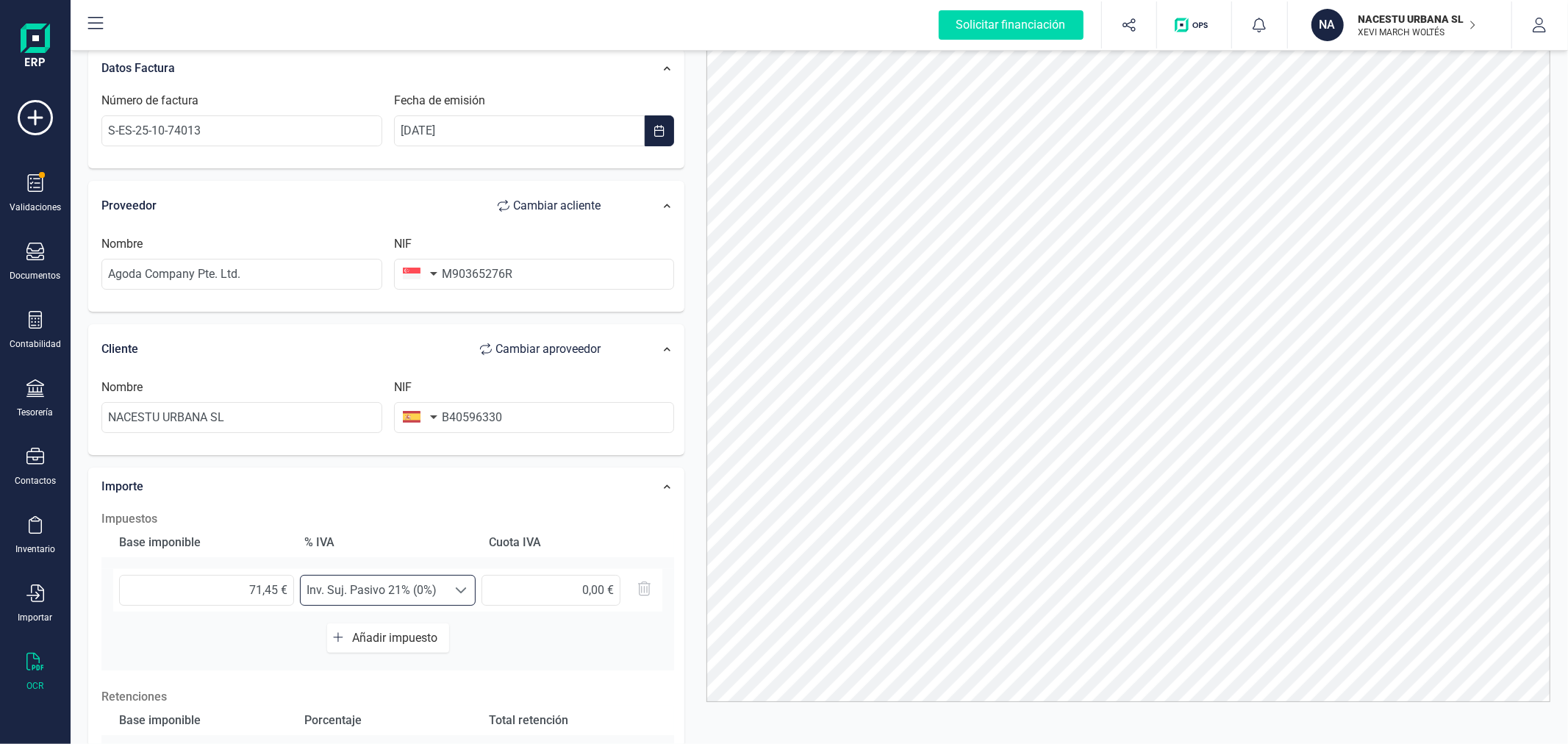
scroll to position [0, 0]
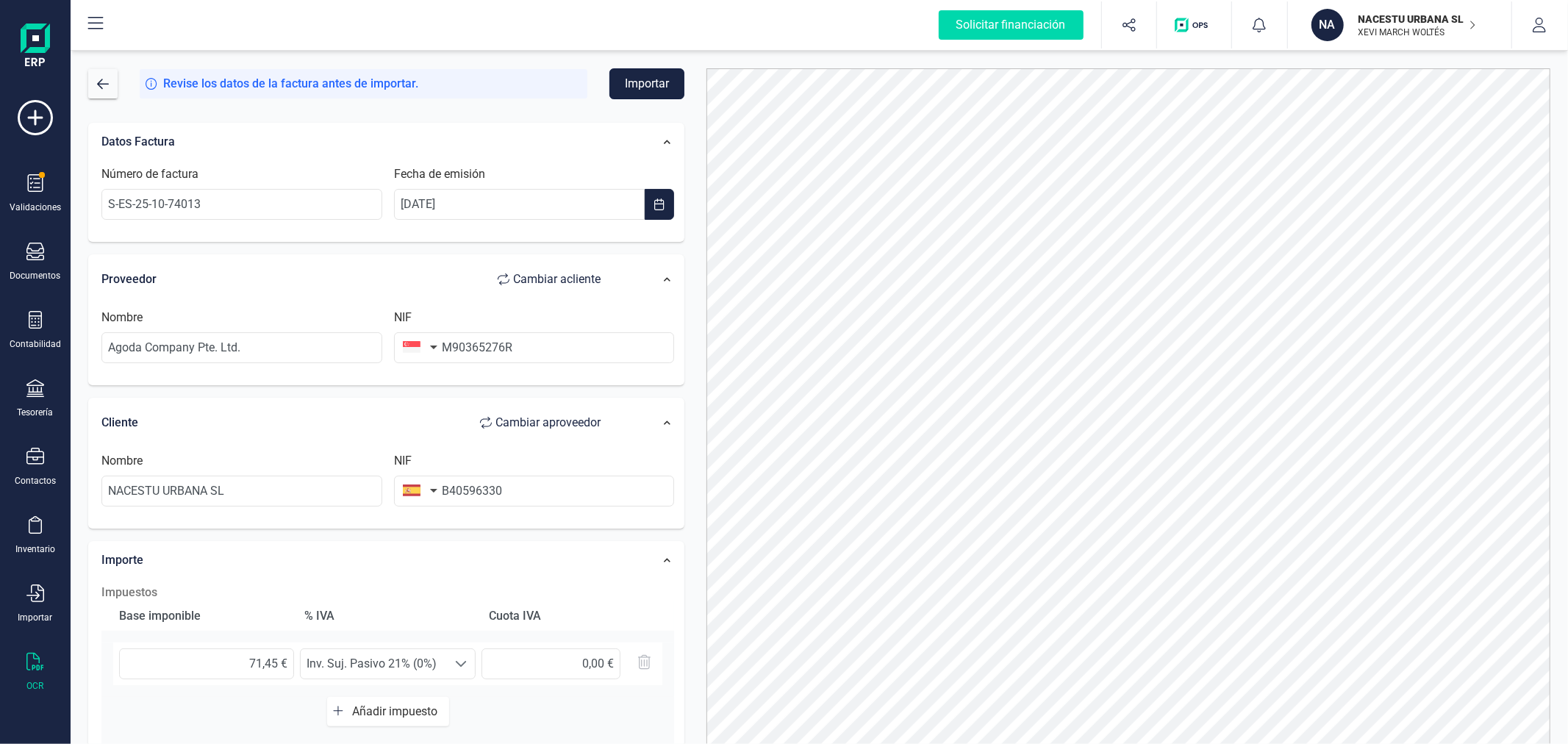
click at [648, 86] on button "Importar" at bounding box center [647, 83] width 75 height 31
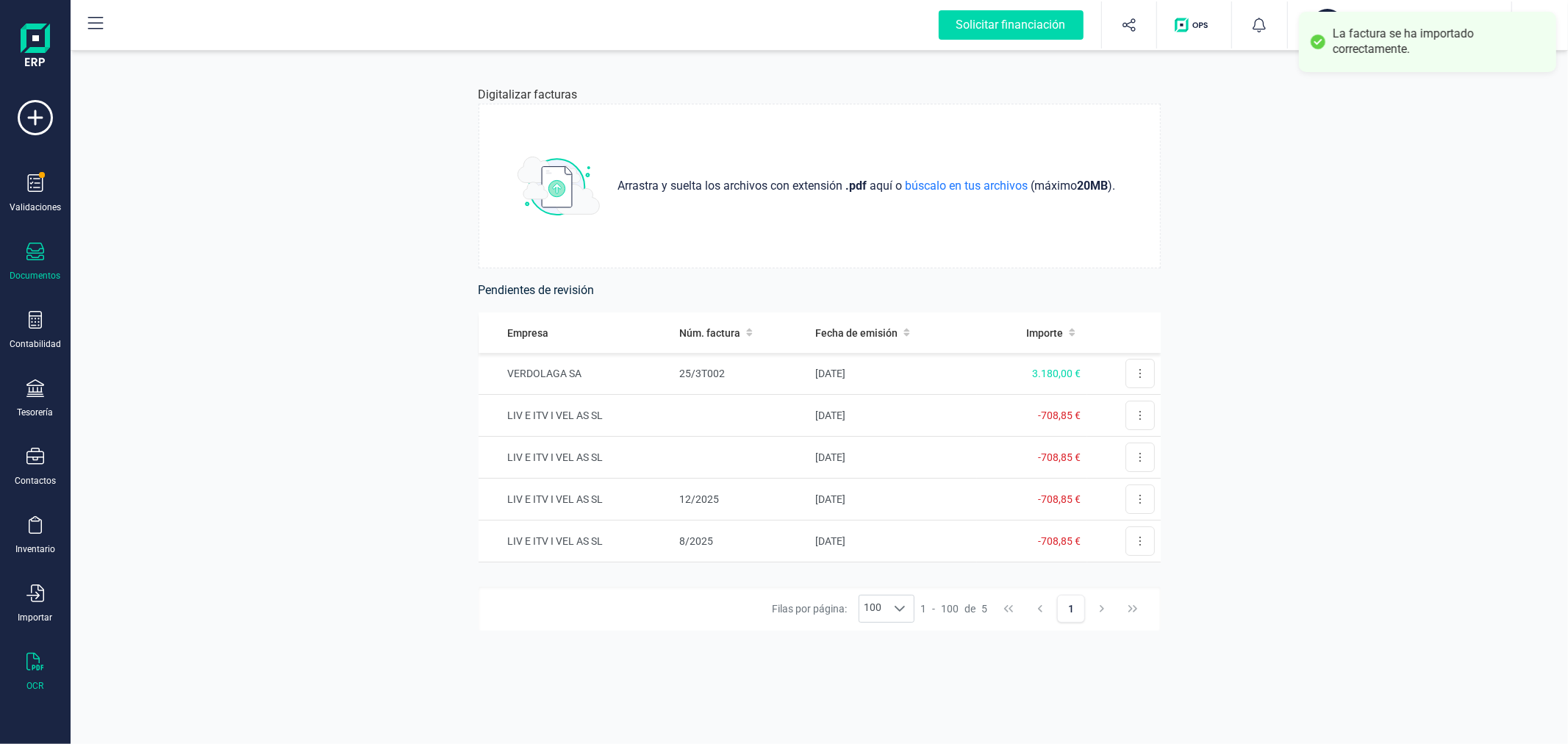
click at [27, 261] on div at bounding box center [36, 254] width 18 height 22
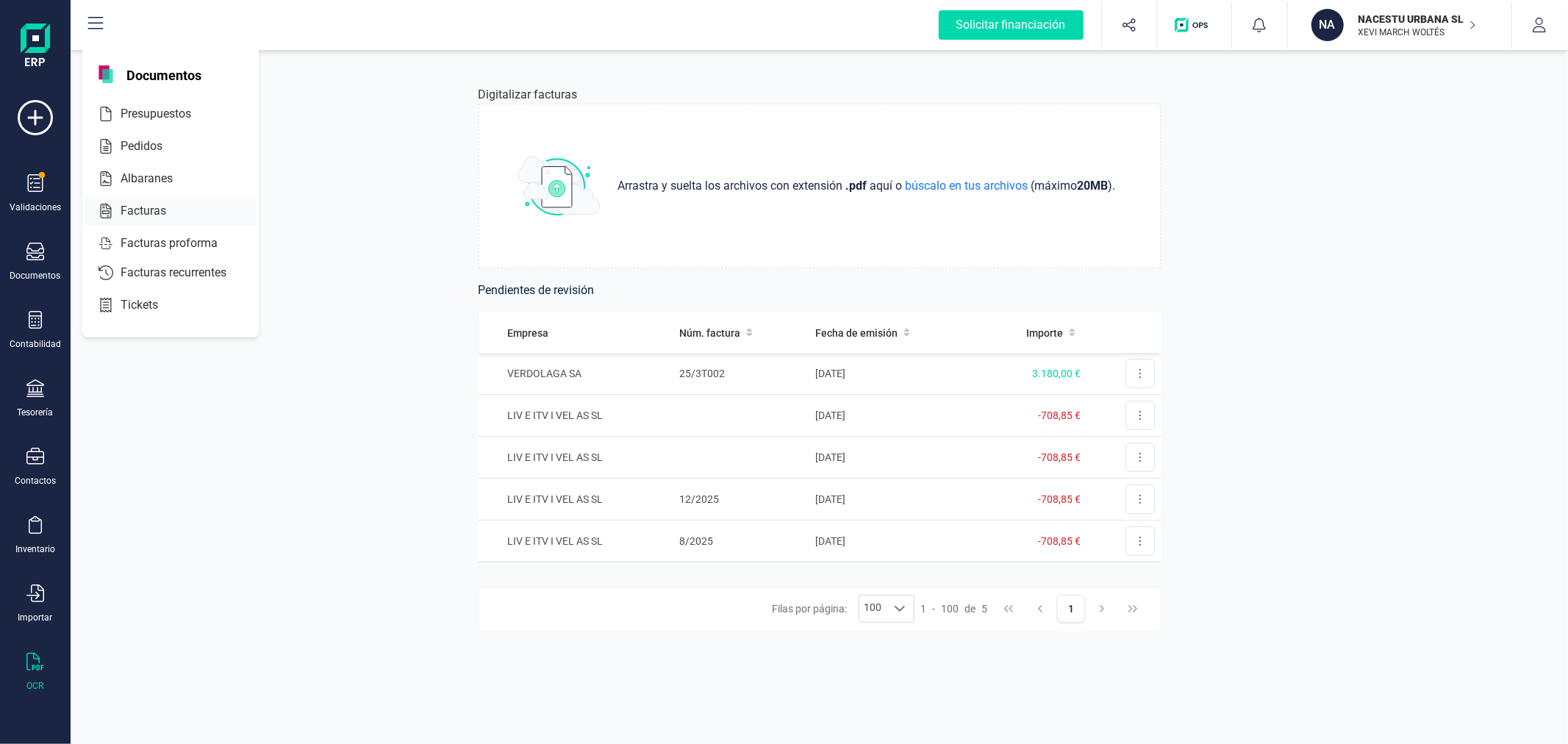
click at [175, 209] on div at bounding box center [175, 211] width 6 height 6
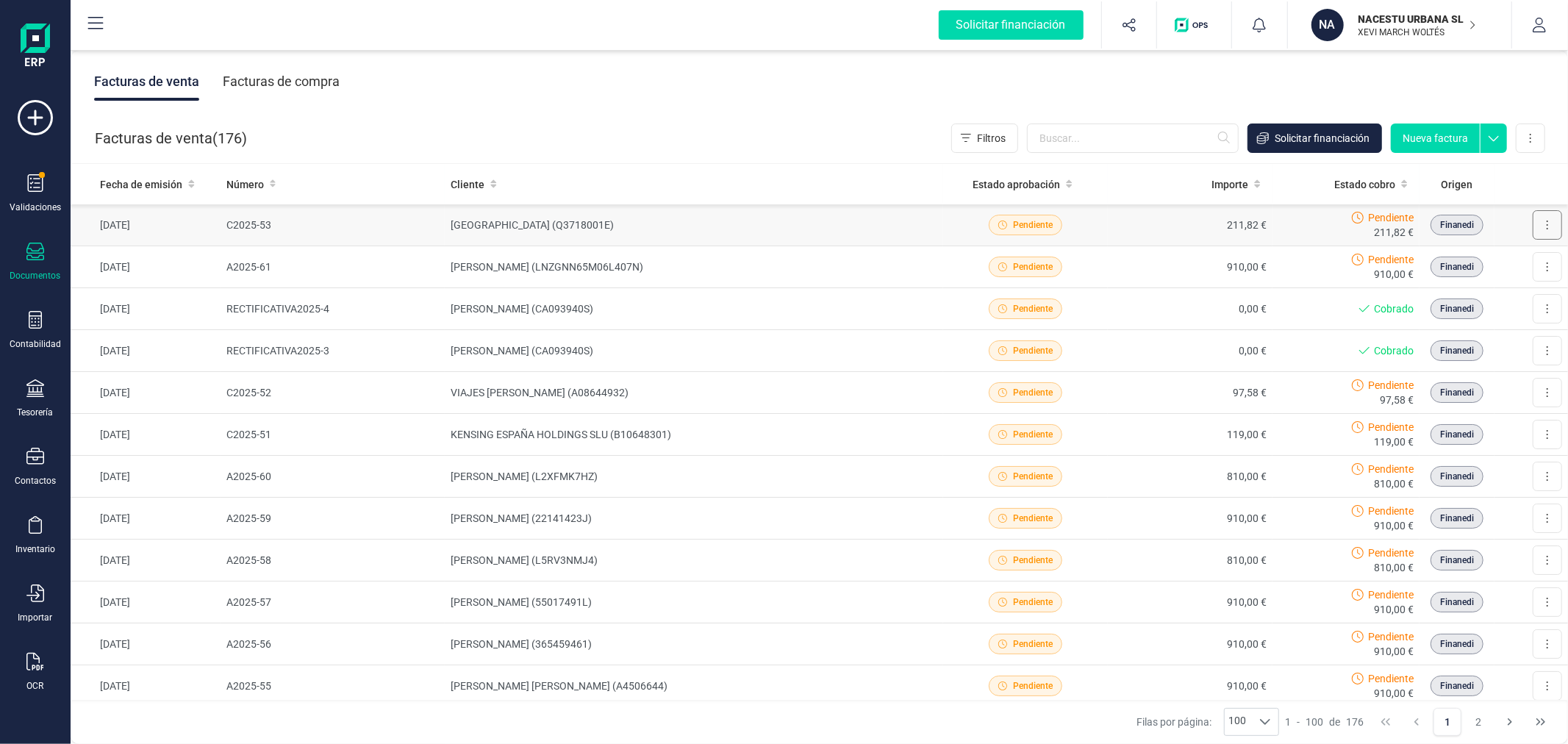
click at [1537, 230] on button at bounding box center [1547, 225] width 30 height 30
click at [1480, 325] on span "Marcar como cobrada" at bounding box center [1483, 321] width 101 height 15
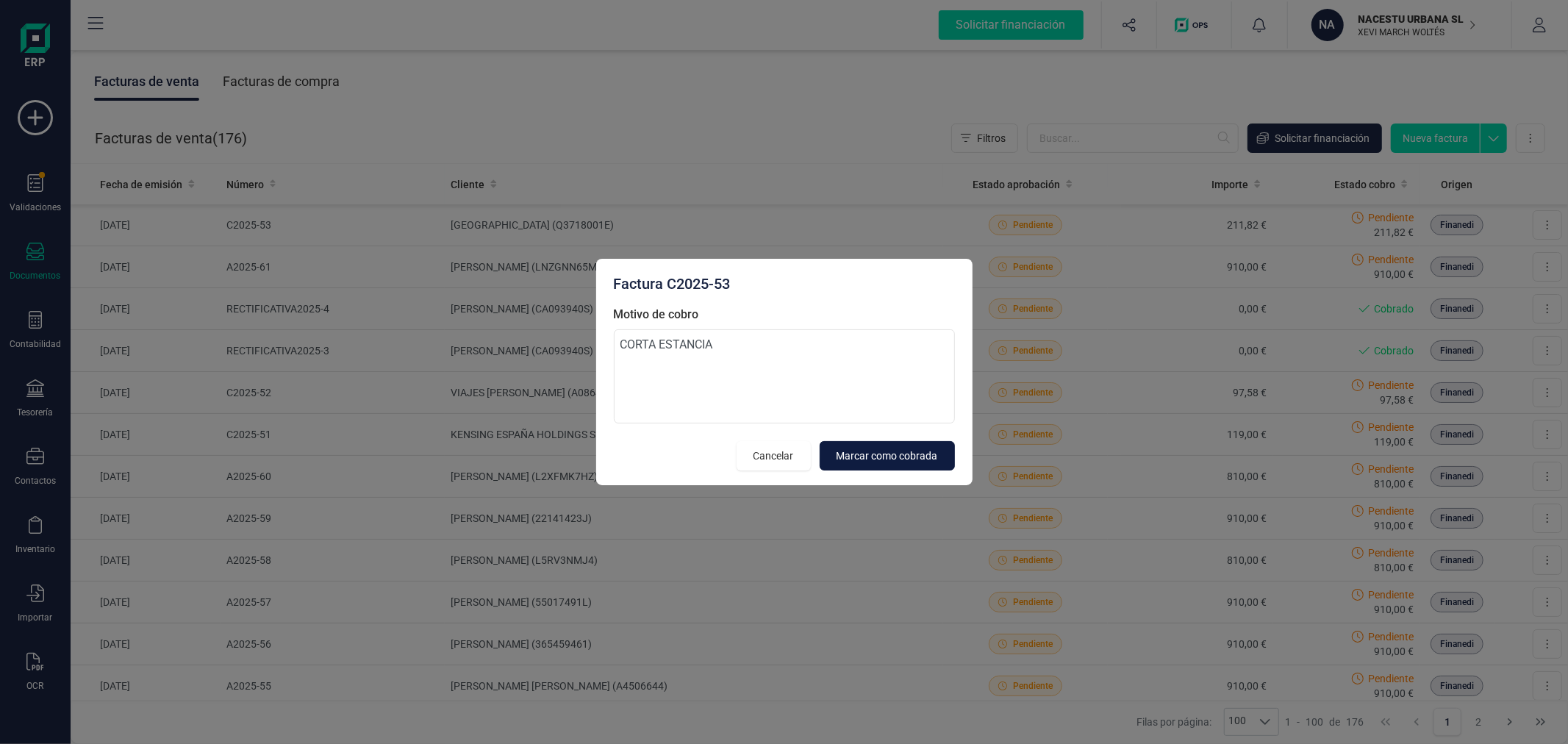
type textarea "CORTA ESTANCIA"
click at [858, 459] on span "Marcar como cobrada" at bounding box center [887, 456] width 101 height 15
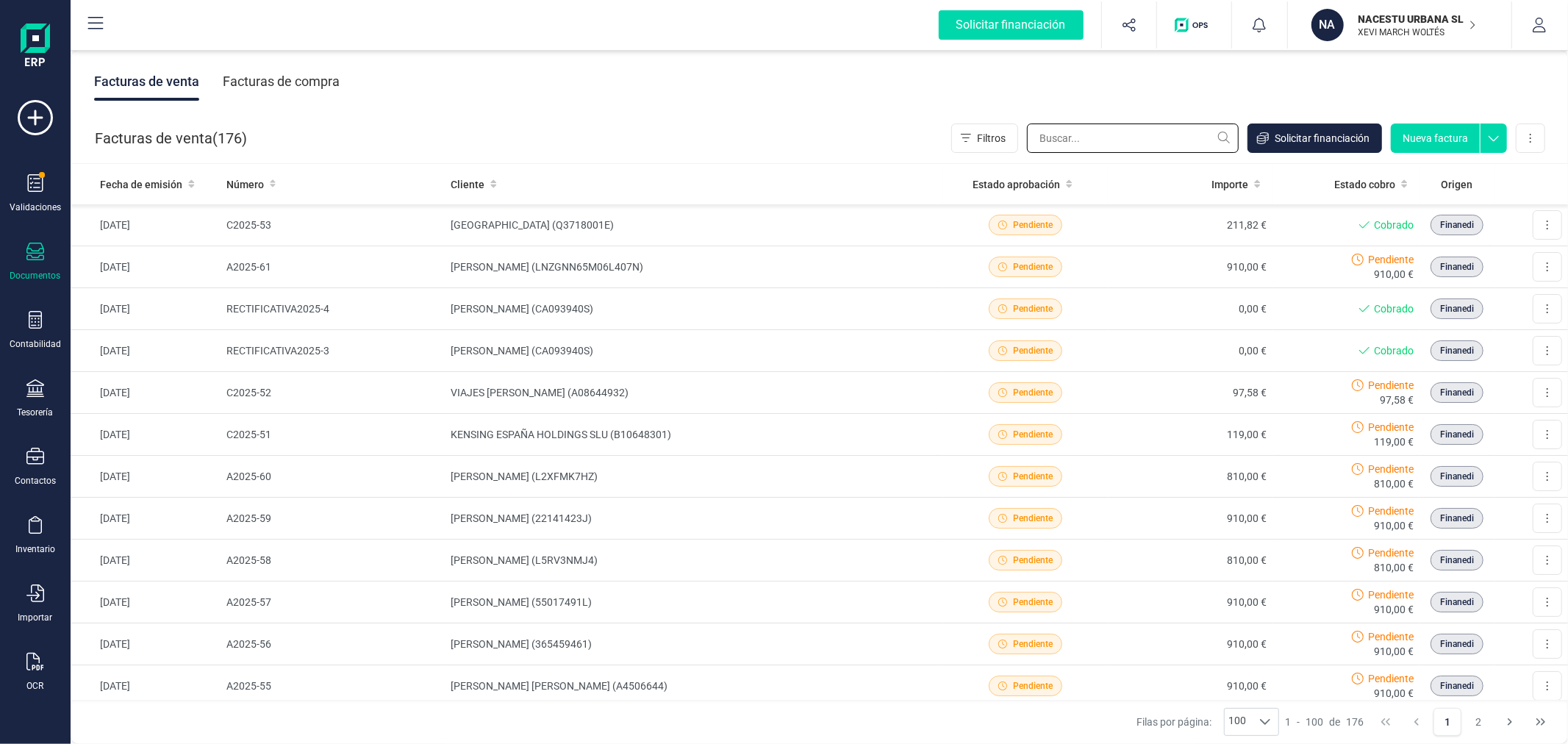
click at [1081, 136] on input "text" at bounding box center [1133, 139] width 212 height 30
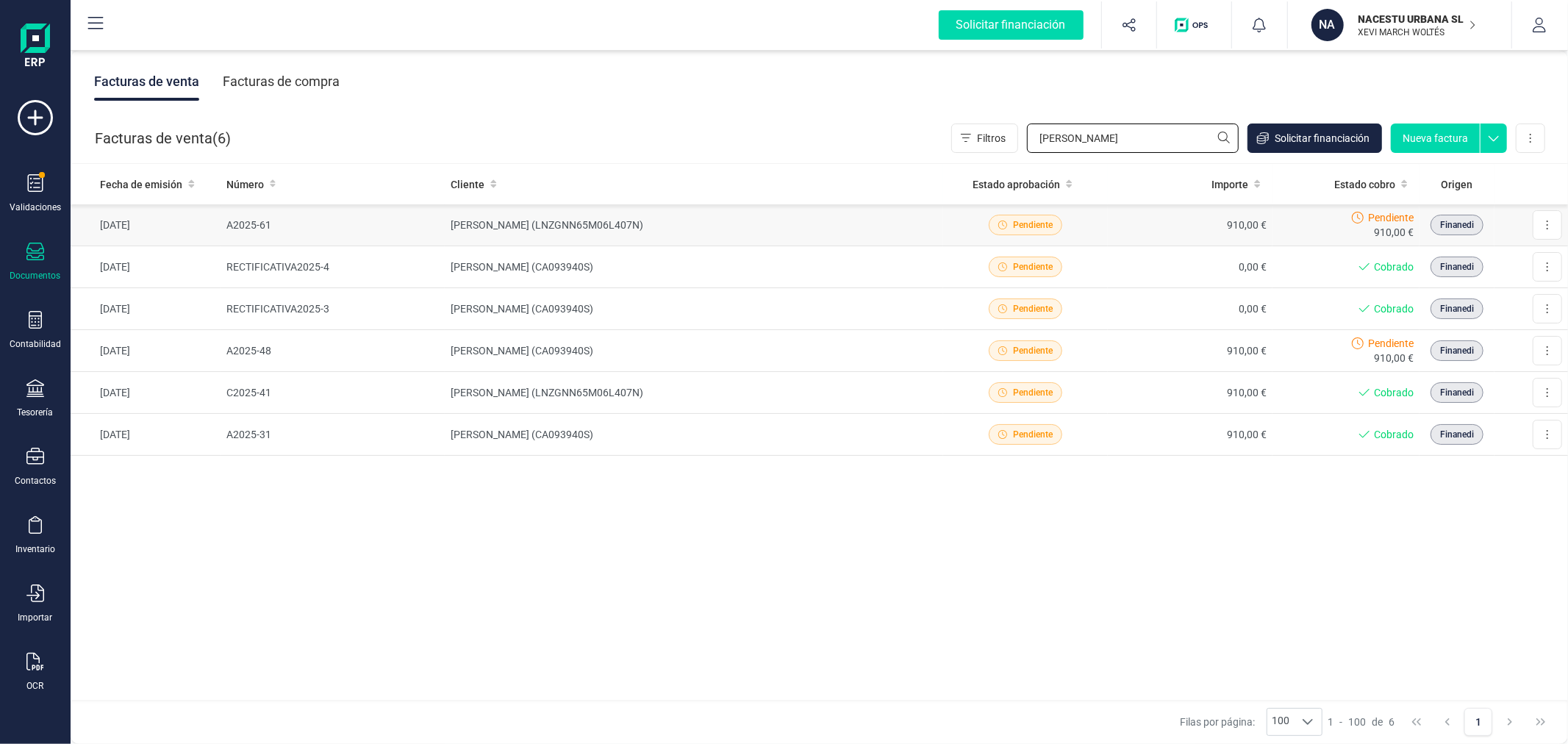
type input "LANZA"
click at [835, 227] on td "[PERSON_NAME] (LNZGNN65M06L407N)" at bounding box center [693, 225] width 498 height 42
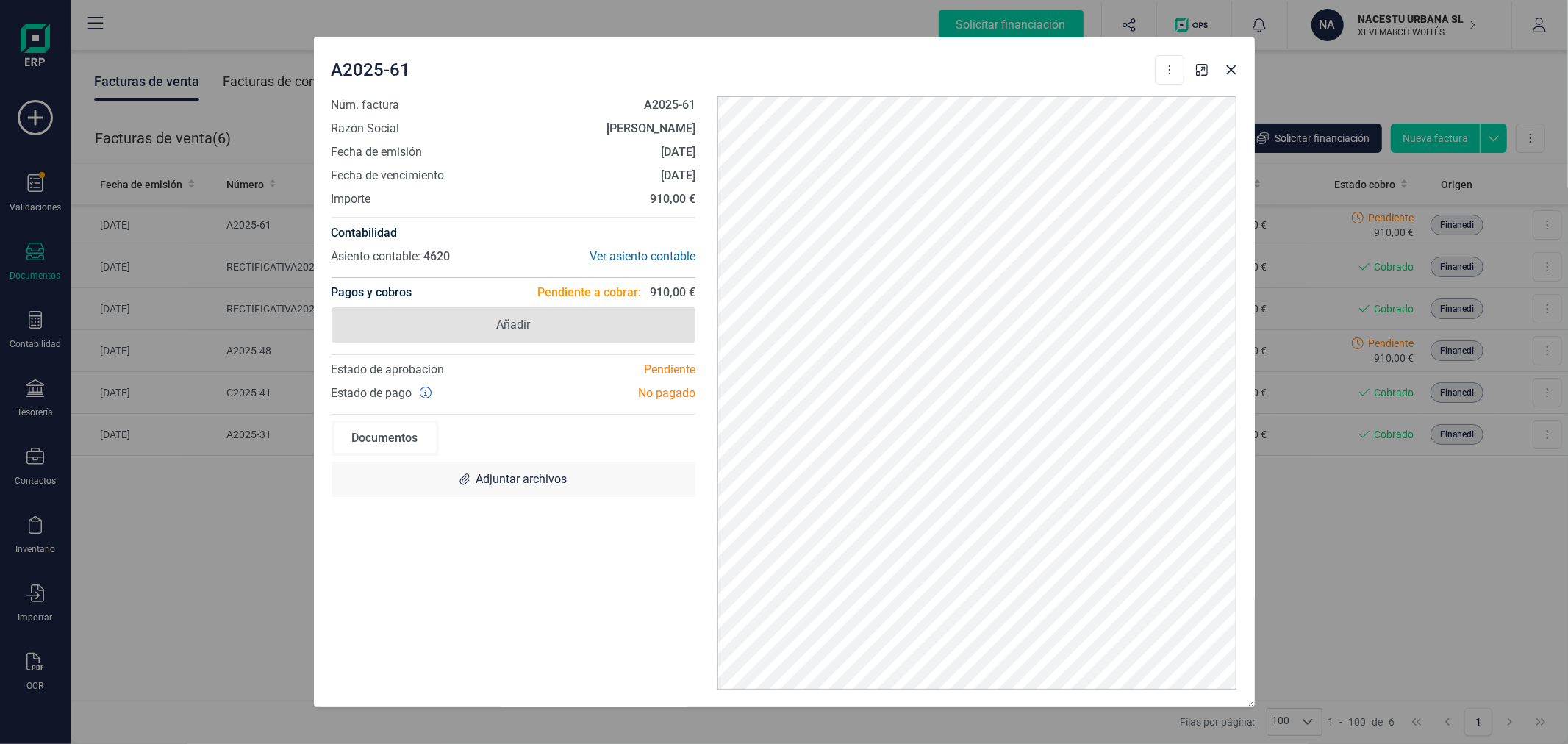
click at [542, 318] on span "Añadir" at bounding box center [514, 325] width 365 height 36
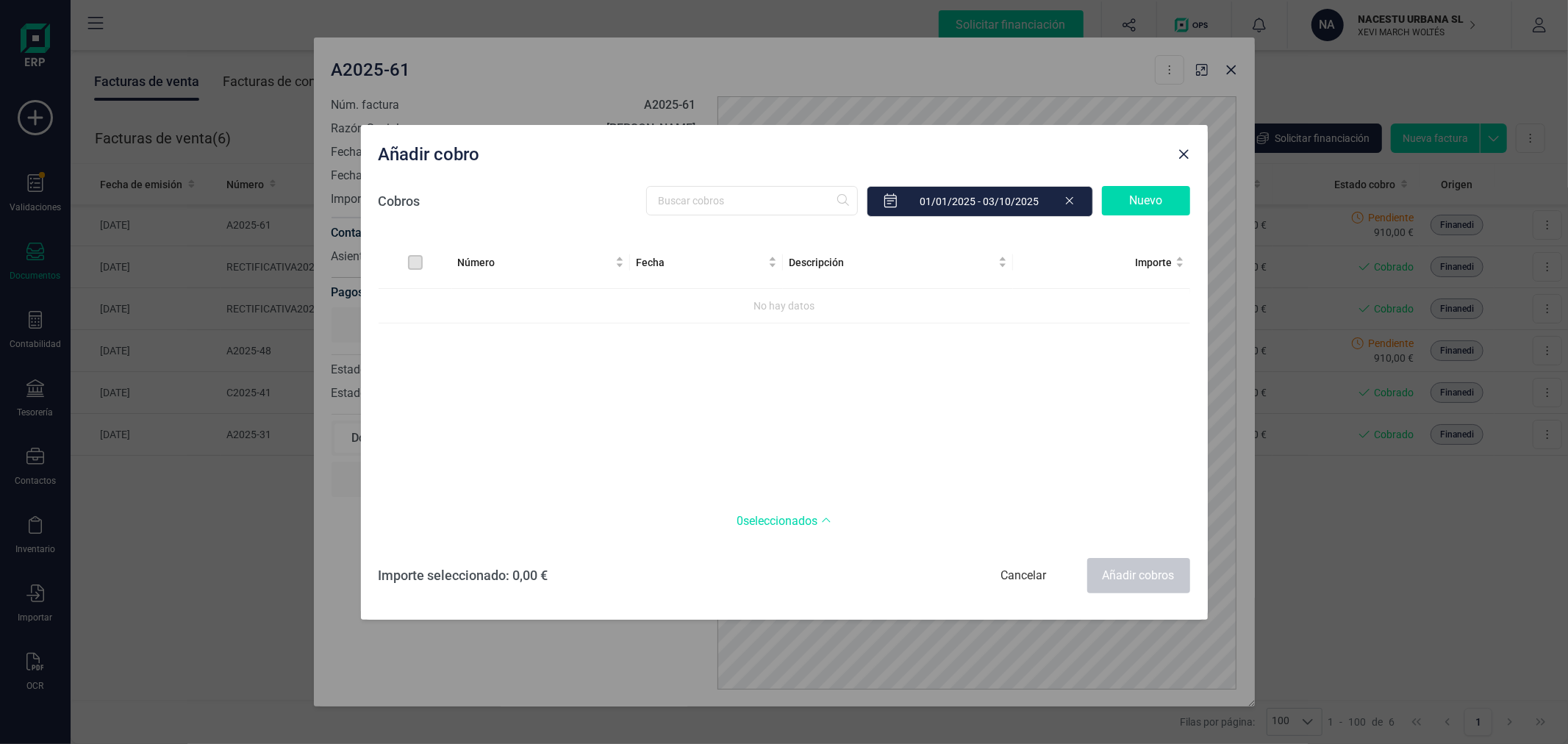
click at [1036, 568] on div "Cancelar" at bounding box center [1024, 576] width 103 height 36
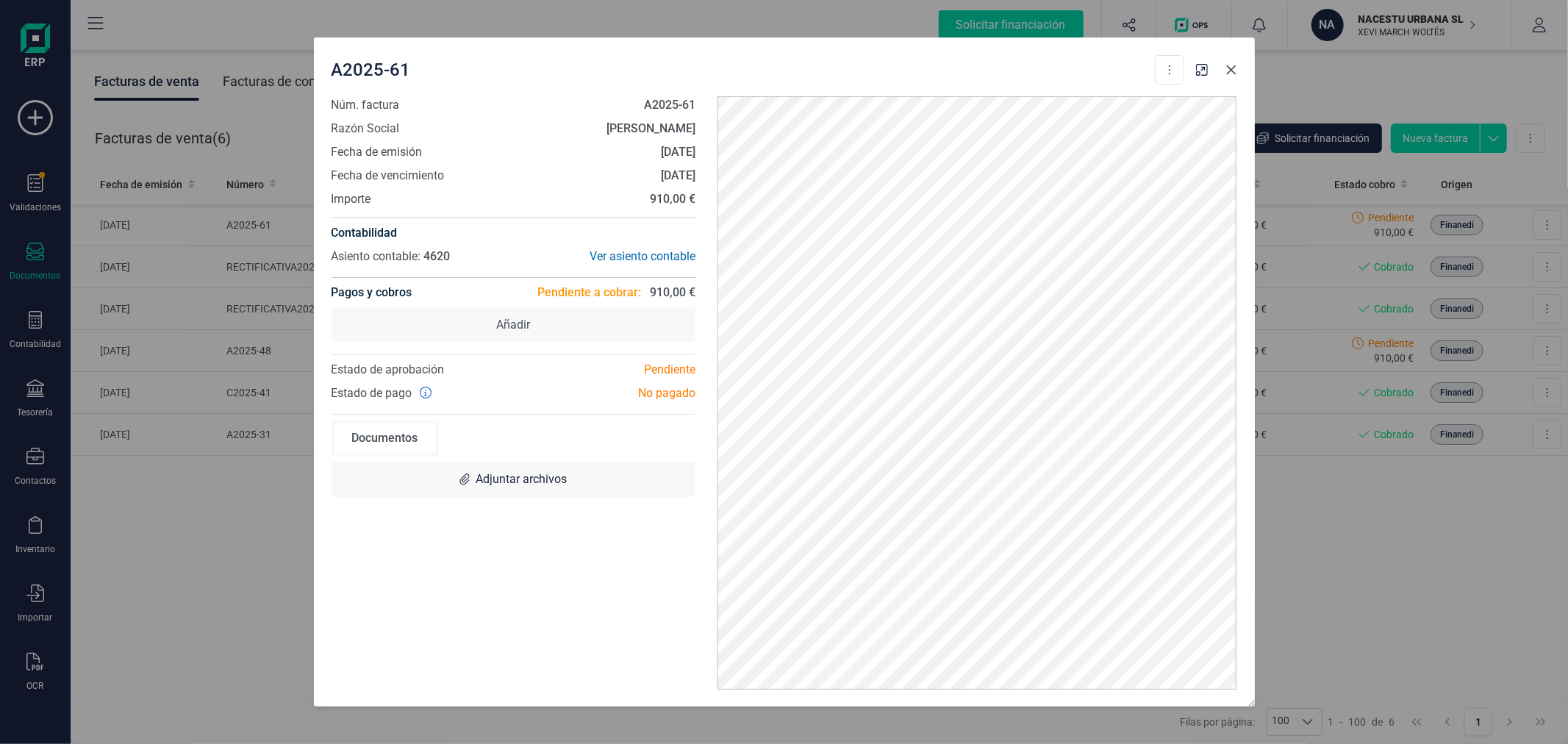
click at [1225, 76] on button "Close" at bounding box center [1231, 70] width 24 height 24
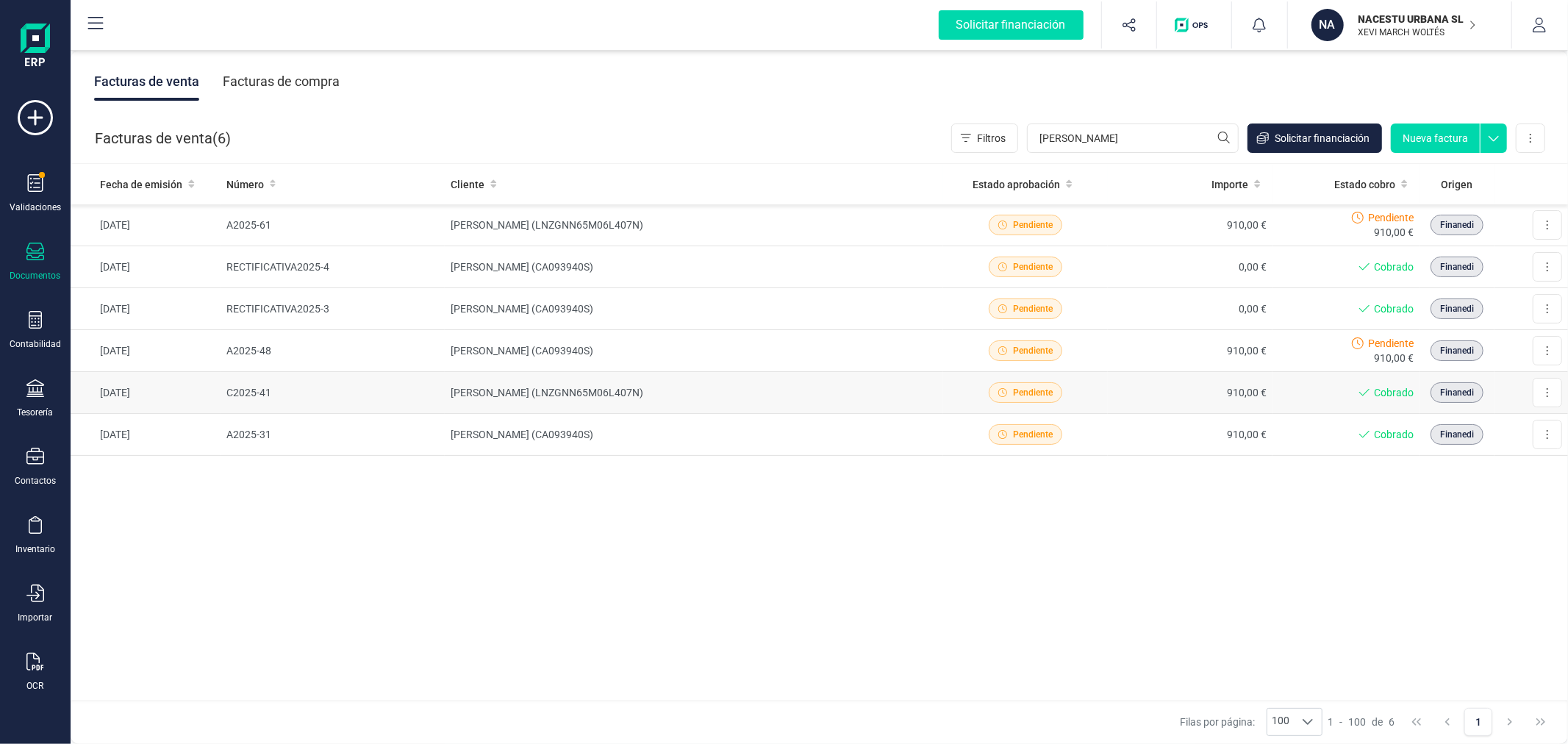
click at [578, 383] on td "[PERSON_NAME] (LNZGNN65M06L407N)" at bounding box center [693, 392] width 498 height 42
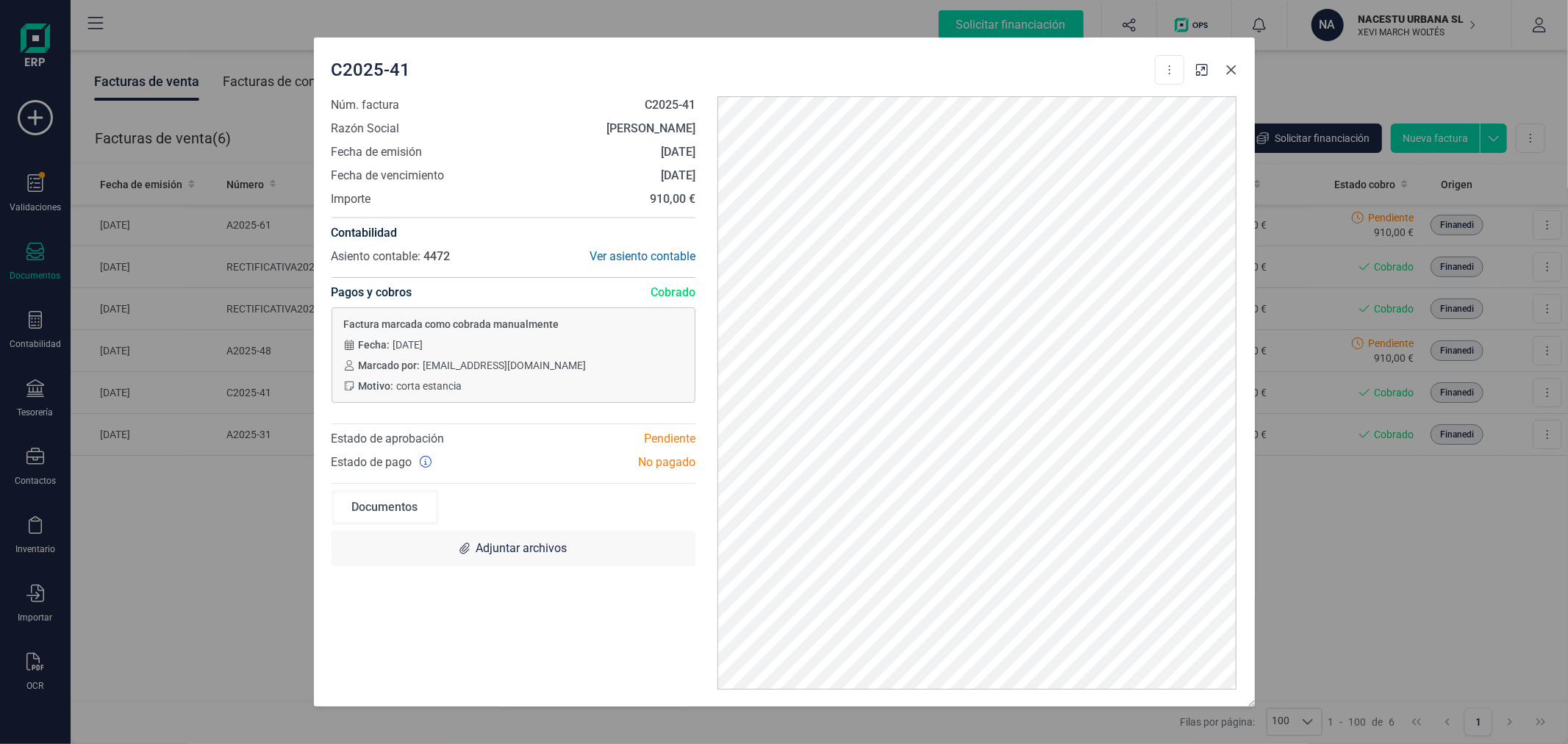
click at [1232, 74] on icon "Close" at bounding box center [1231, 70] width 12 height 12
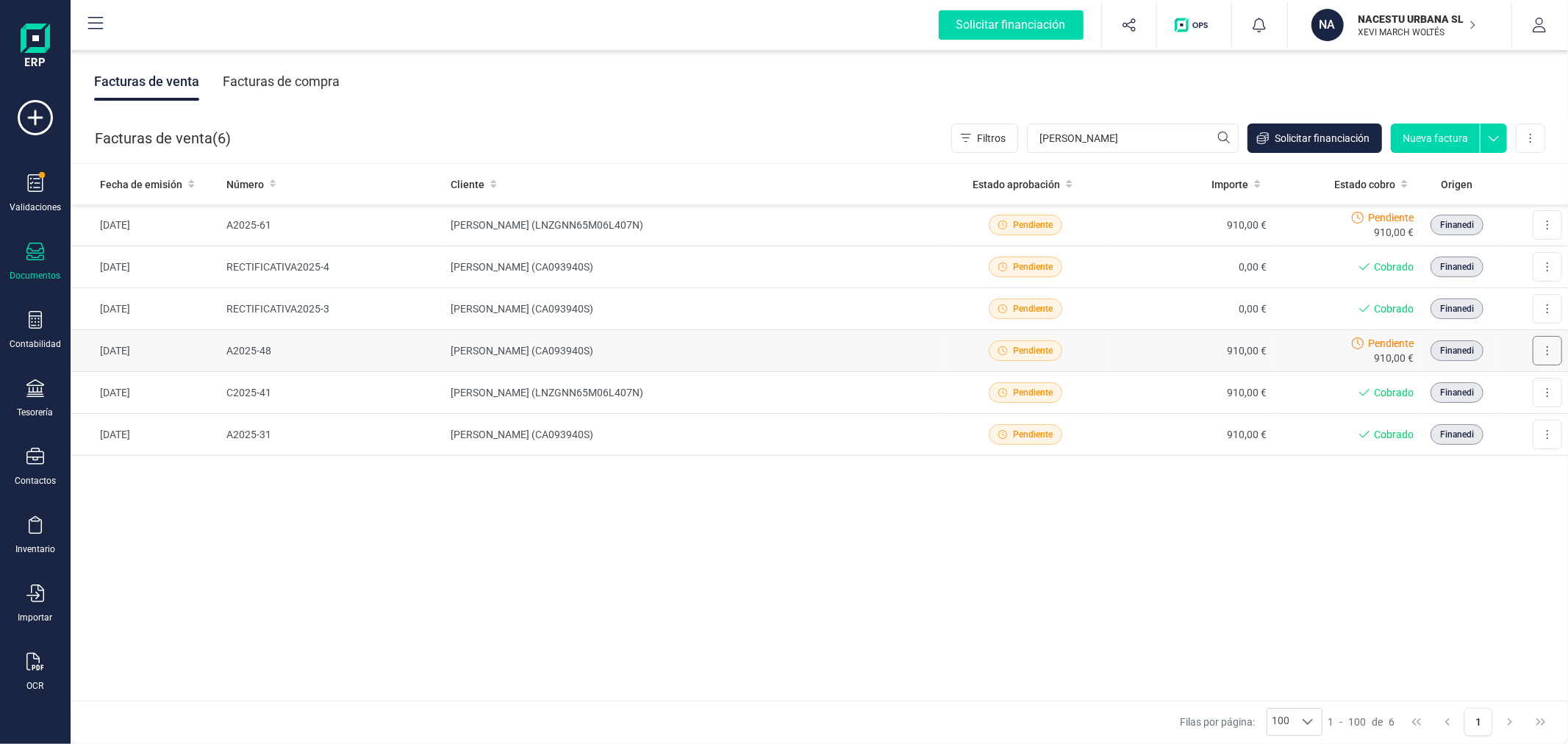
click at [1545, 348] on button at bounding box center [1547, 351] width 30 height 30
click at [1490, 413] on span "Marcar como cobrada" at bounding box center [1499, 416] width 101 height 15
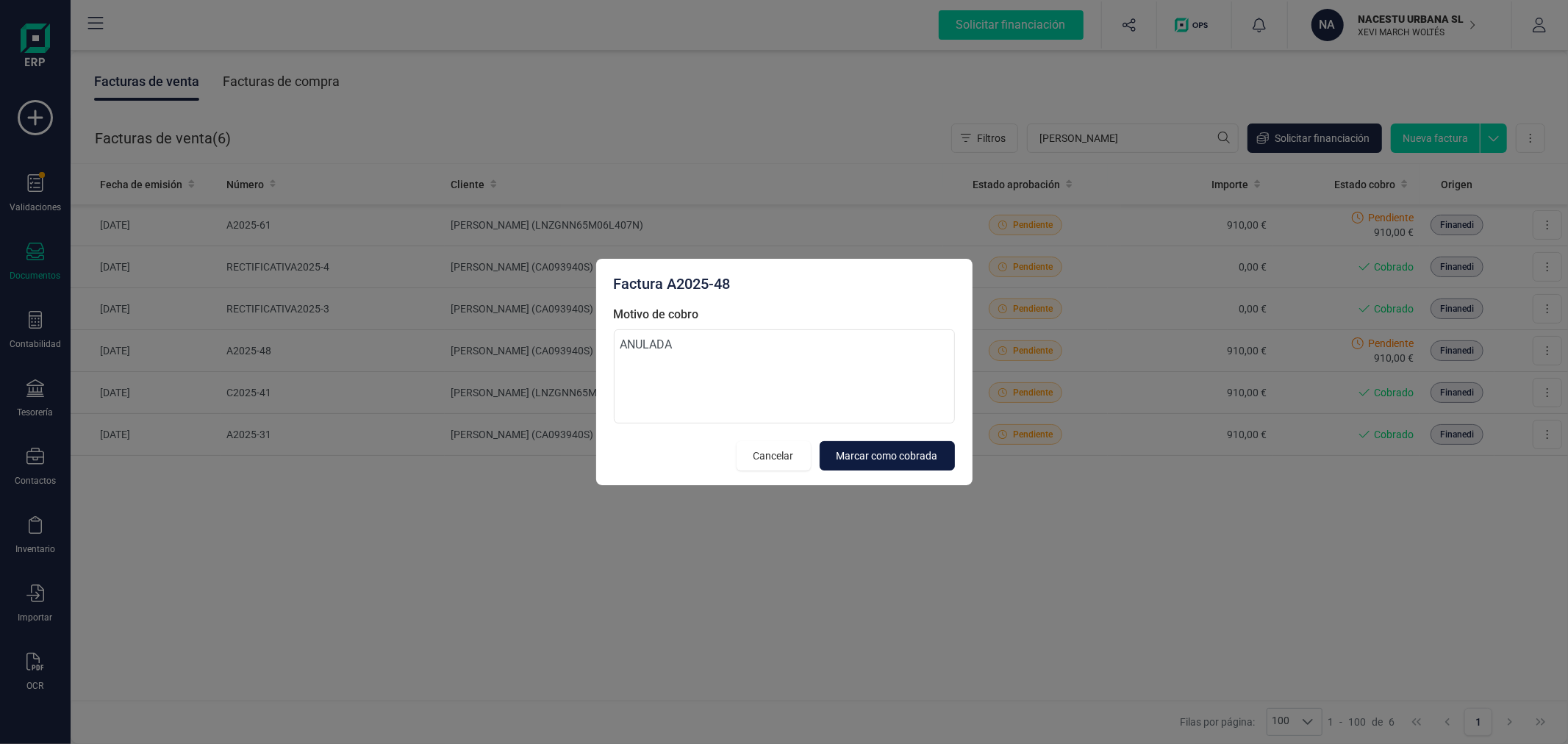
type textarea "ANULADA"
click at [902, 459] on span "Marcar como cobrada" at bounding box center [887, 456] width 101 height 15
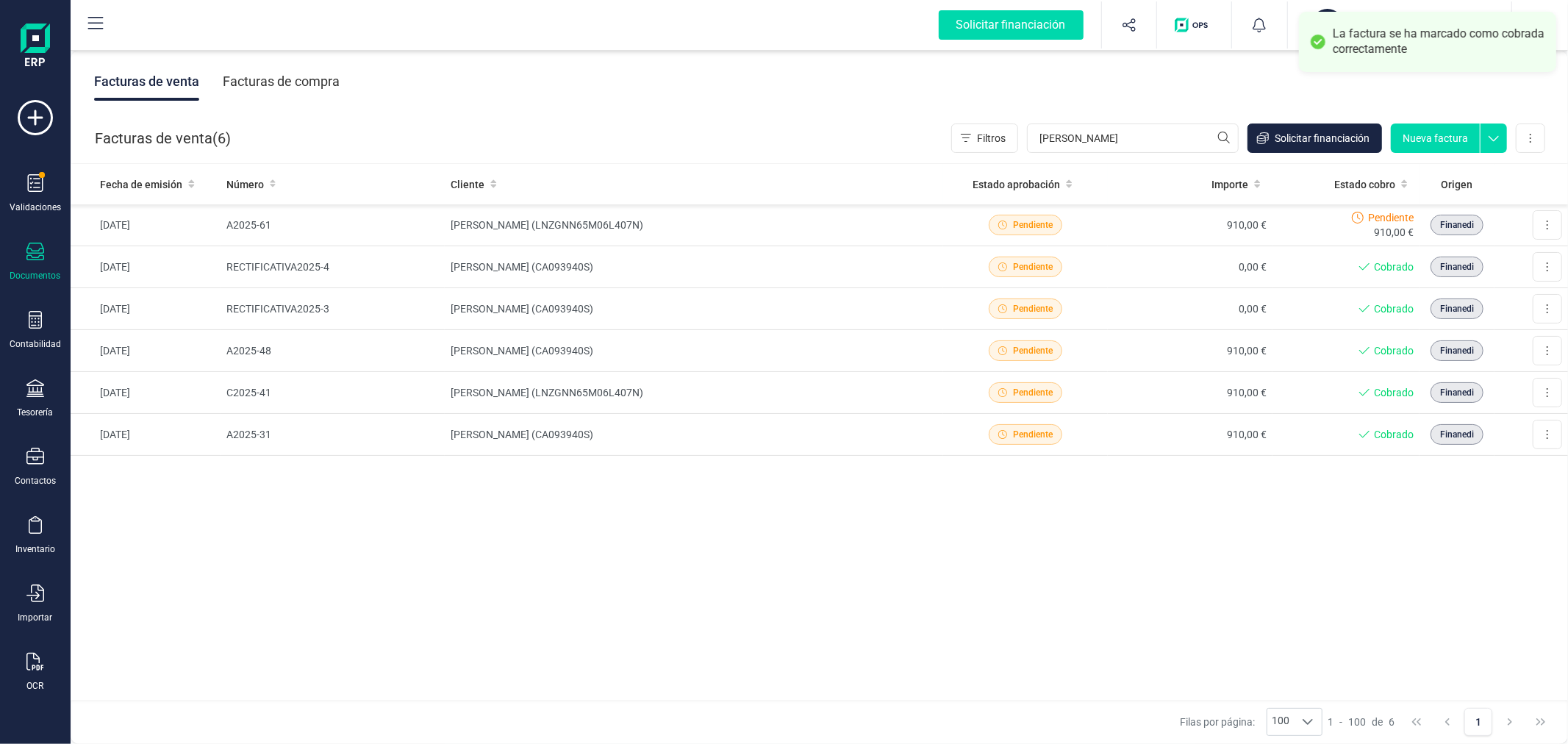
click at [1083, 599] on div "Fecha de emisión Número Cliente Estado aprobación Importe Estado cobro Origen 0…" at bounding box center [818, 432] width 1497 height 537
click at [355, 643] on div "Fecha de emisión Número Cliente Estado aprobación Importe Estado cobro Origen 0…" at bounding box center [818, 432] width 1497 height 537
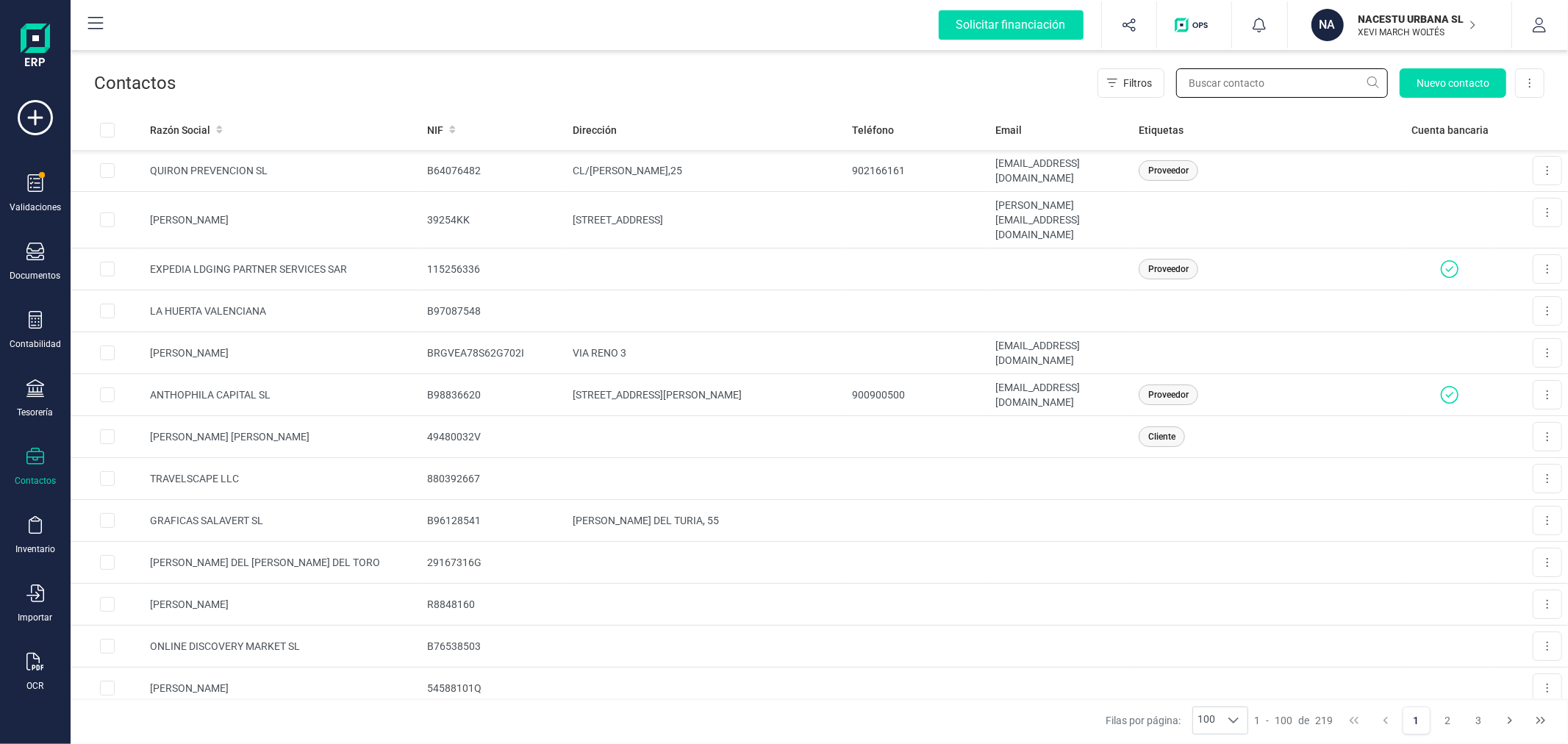
click at [1285, 86] on input "text" at bounding box center [1282, 83] width 212 height 30
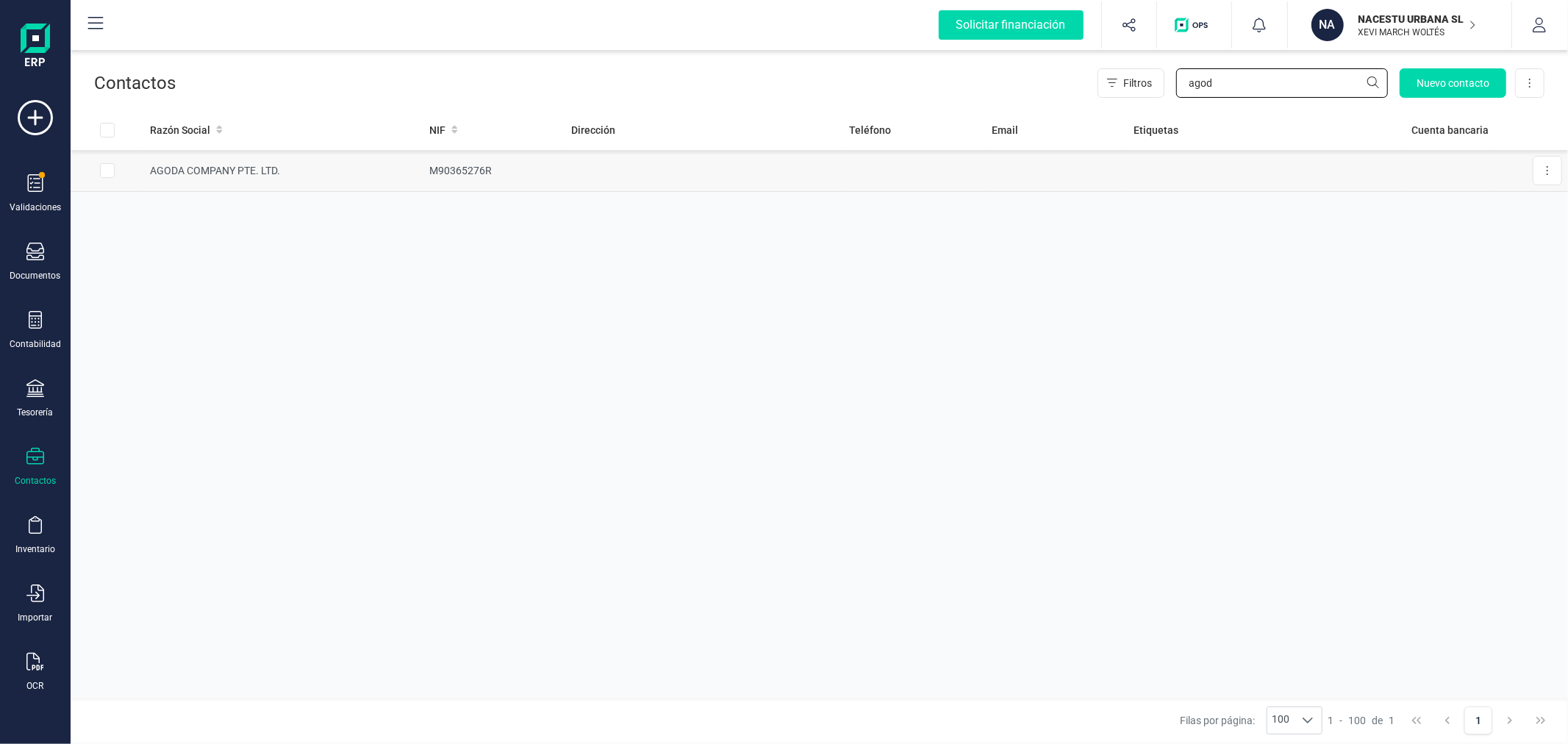
type input "agod"
click at [351, 182] on td "AGODA COMPANY PTE. LTD." at bounding box center [283, 170] width 279 height 42
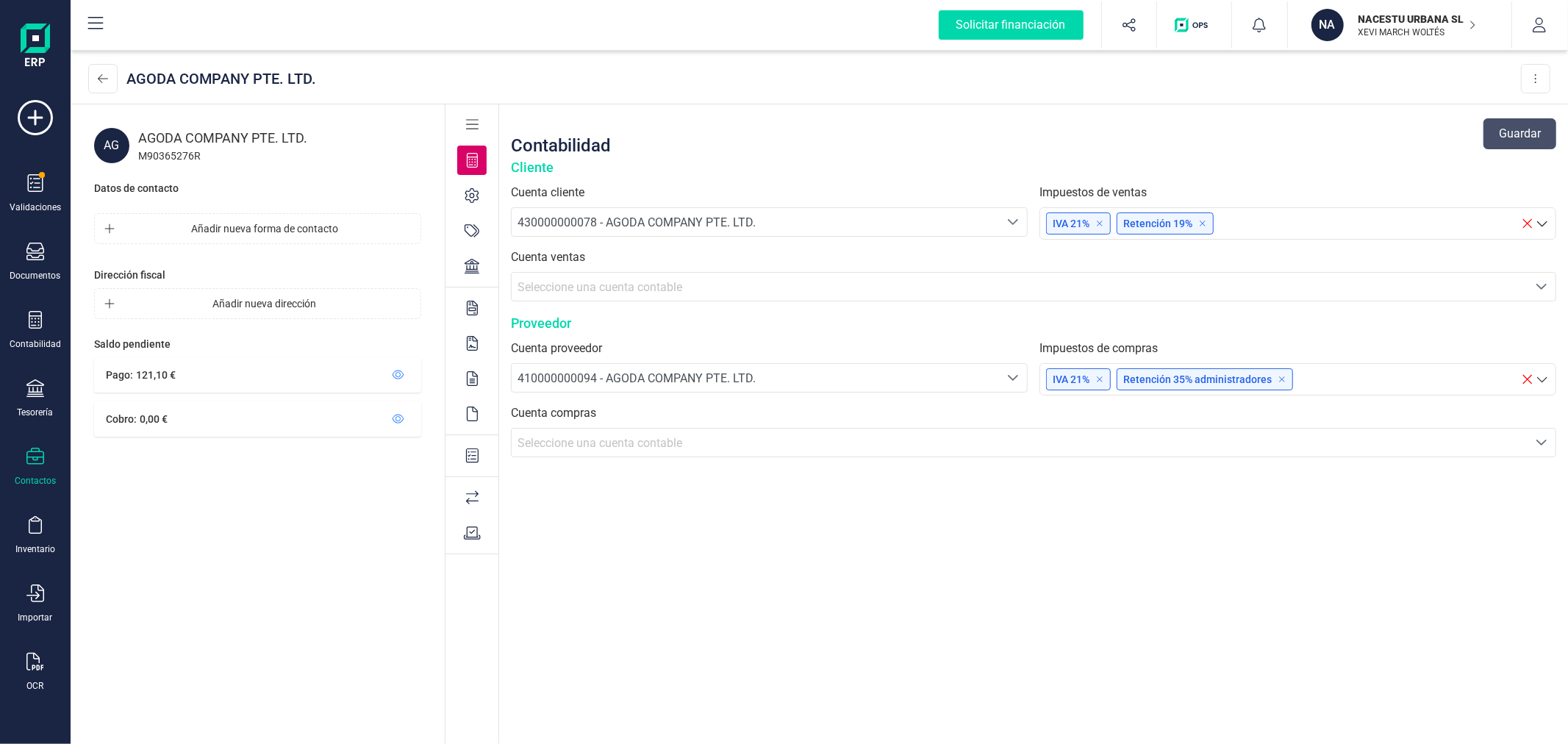
click at [625, 437] on span "Seleccione una cuenta contable" at bounding box center [599, 443] width 164 height 14
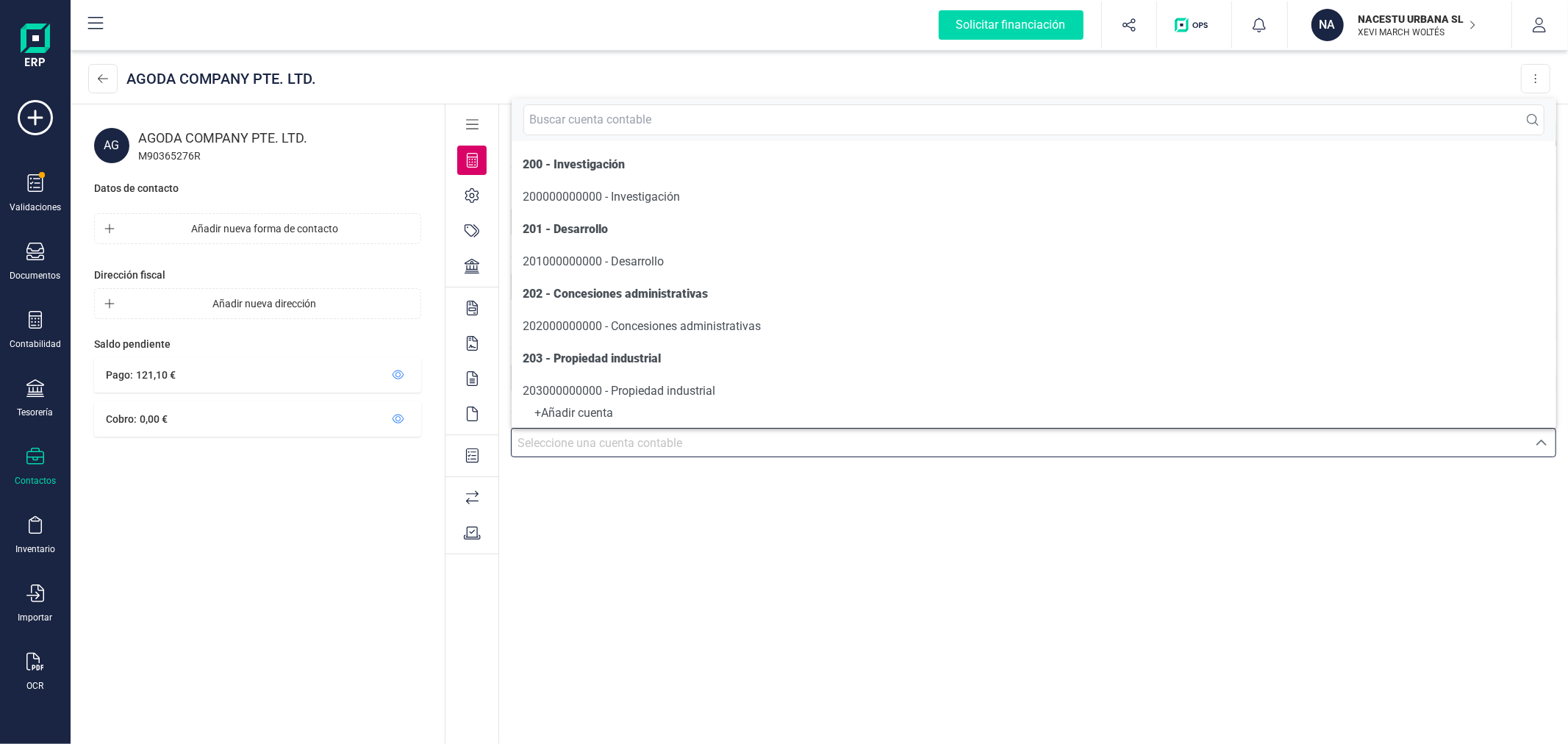
scroll to position [7, 0]
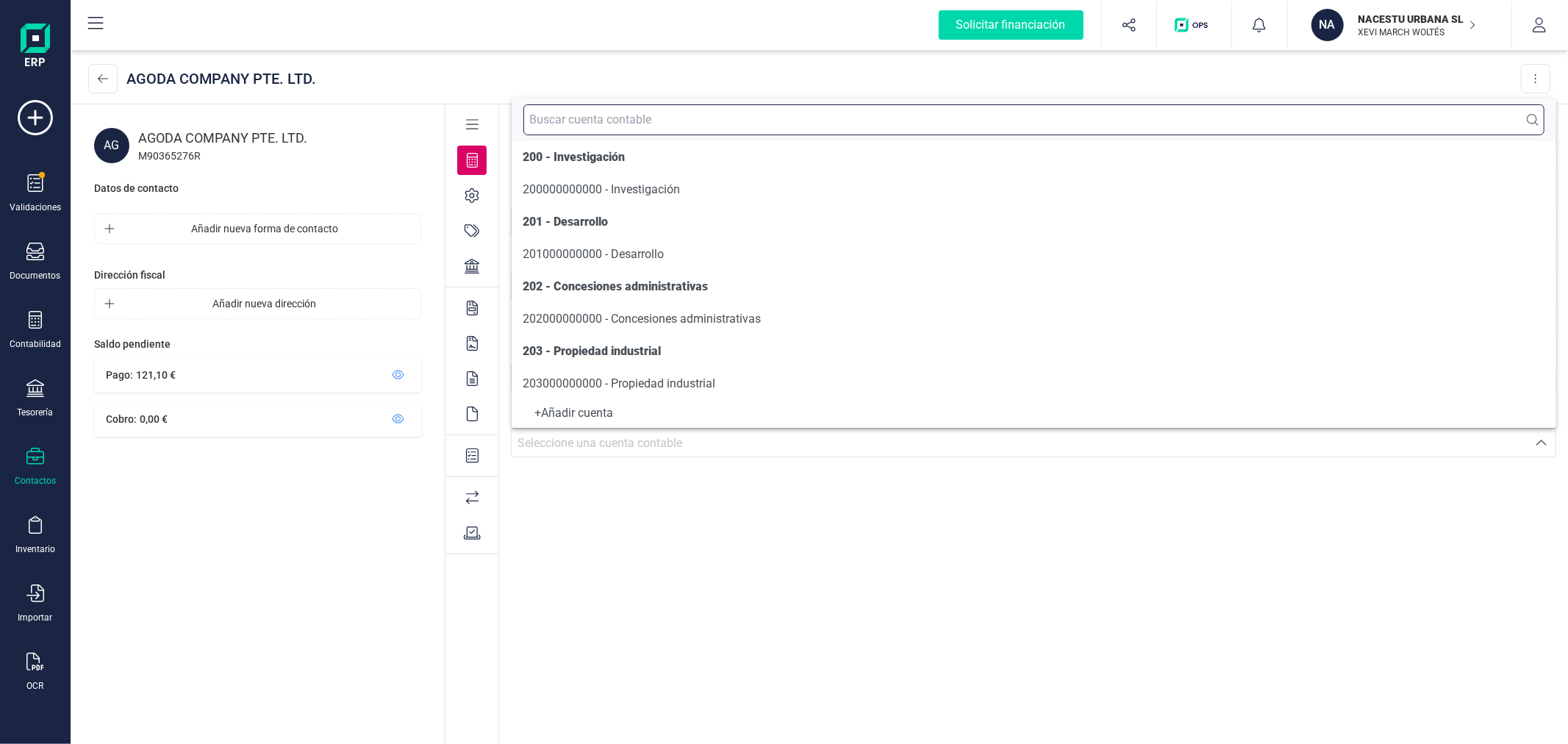
click at [628, 130] on input "text" at bounding box center [1033, 119] width 1021 height 31
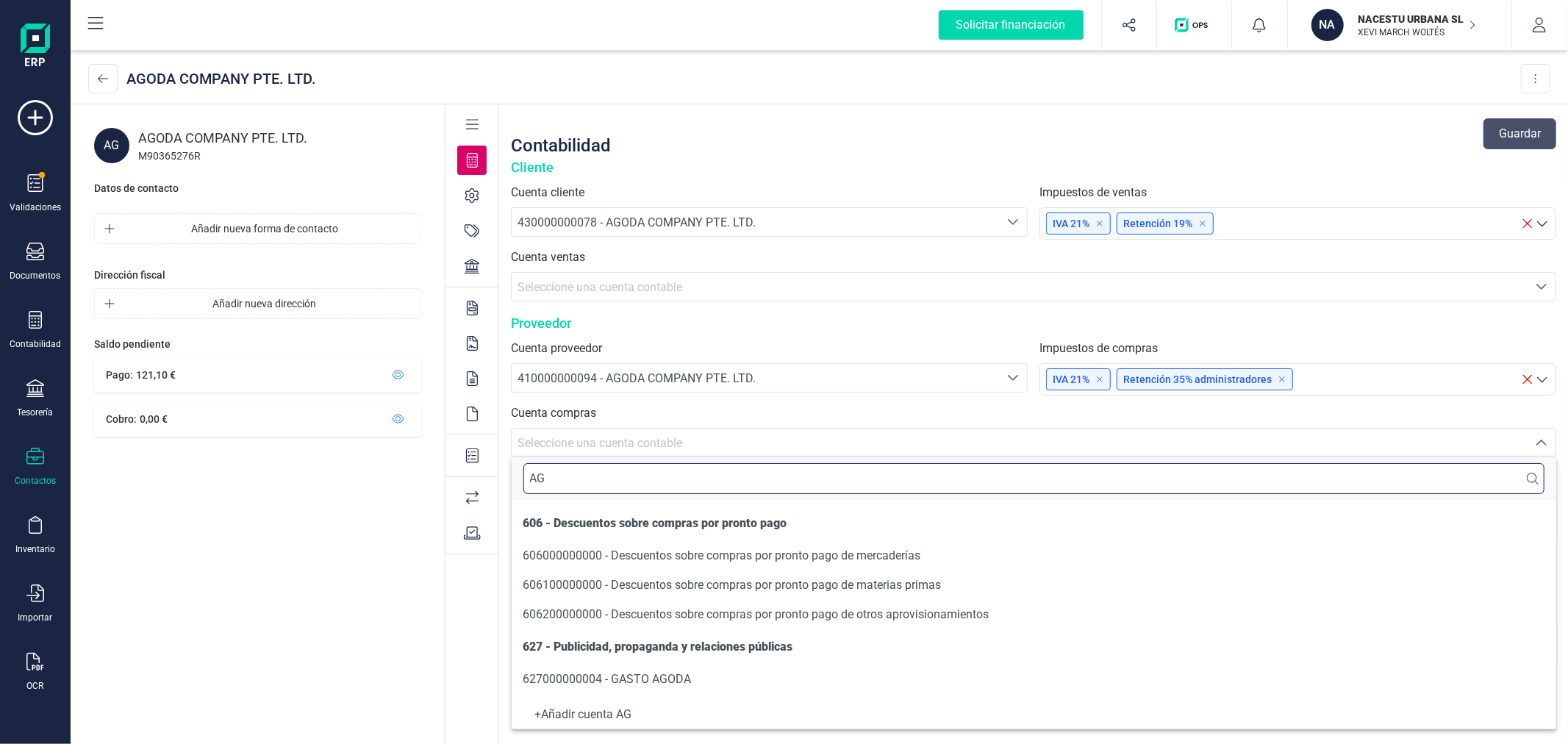
scroll to position [0, 0]
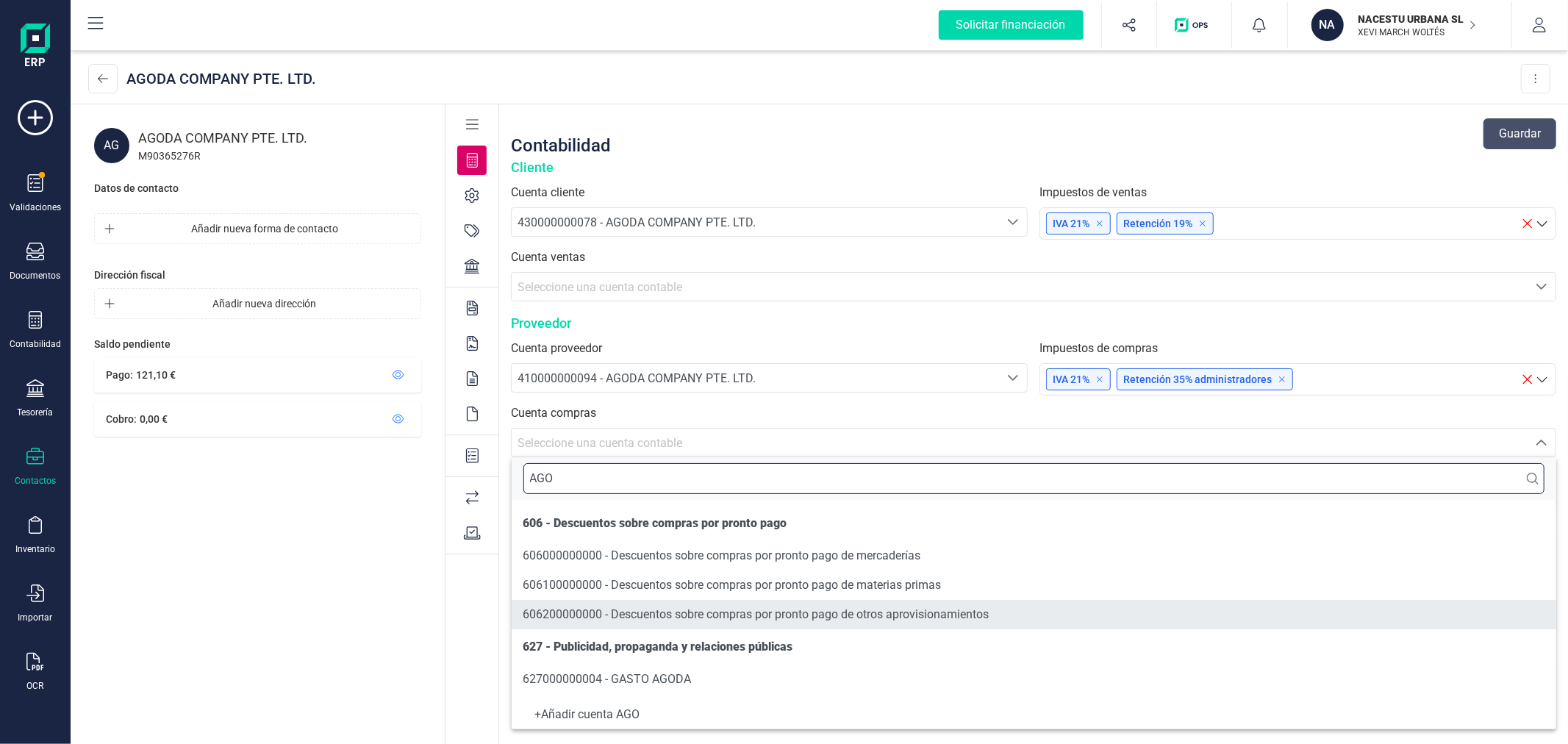
type input "AGO"
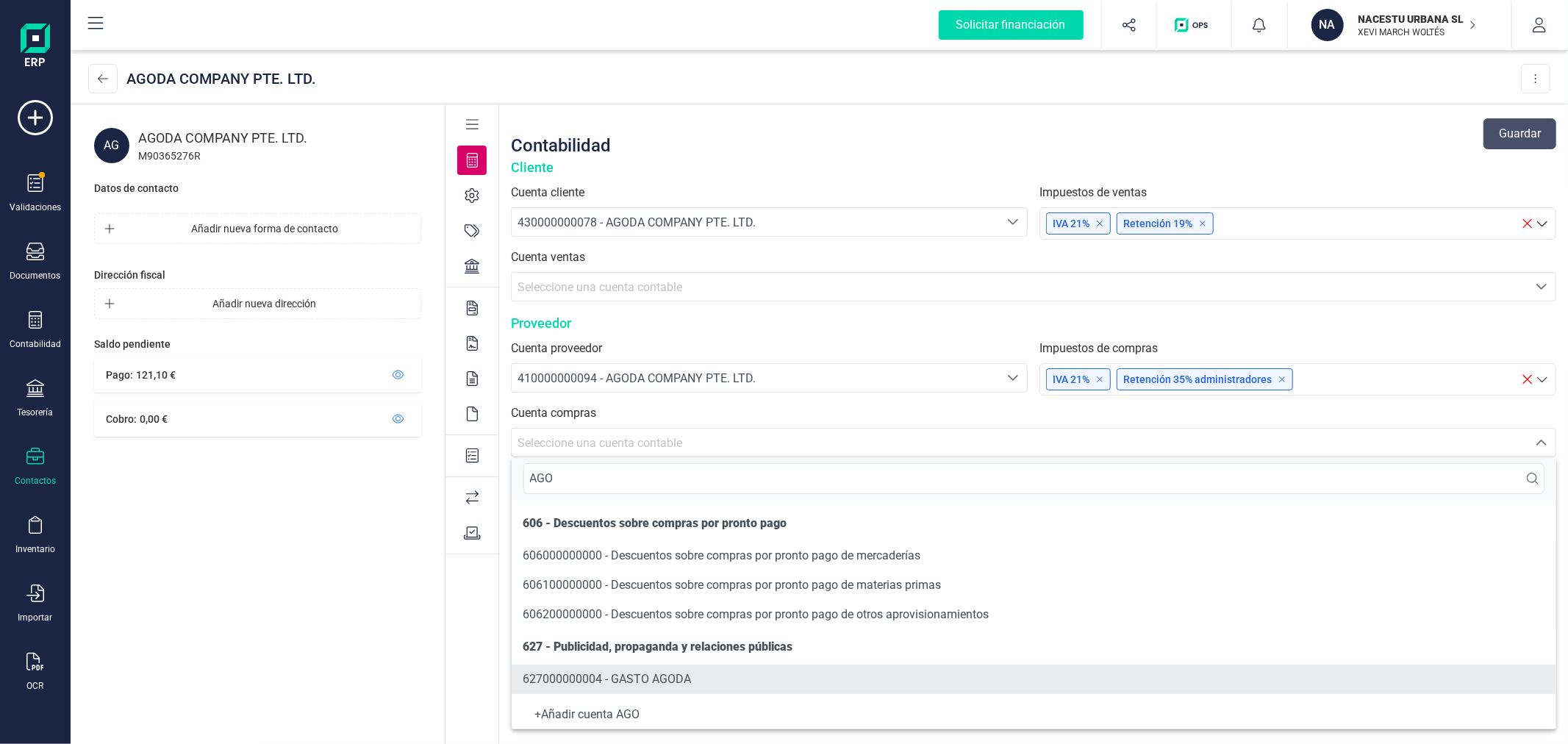
click at [683, 674] on span "627000000004 - GASTO AGODA" at bounding box center [607, 679] width 168 height 14
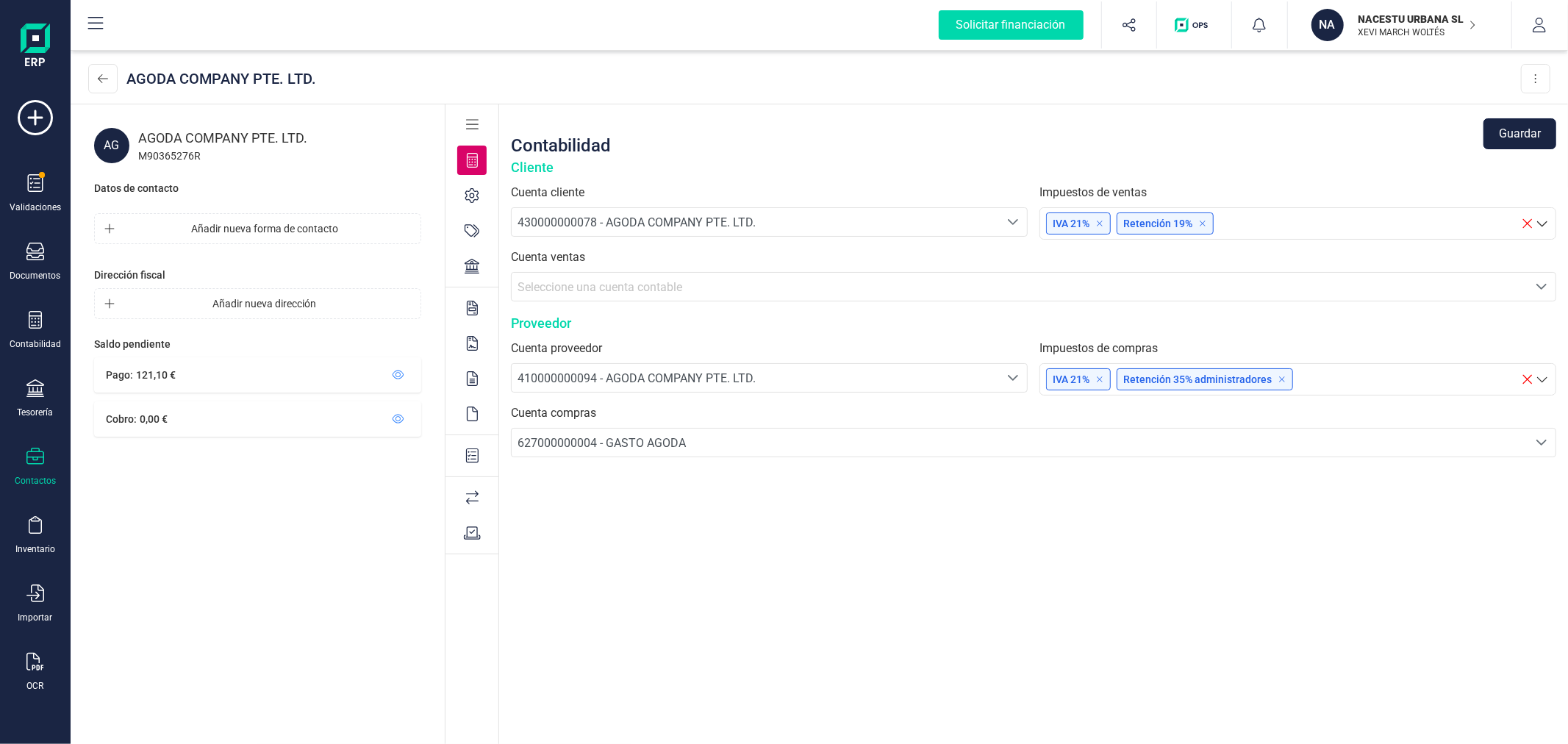
click at [1537, 136] on button "Guardar" at bounding box center [1518, 133] width 72 height 31
click at [94, 78] on button at bounding box center [103, 79] width 30 height 30
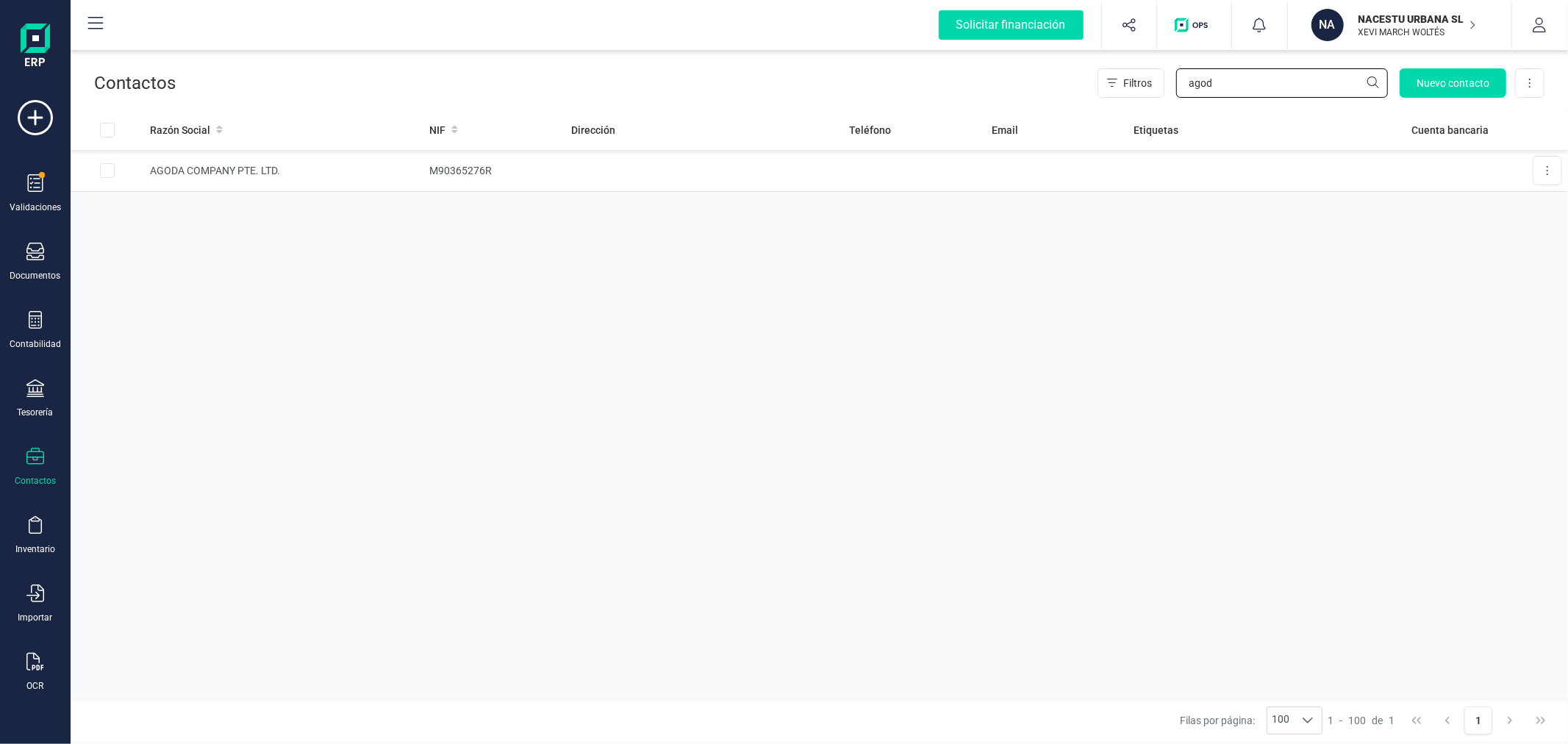
click at [1254, 77] on input "agod" at bounding box center [1282, 83] width 212 height 30
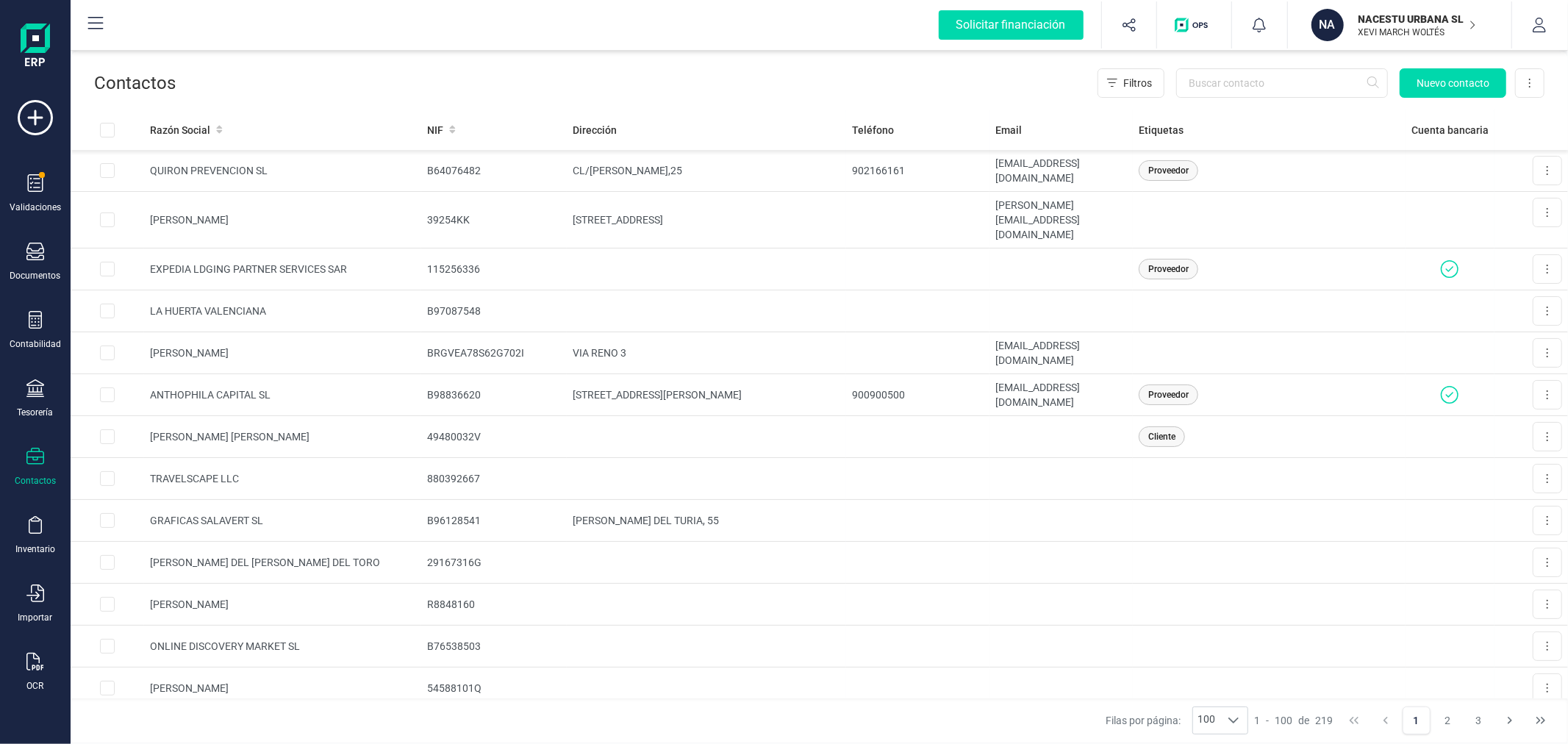
click at [1375, 24] on p "NACESTU URBANA SL" at bounding box center [1416, 19] width 118 height 15
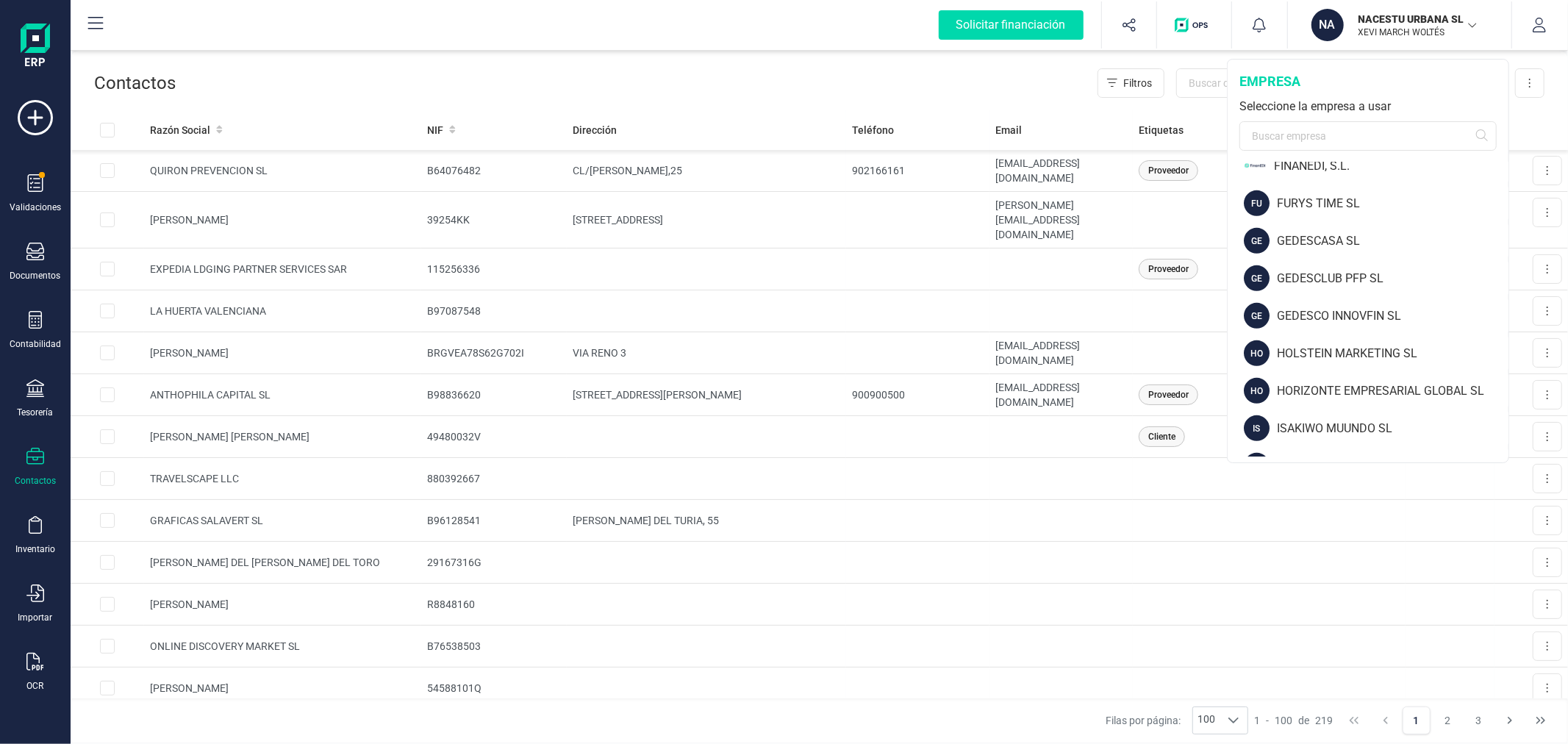
scroll to position [735, 0]
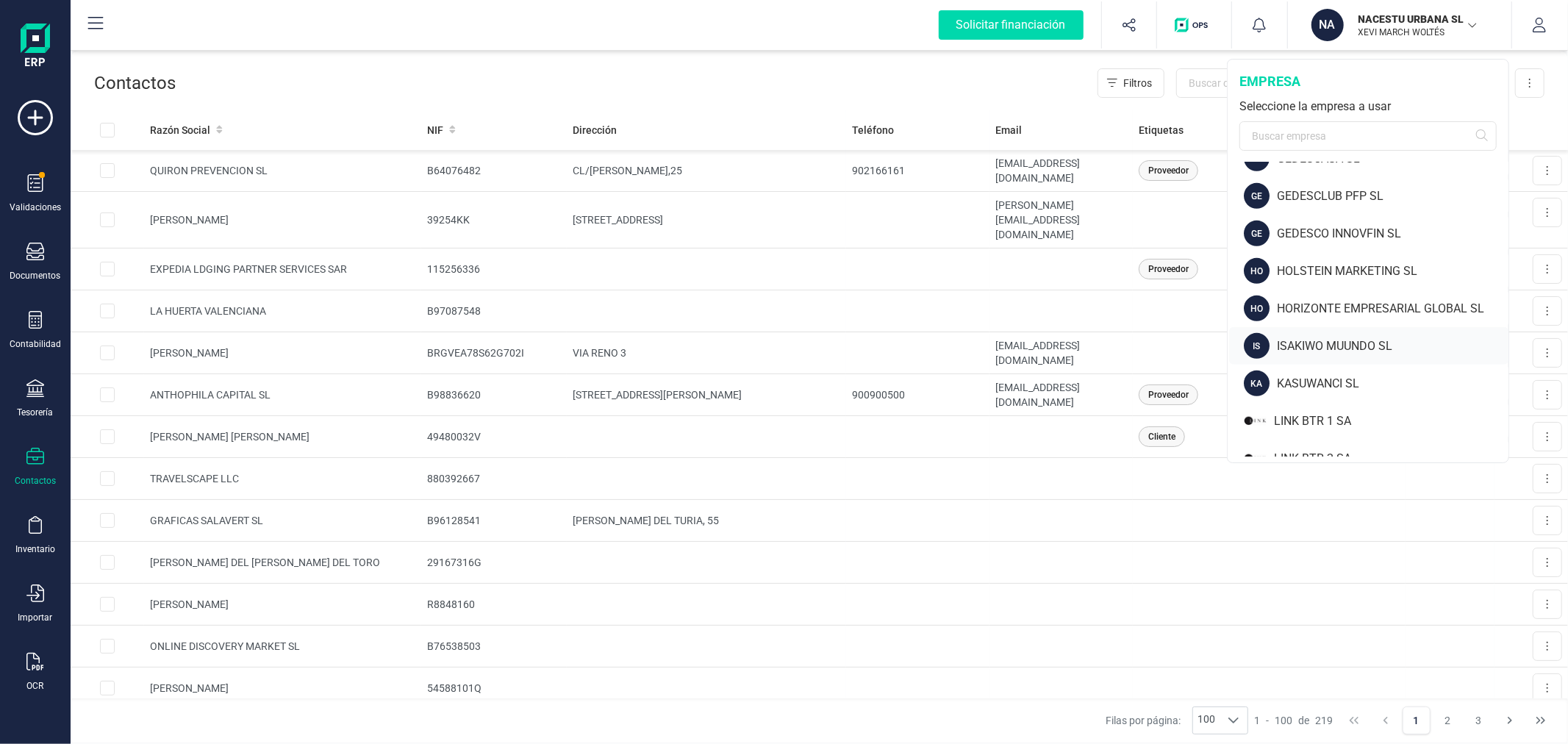
click at [1310, 340] on div "ISAKIWO MUUNDO SL" at bounding box center [1393, 347] width 232 height 18
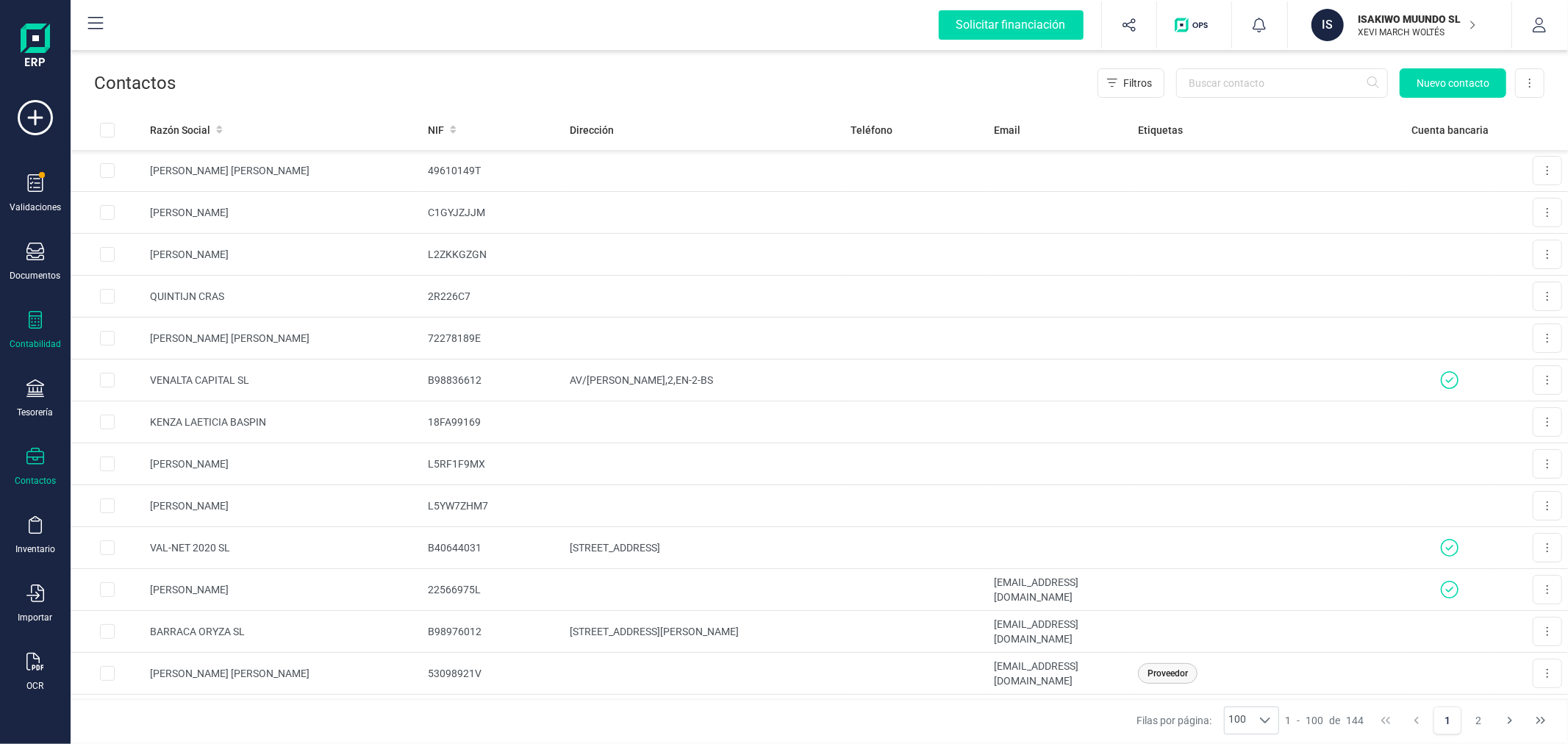
drag, startPoint x: 36, startPoint y: 337, endPoint x: 45, endPoint y: 339, distance: 9.2
click at [36, 337] on div "Contabilidad" at bounding box center [35, 330] width 58 height 39
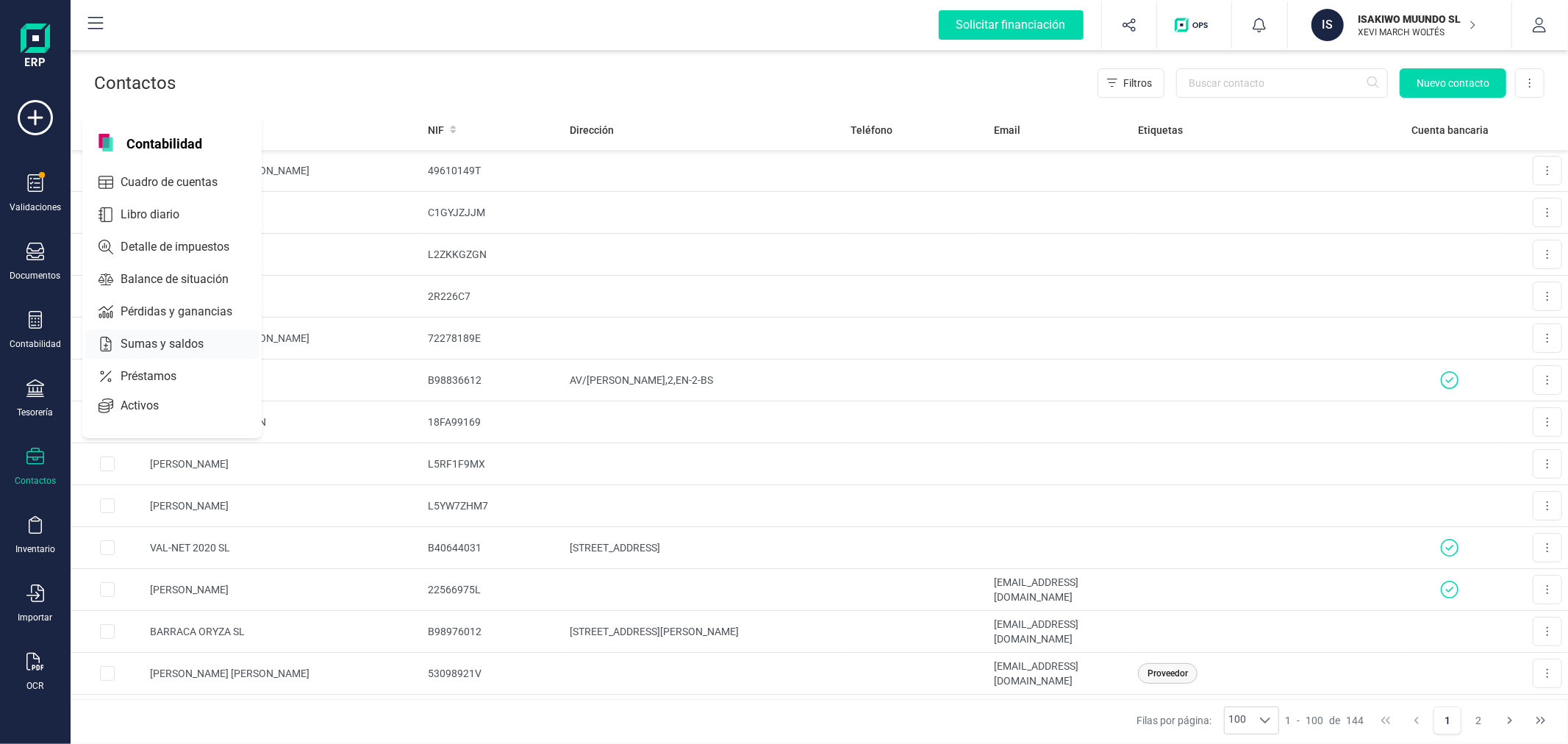
click at [192, 336] on span "Sumas y saldos" at bounding box center [172, 344] width 115 height 18
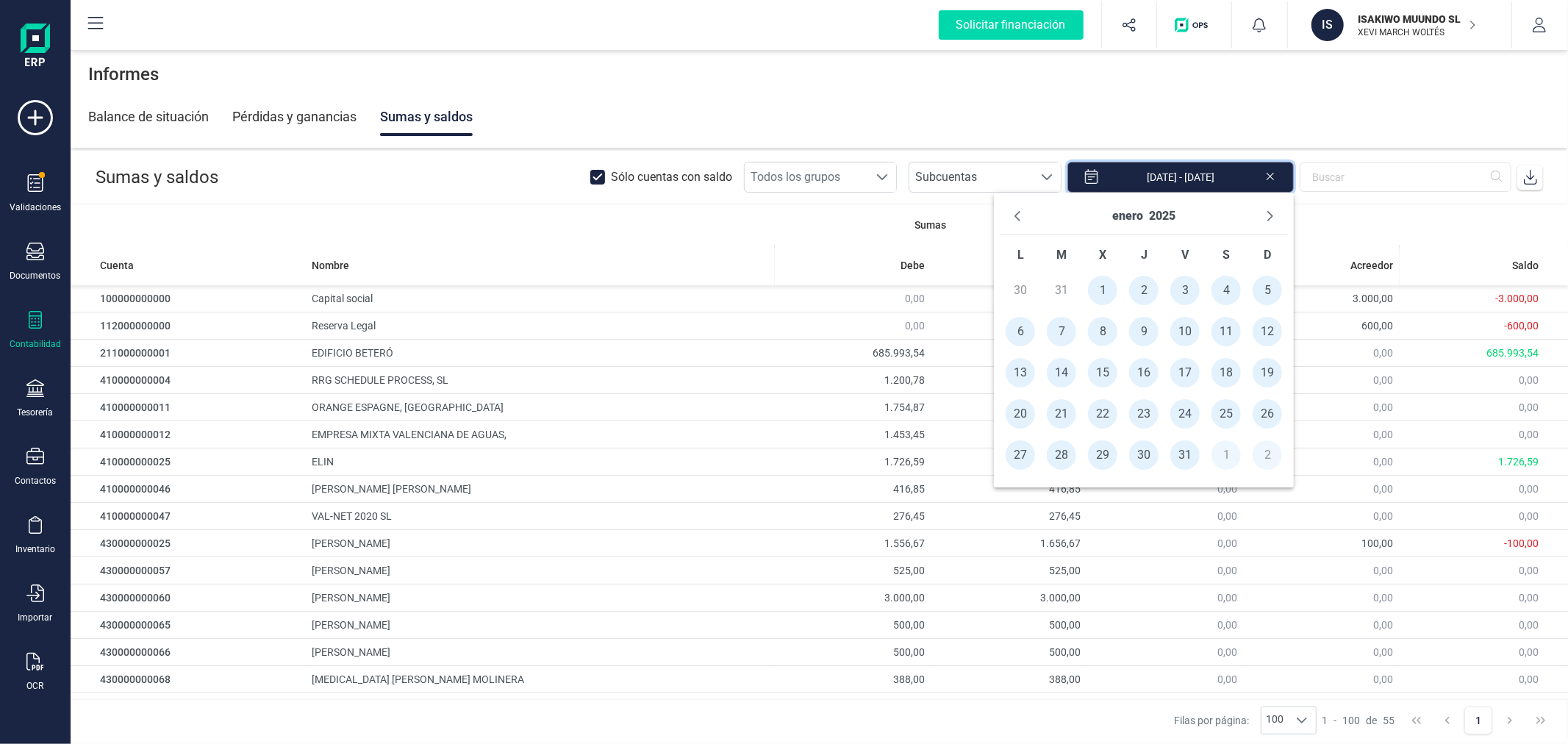
click at [1207, 186] on input "[DATE] - [DATE]" at bounding box center [1180, 176] width 227 height 31
click at [1138, 218] on button "enero" at bounding box center [1127, 216] width 31 height 24
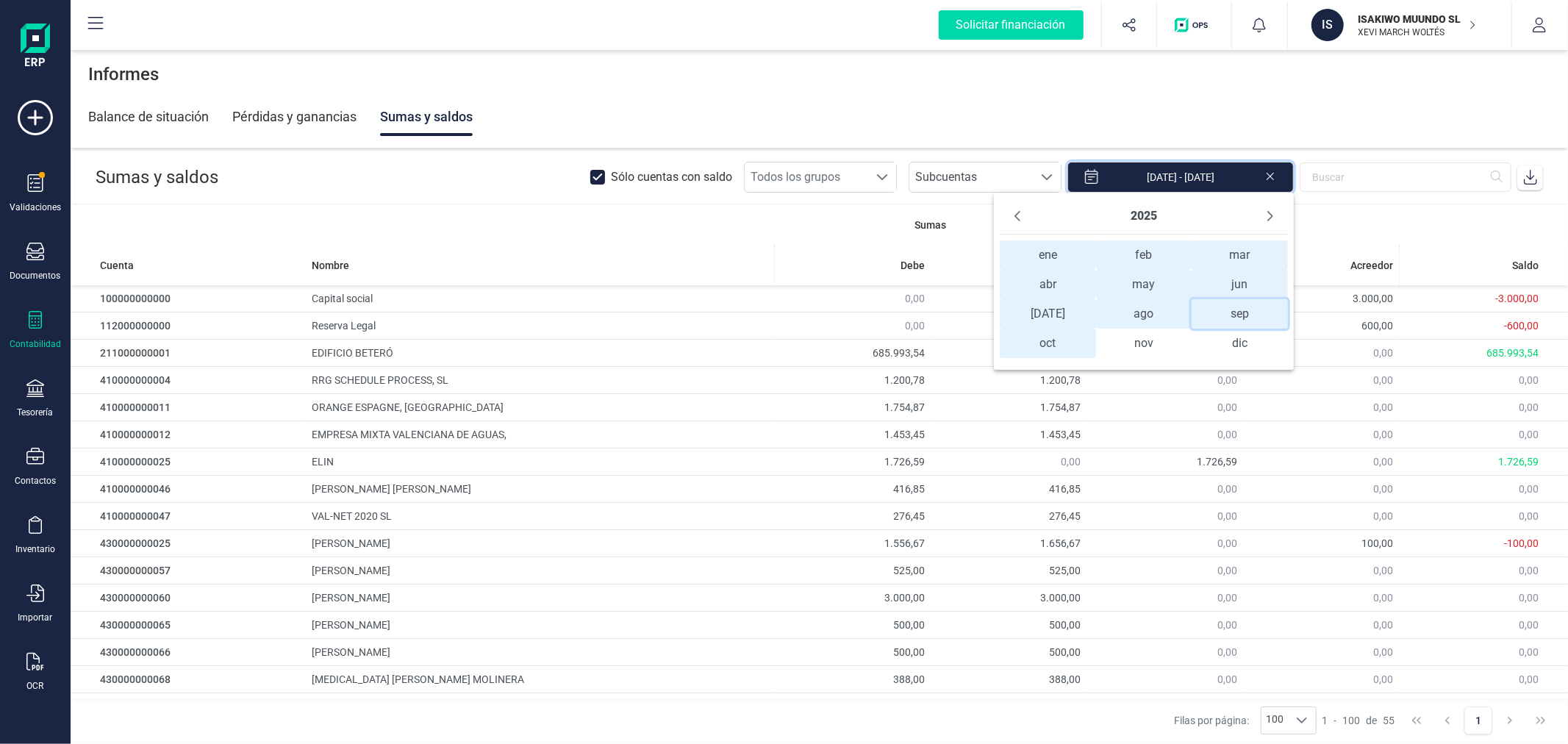
click at [1230, 312] on span "sep sep" at bounding box center [1239, 314] width 95 height 30
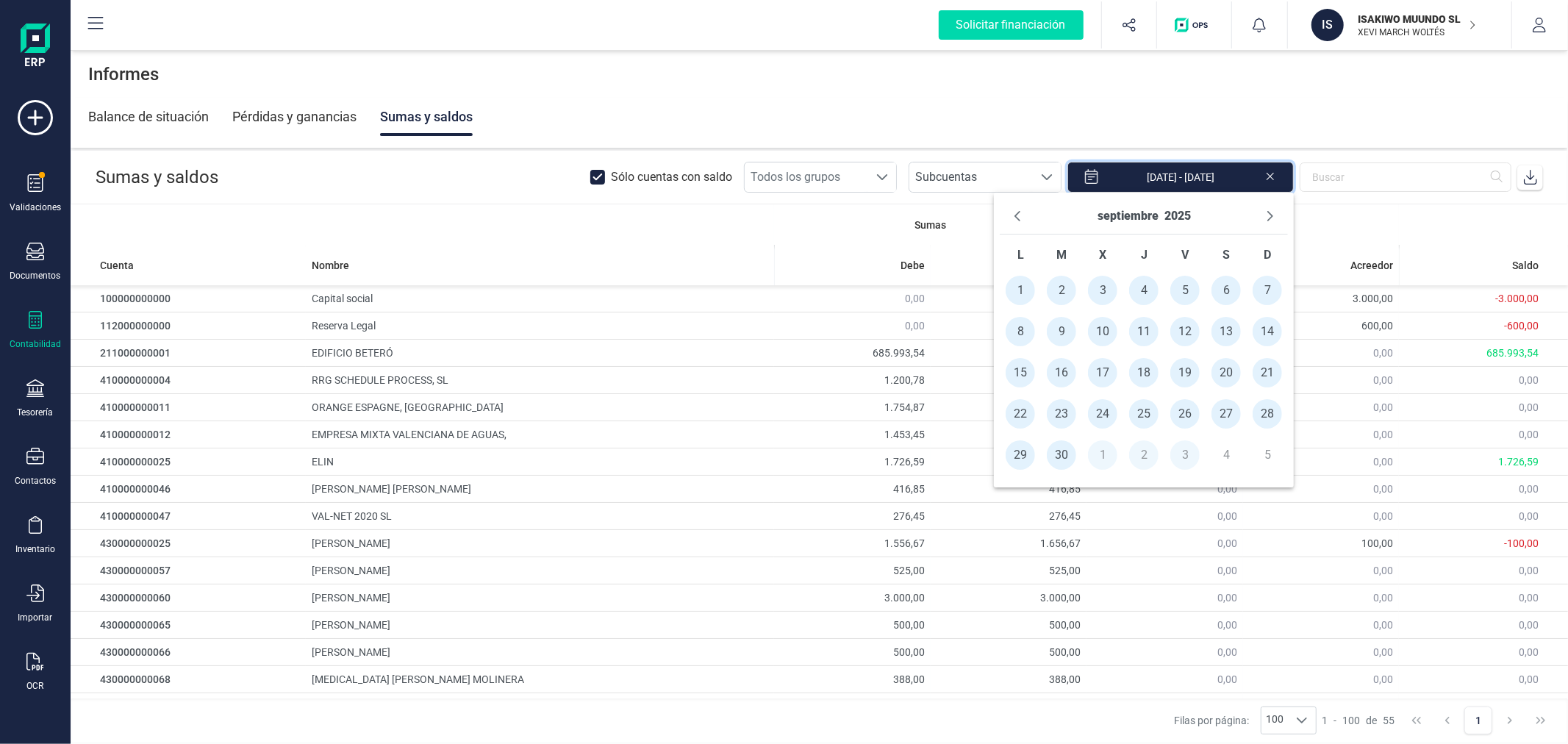
click at [1029, 290] on span "1" at bounding box center [1020, 290] width 30 height 30
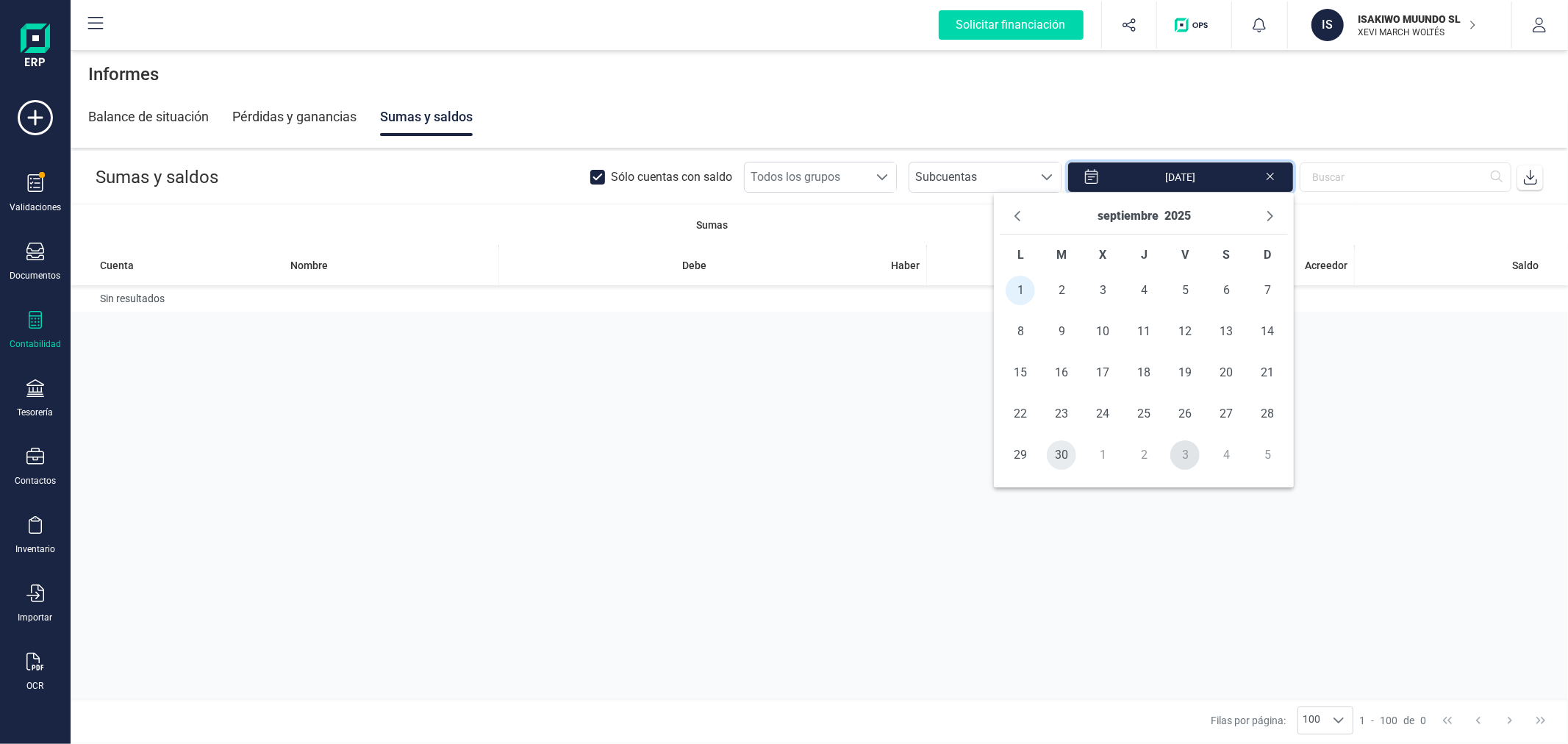
click at [1068, 449] on span "30" at bounding box center [1062, 455] width 30 height 30
type input "[DATE] - [DATE]"
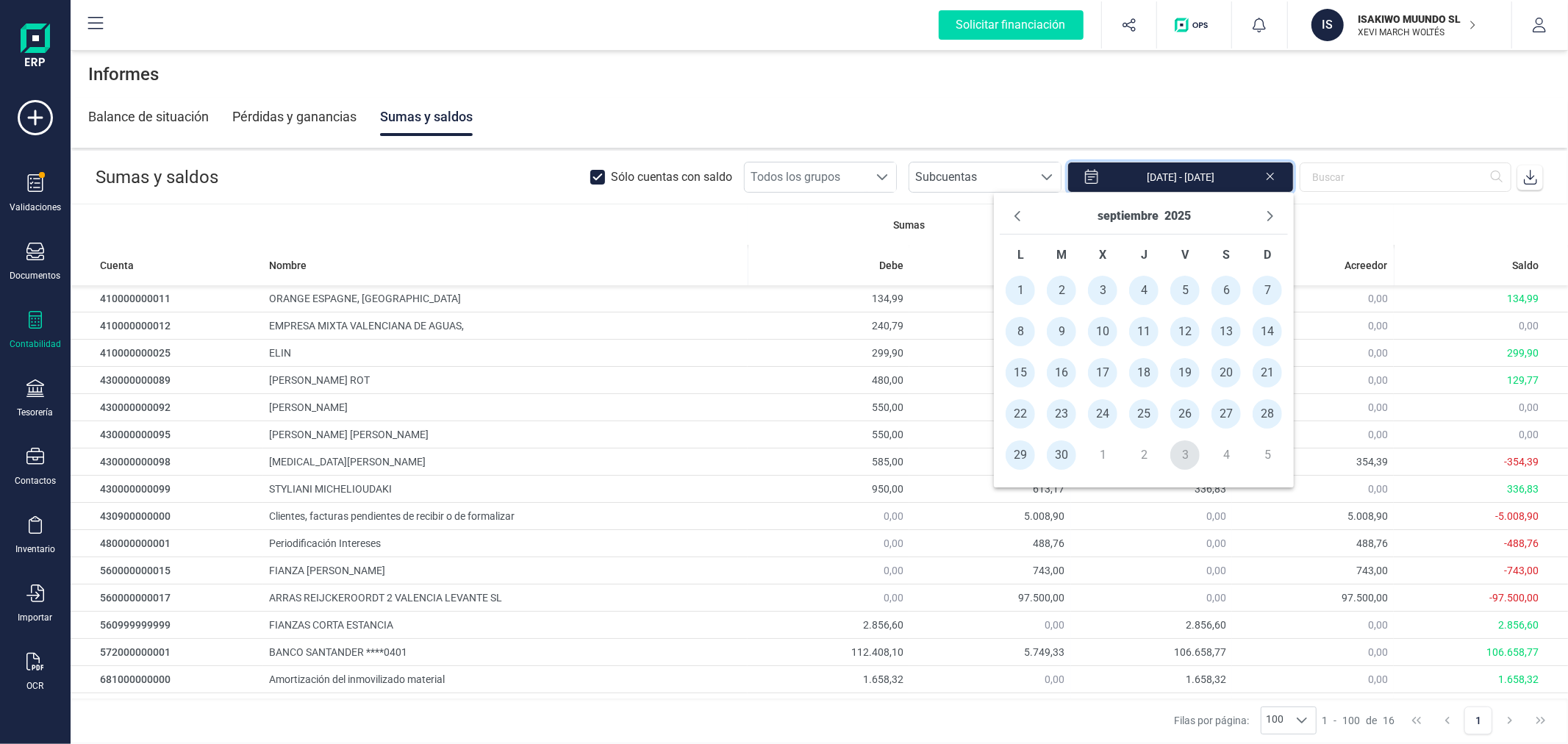
click at [1532, 173] on icon at bounding box center [1529, 176] width 15 height 15
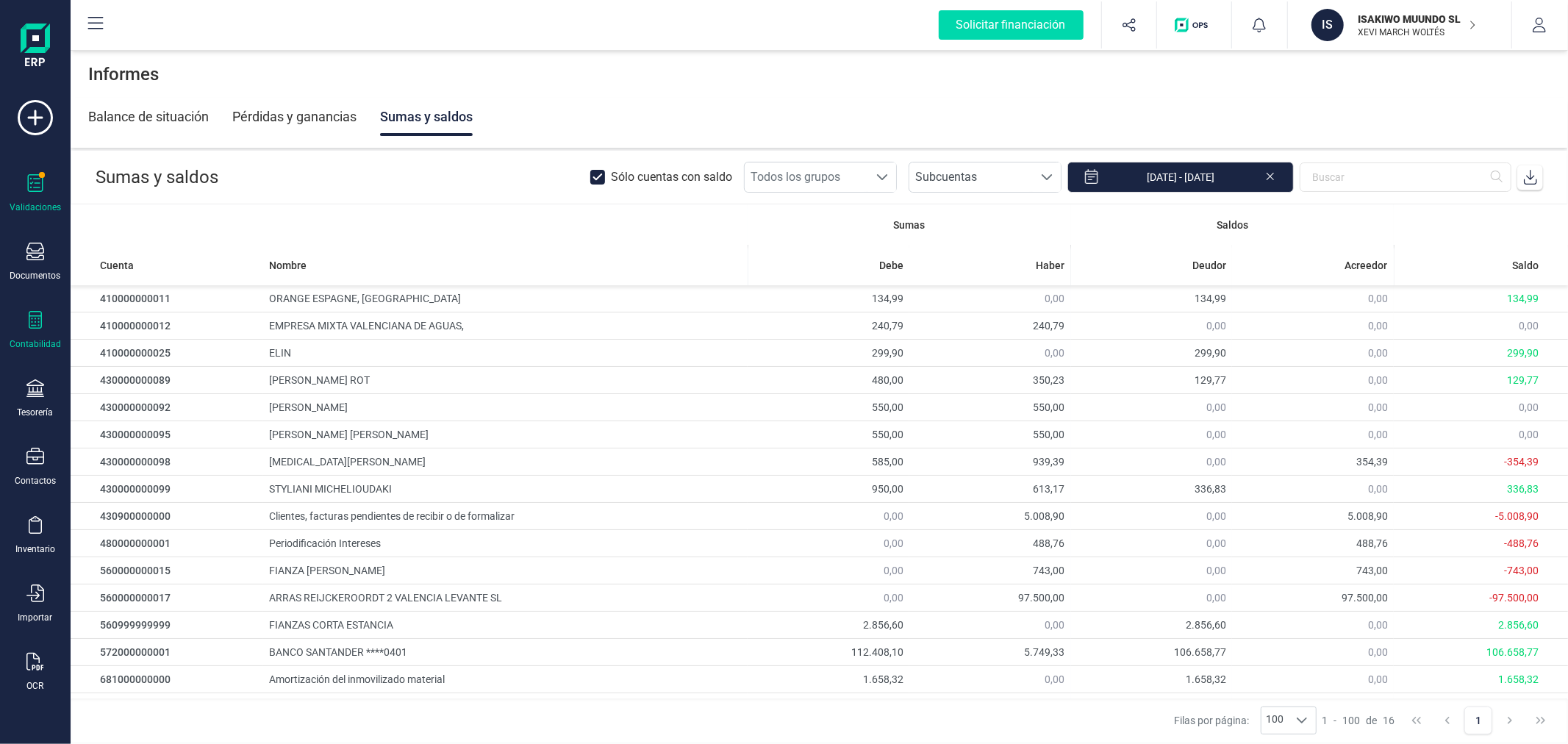
click at [31, 177] on icon at bounding box center [36, 183] width 18 height 18
